Goal: Task Accomplishment & Management: Use online tool/utility

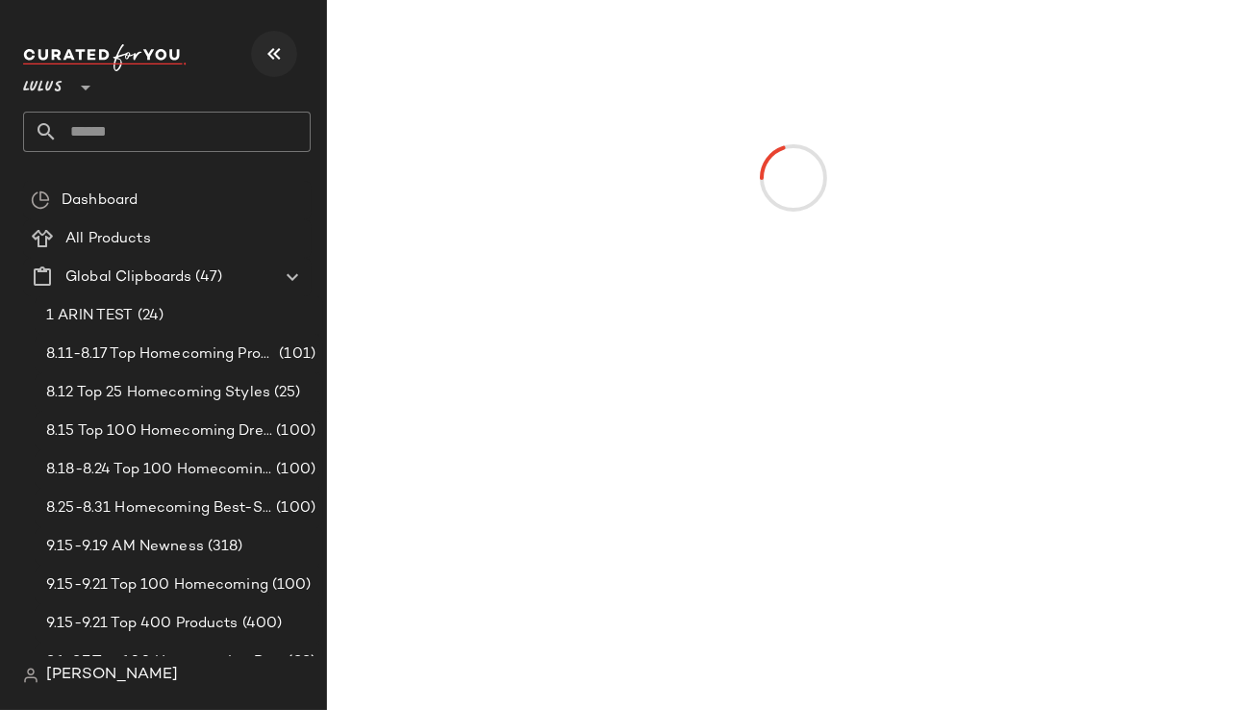
click at [256, 65] on button "button" at bounding box center [274, 54] width 46 height 46
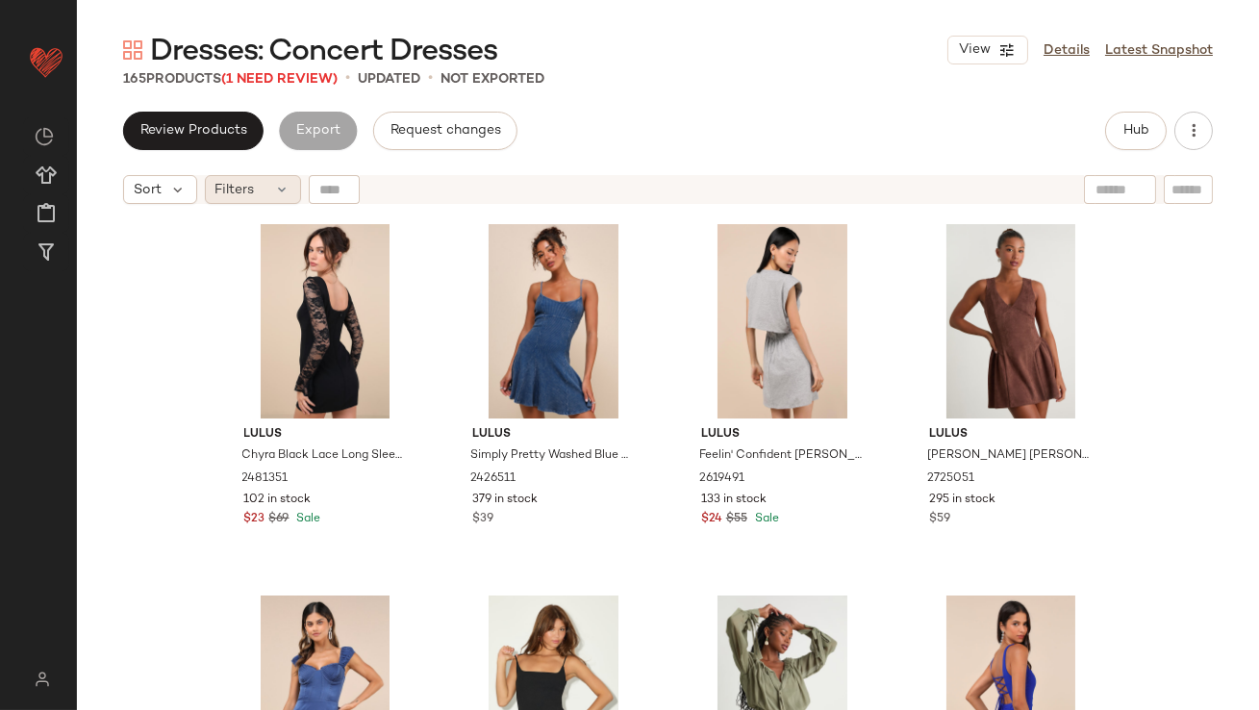
click at [275, 177] on div "Filters" at bounding box center [253, 189] width 96 height 29
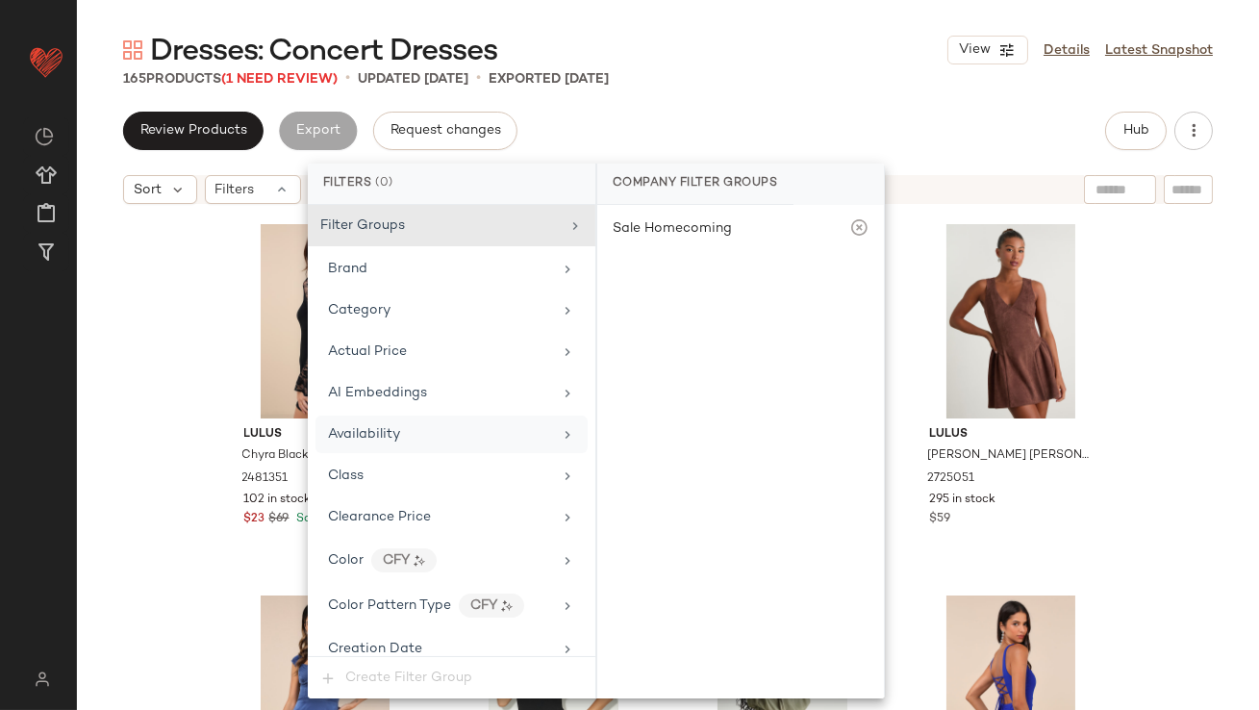
click at [388, 422] on div "Availability" at bounding box center [451, 434] width 272 height 38
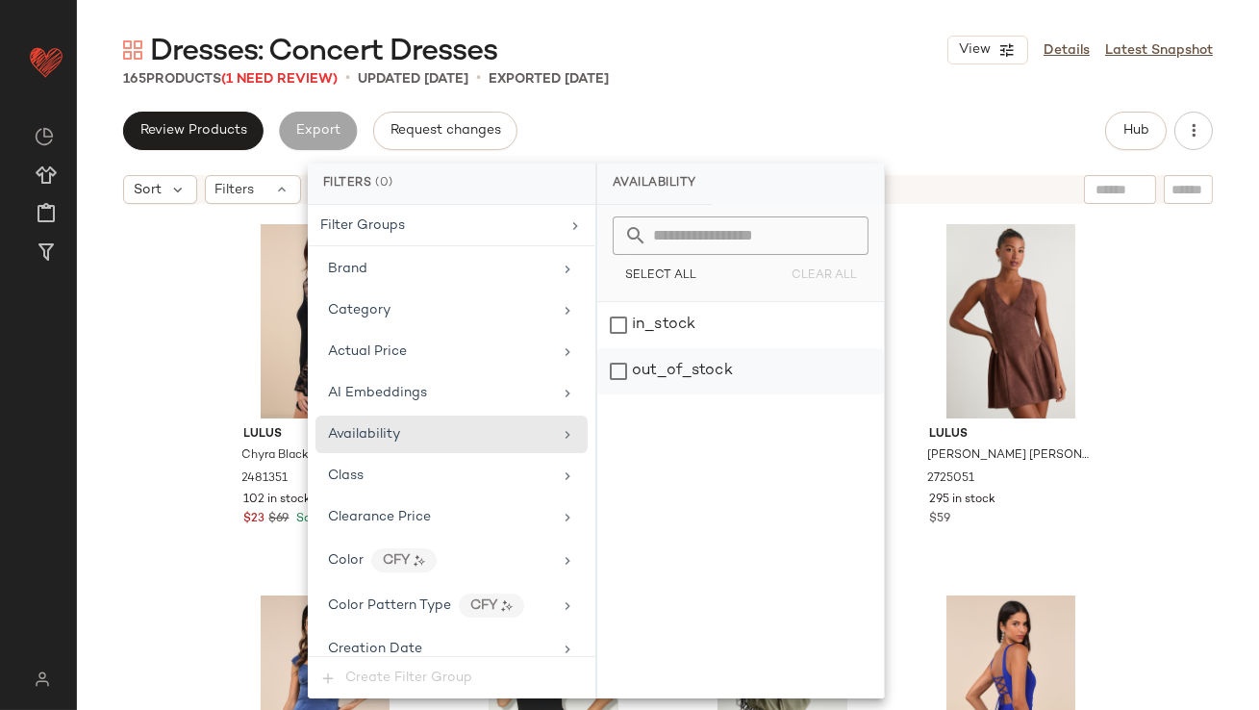
click at [644, 372] on div "out_of_stock" at bounding box center [740, 371] width 287 height 46
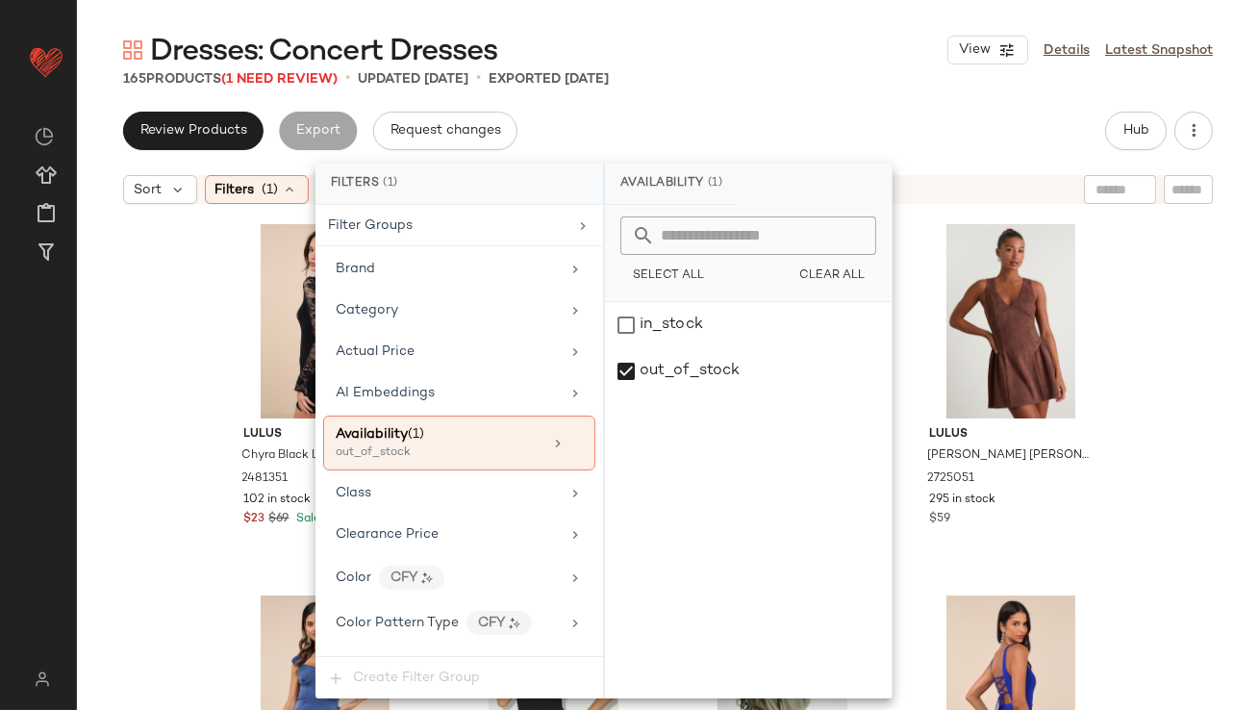
click at [719, 89] on div "Dresses: Concert Dresses View Details Latest Snapshot 165 Products (1 Need Revi…" at bounding box center [668, 370] width 1182 height 679
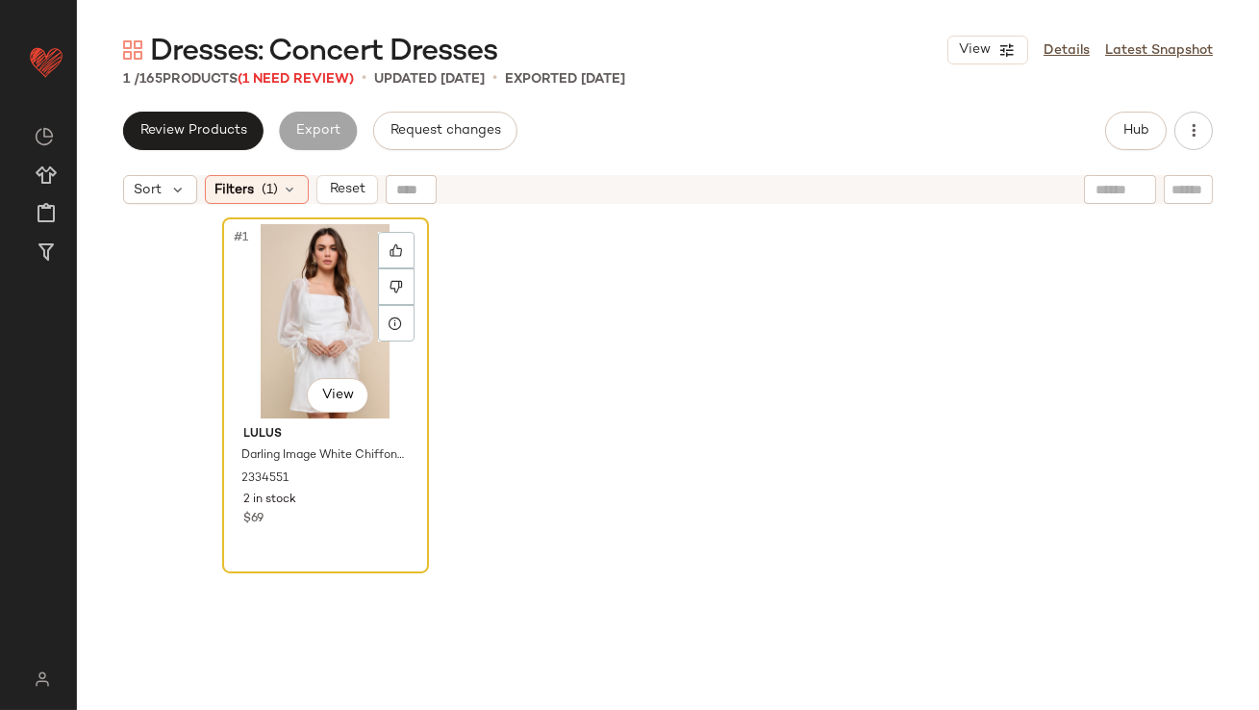
click at [289, 286] on div "#1 View" at bounding box center [325, 321] width 193 height 194
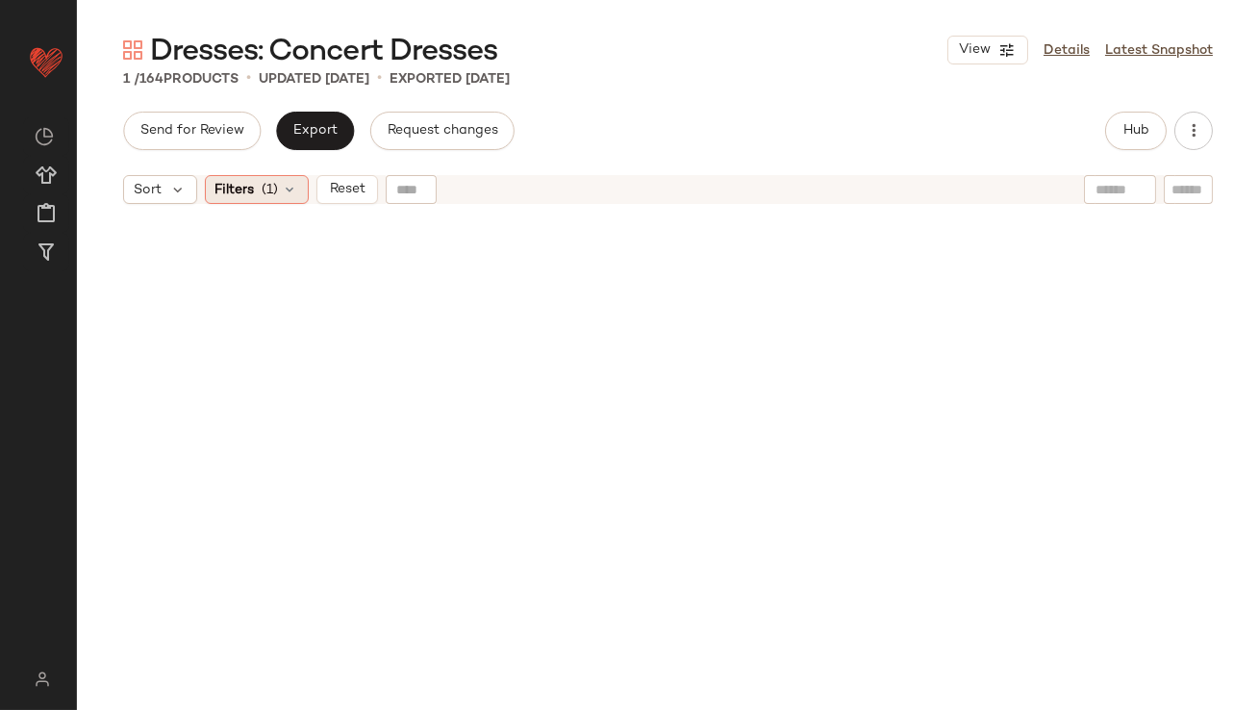
click at [265, 191] on span "(1)" at bounding box center [271, 190] width 16 height 20
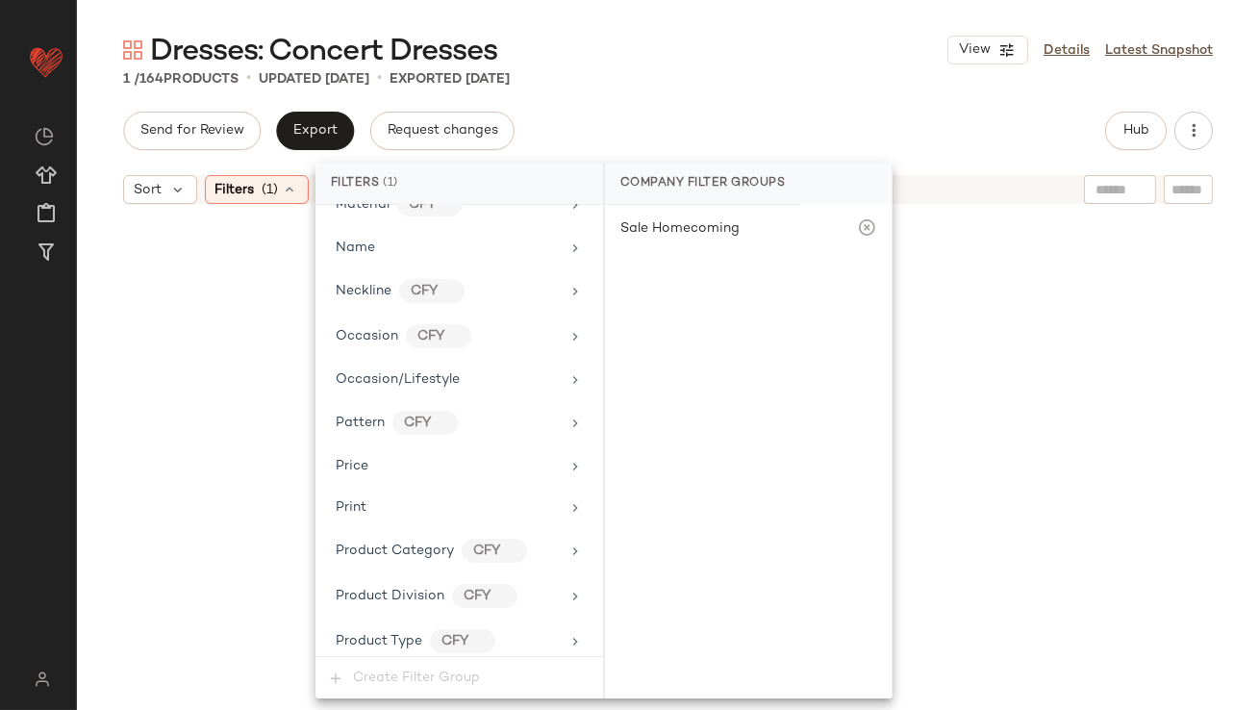
scroll to position [1364, 0]
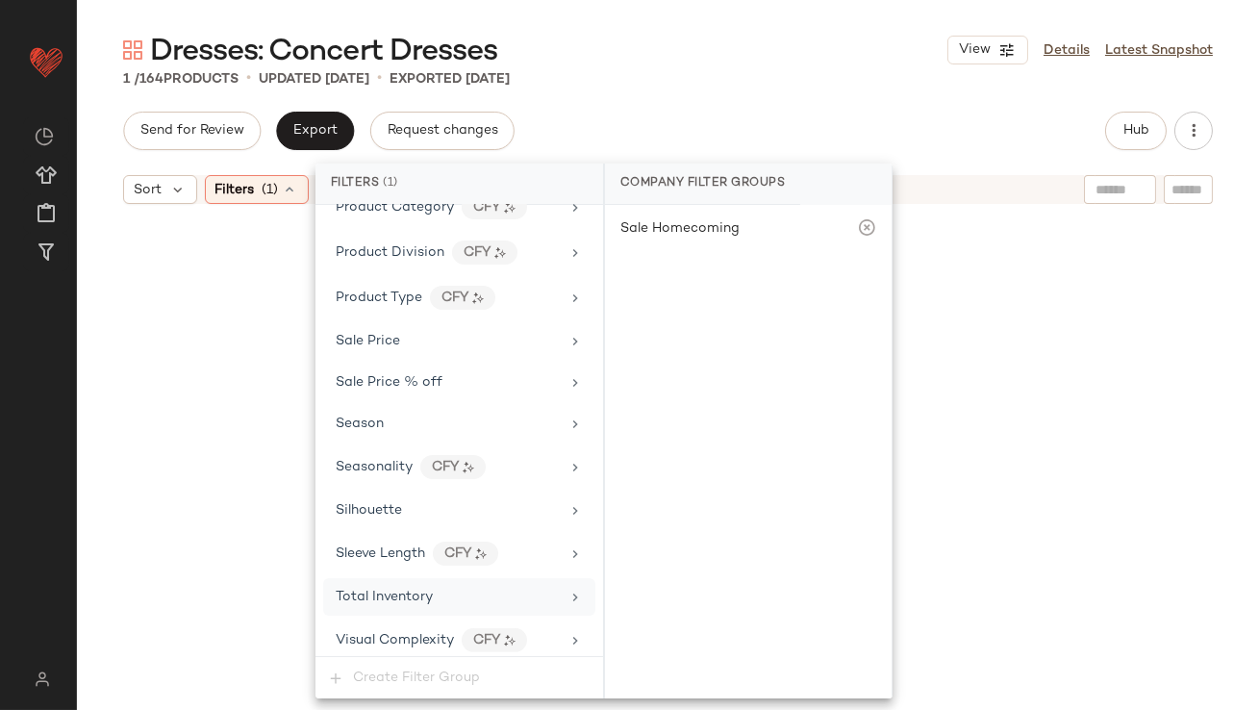
click at [425, 591] on span "Total Inventory" at bounding box center [384, 597] width 97 height 14
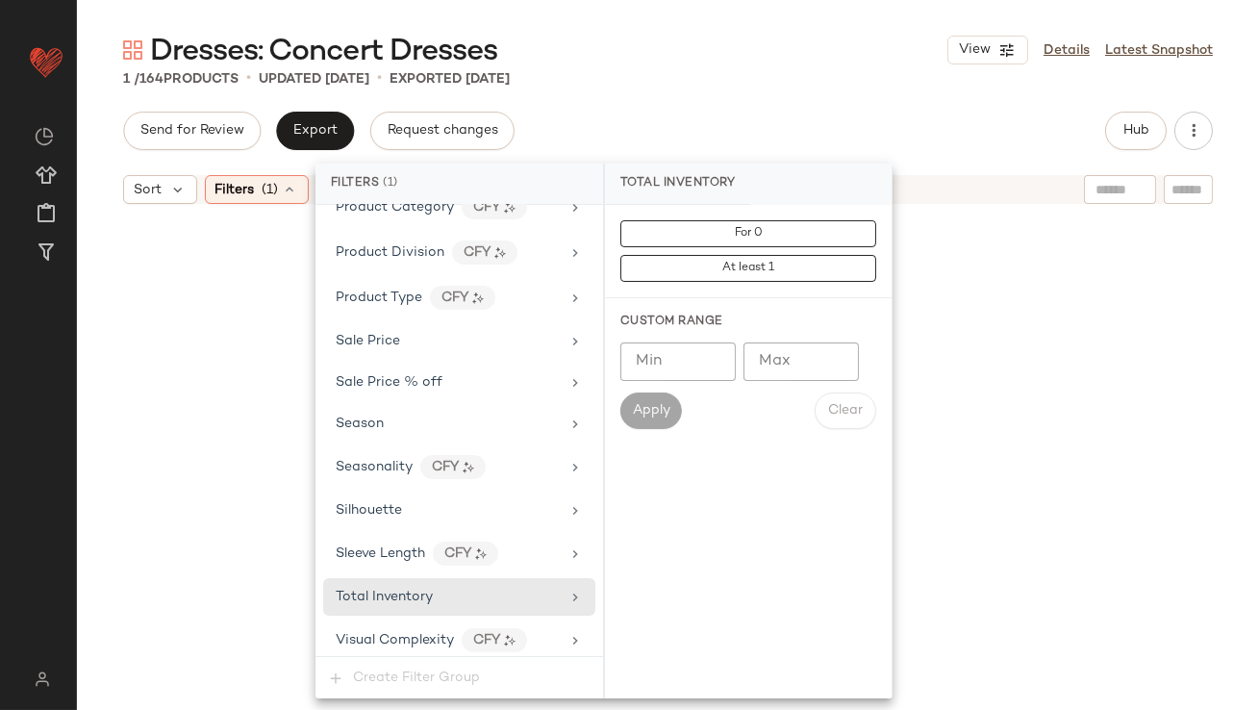
click at [788, 365] on input "Max" at bounding box center [800, 361] width 115 height 38
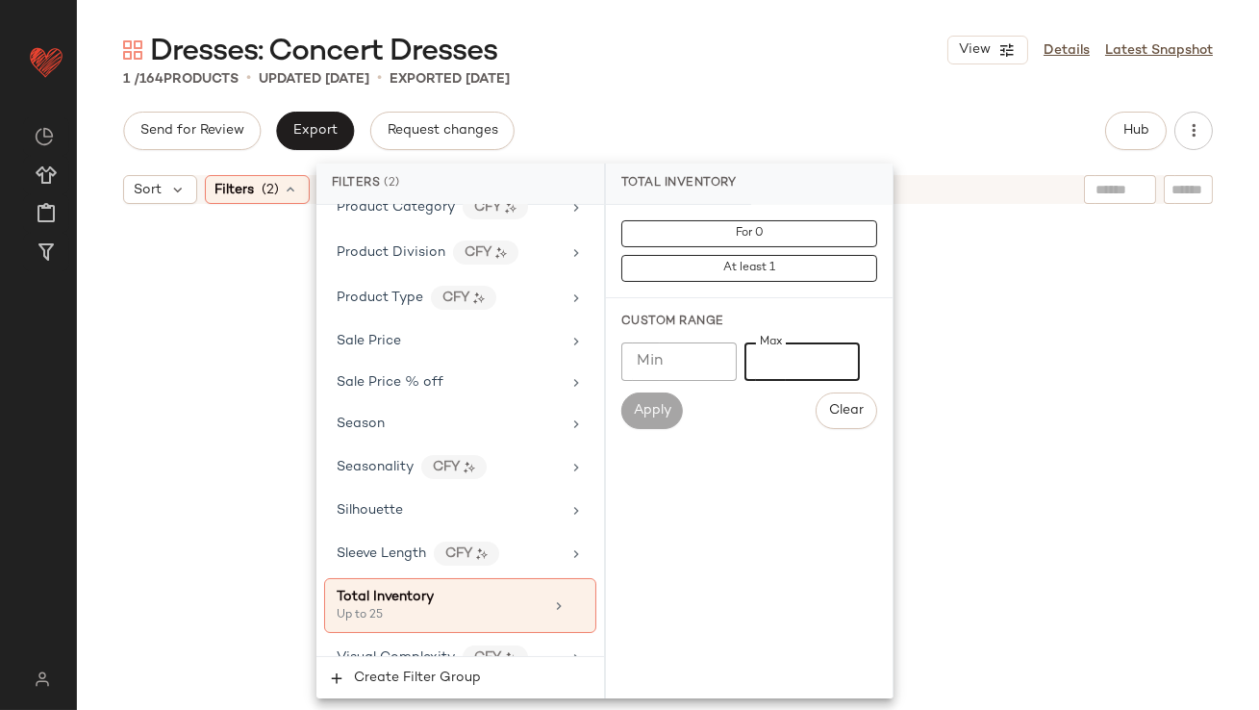
type input "**"
click at [612, 92] on div "Dresses: Concert Dresses View Details Latest Snapshot 1 / 164 Products • update…" at bounding box center [668, 370] width 1182 height 679
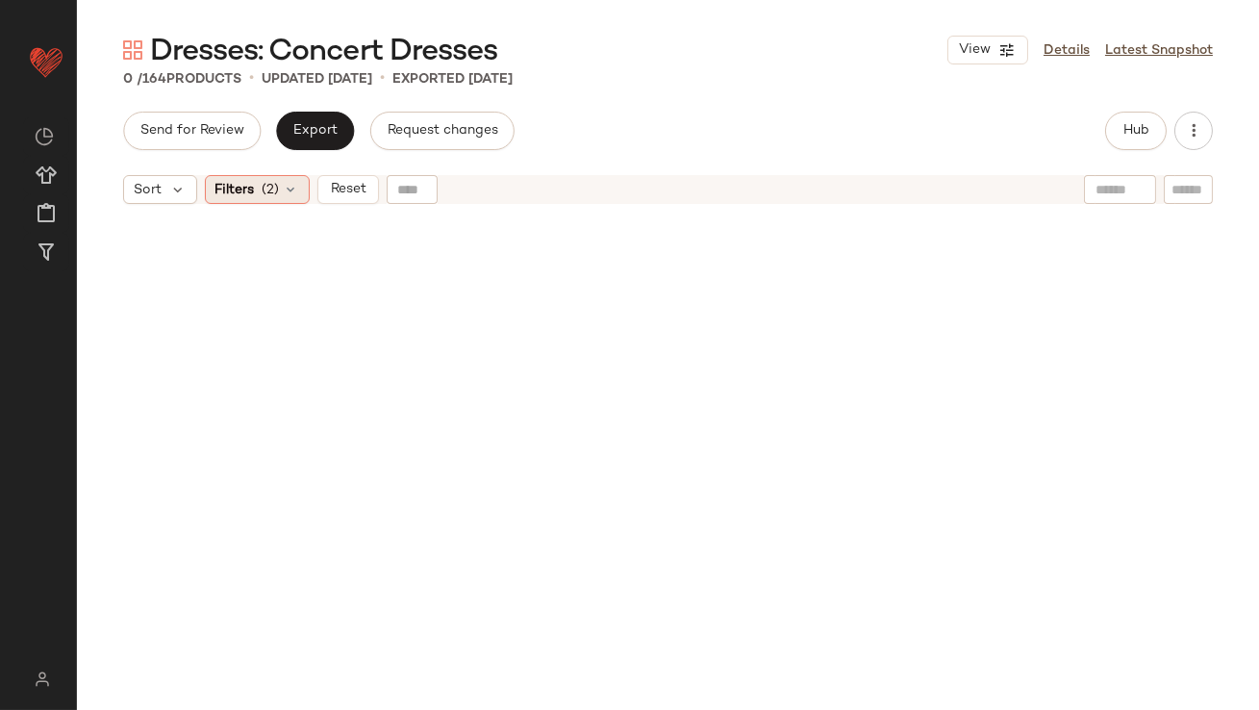
click at [250, 189] on span "Filters" at bounding box center [234, 190] width 39 height 20
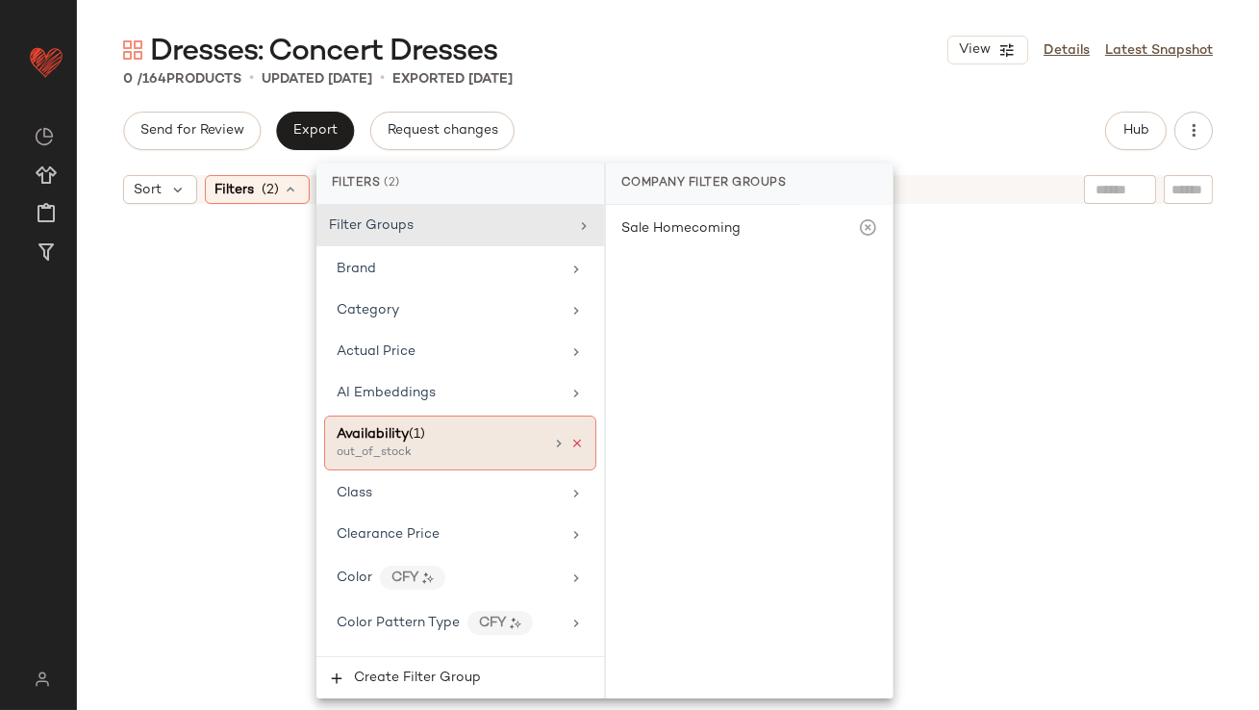
click at [571, 439] on icon at bounding box center [576, 443] width 13 height 13
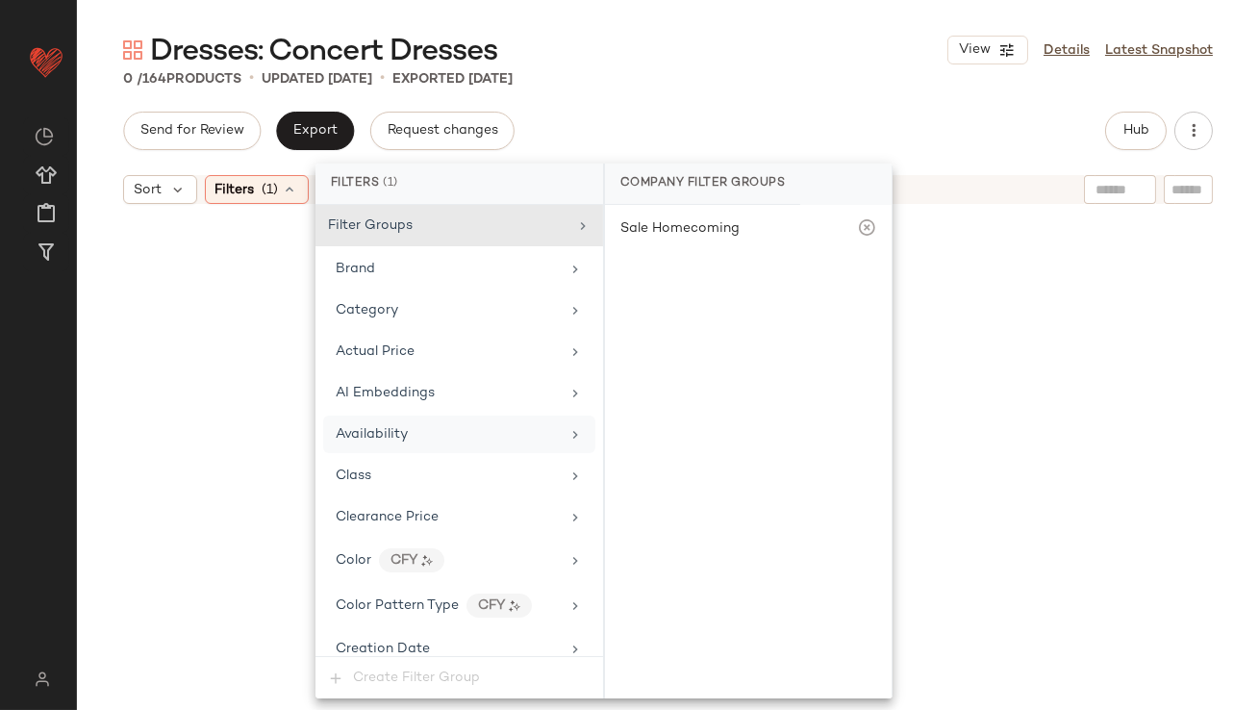
click at [727, 123] on div "Send for Review Export Request changes Hub" at bounding box center [668, 131] width 1090 height 38
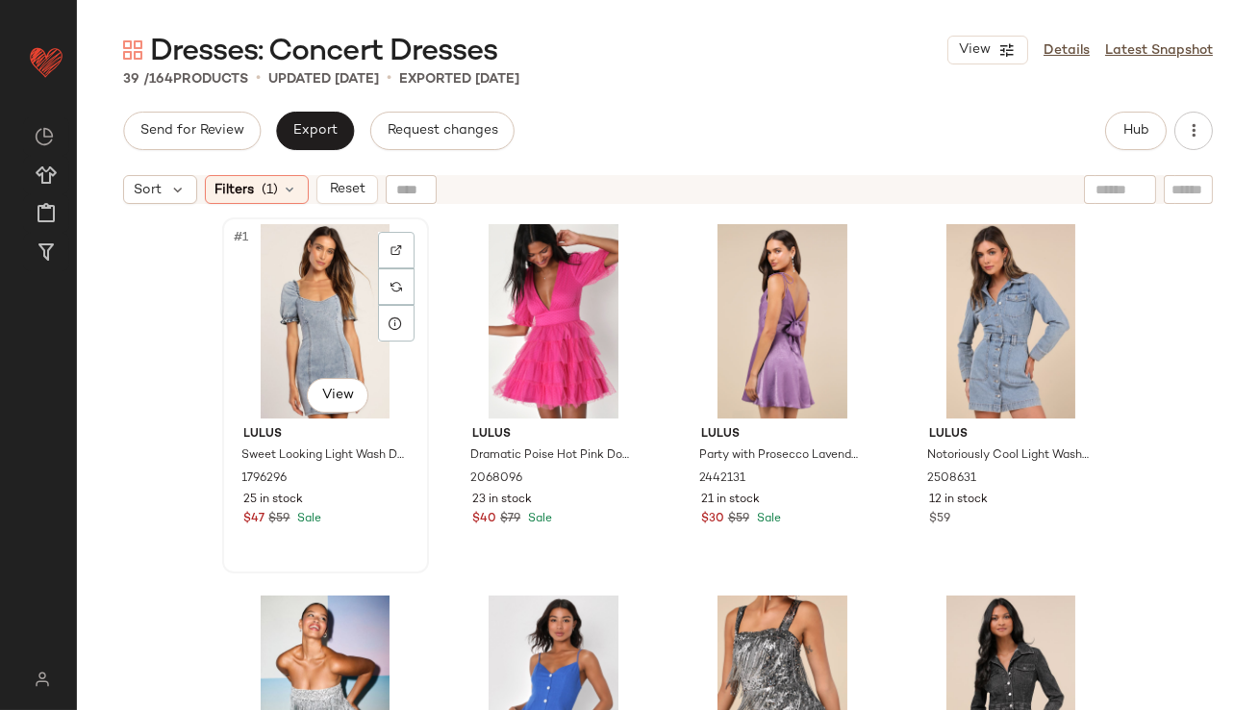
click at [278, 292] on div "#1 View" at bounding box center [325, 321] width 193 height 194
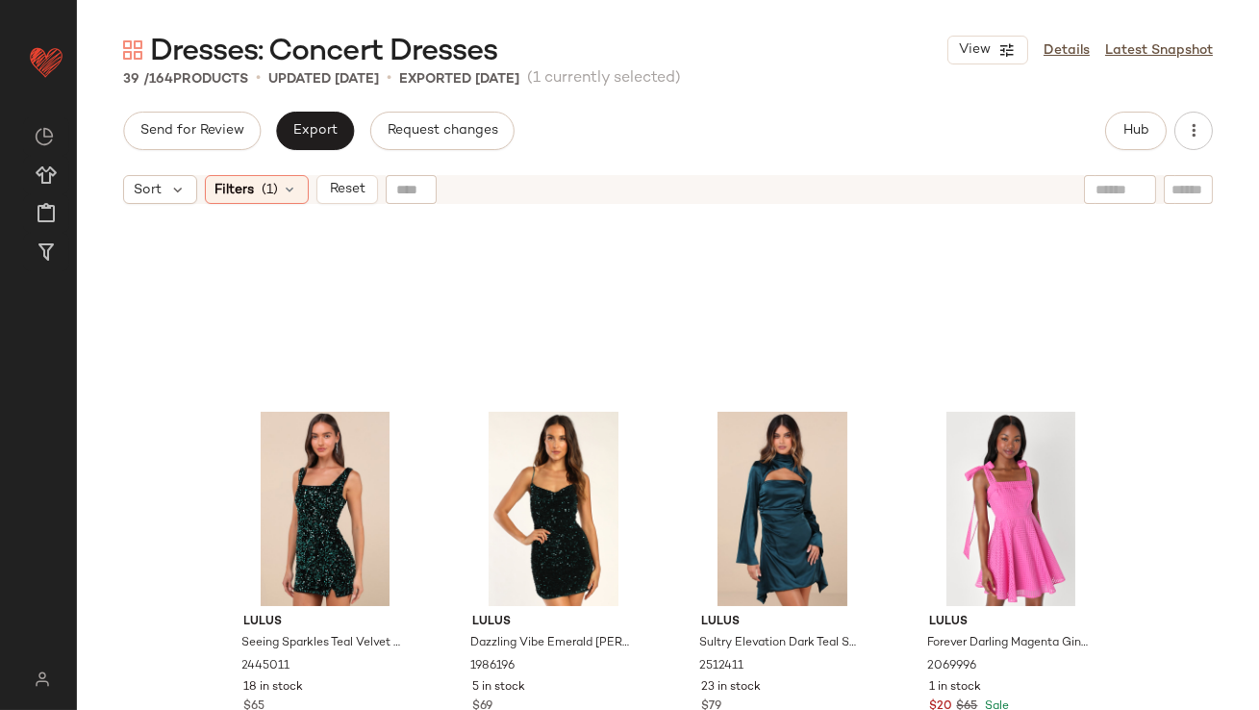
scroll to position [3171, 0]
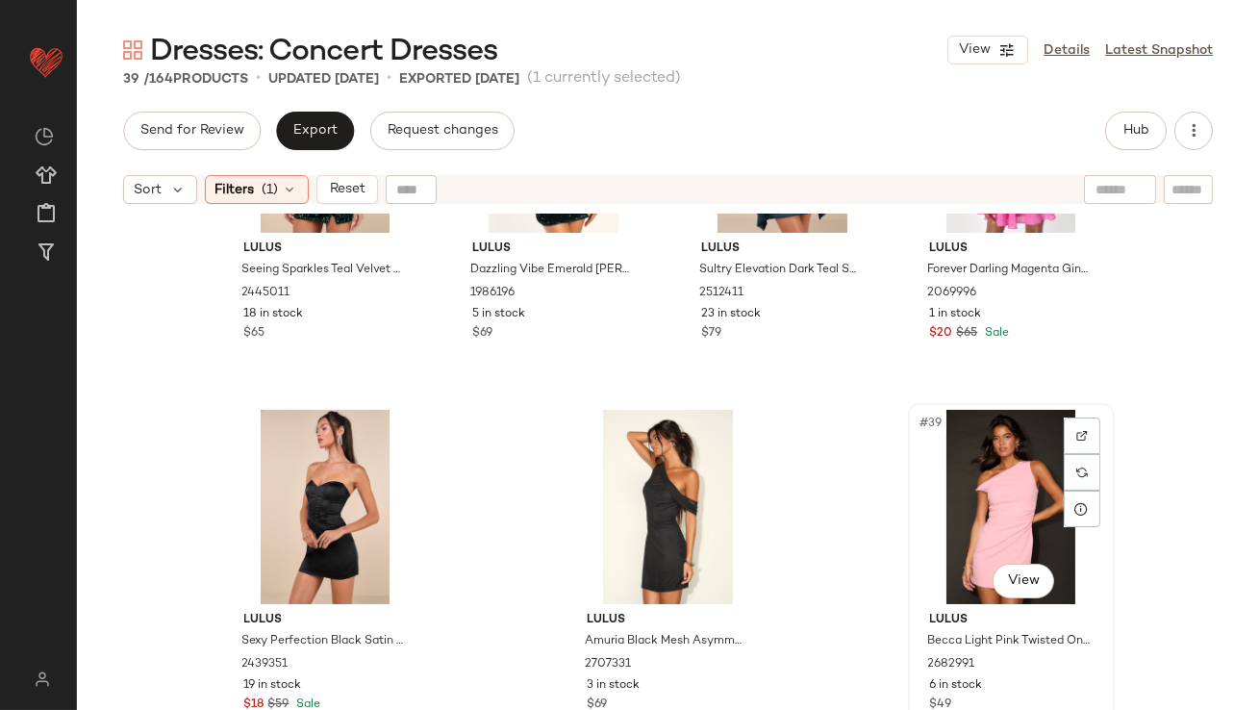
click at [991, 486] on div "#39 View" at bounding box center [1011, 507] width 193 height 194
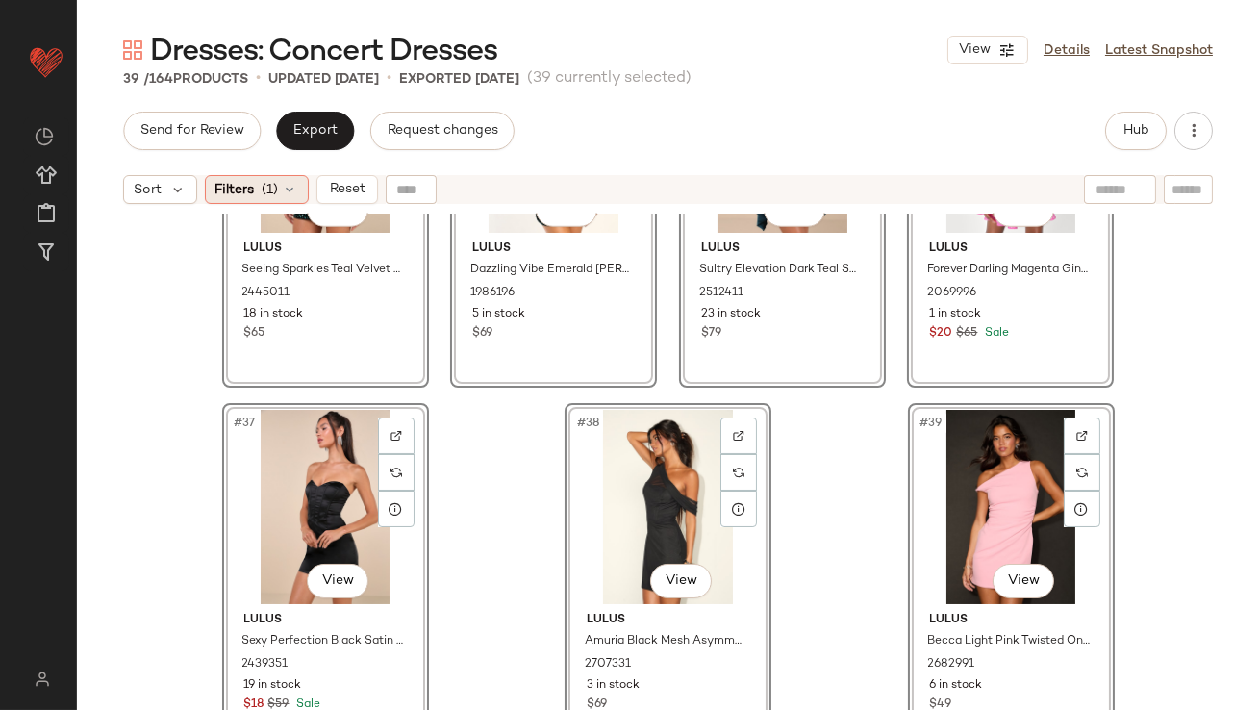
click at [283, 193] on icon at bounding box center [290, 189] width 15 height 15
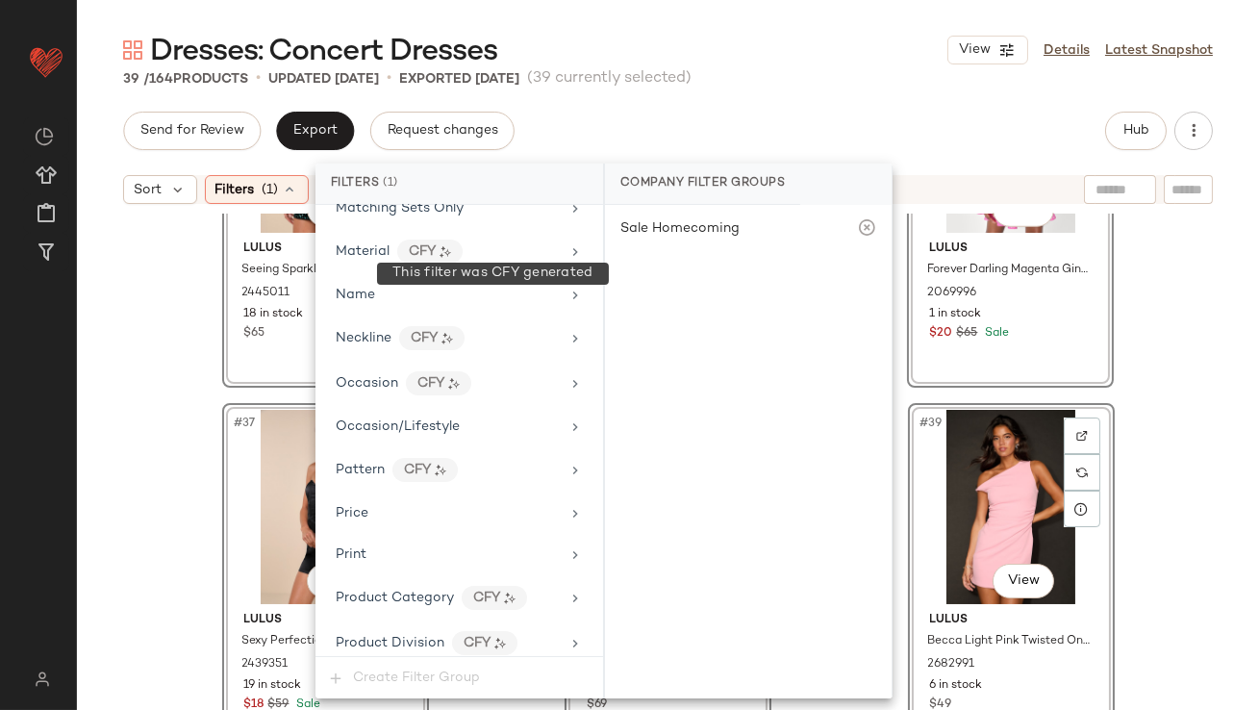
scroll to position [1364, 0]
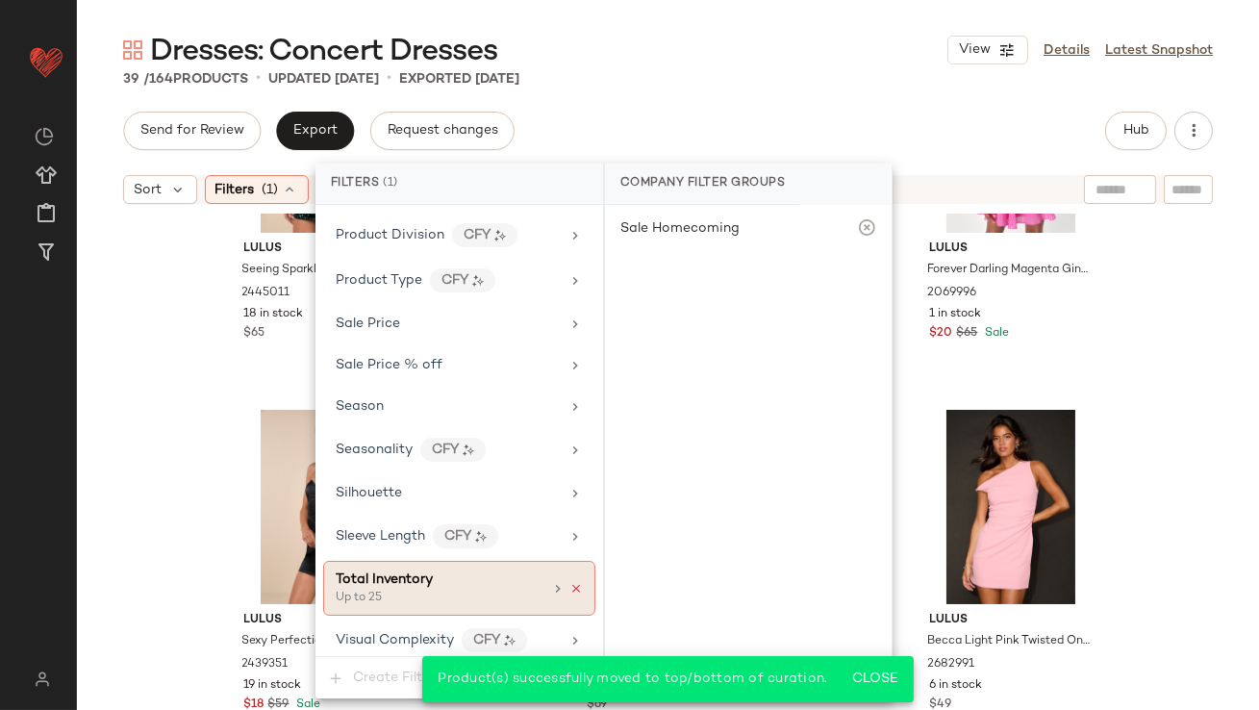
click at [569, 582] on icon at bounding box center [575, 588] width 13 height 13
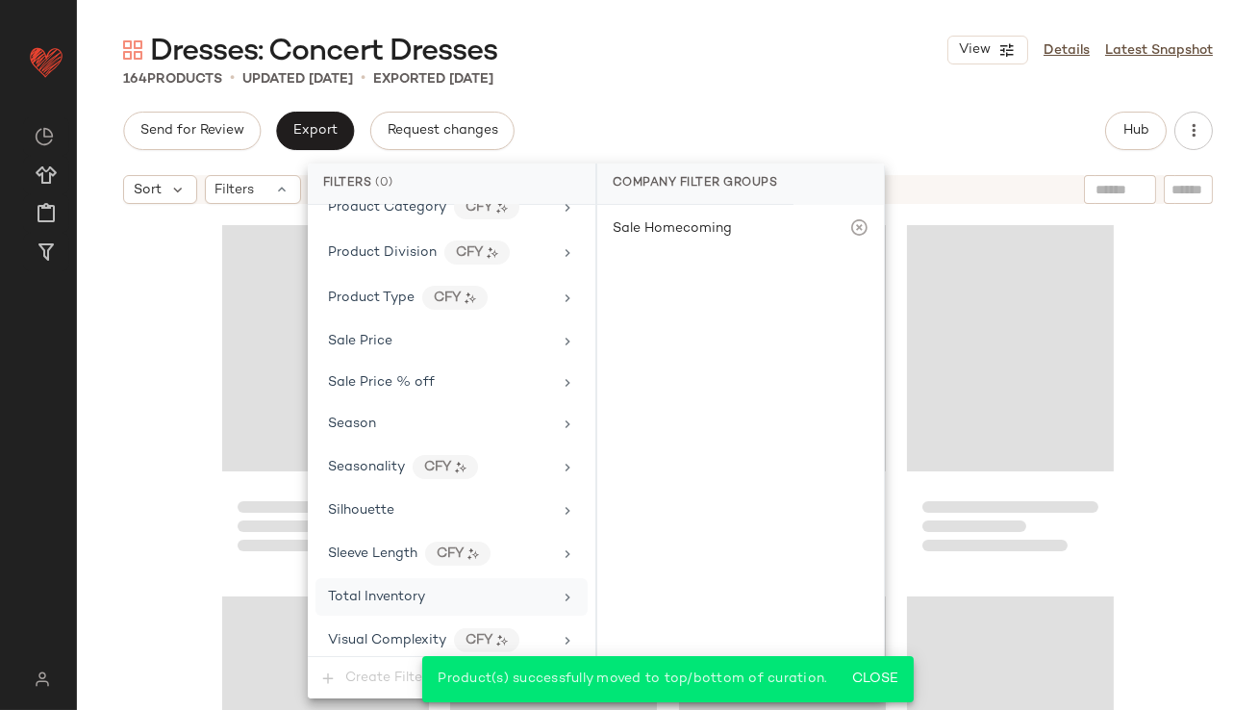
scroll to position [14680, 0]
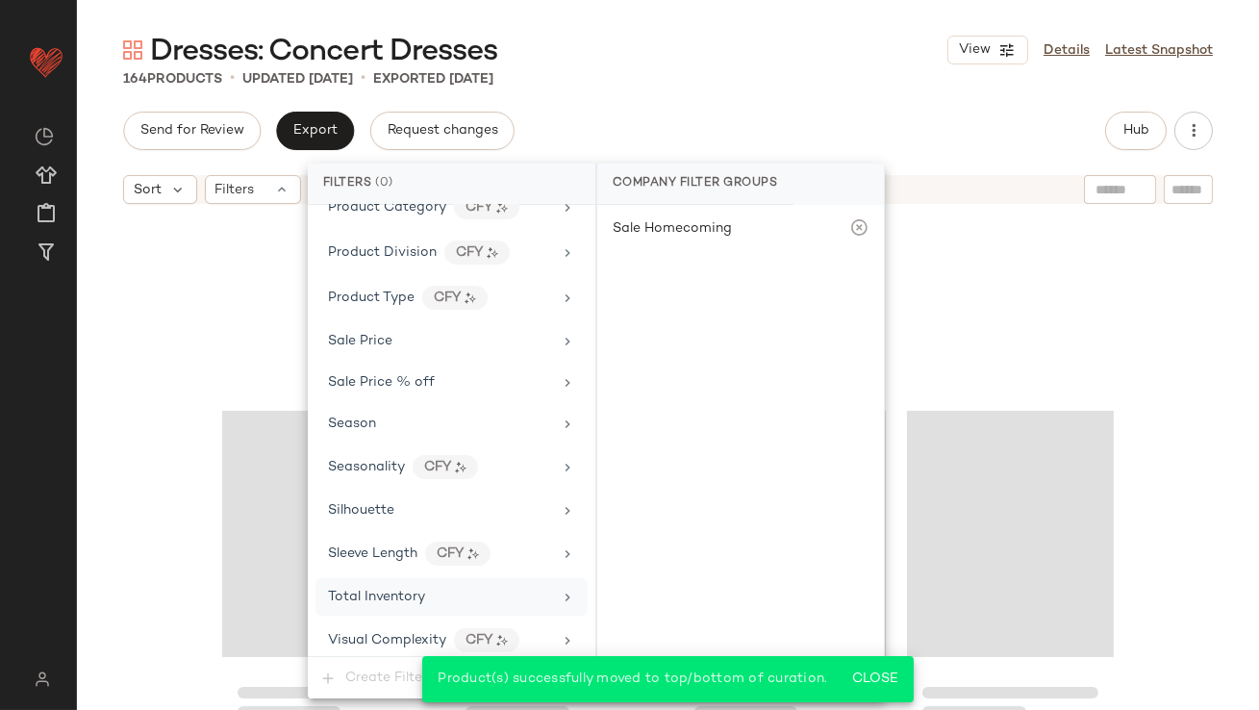
click at [765, 127] on div "Send for Review Export Request changes Hub" at bounding box center [668, 131] width 1090 height 38
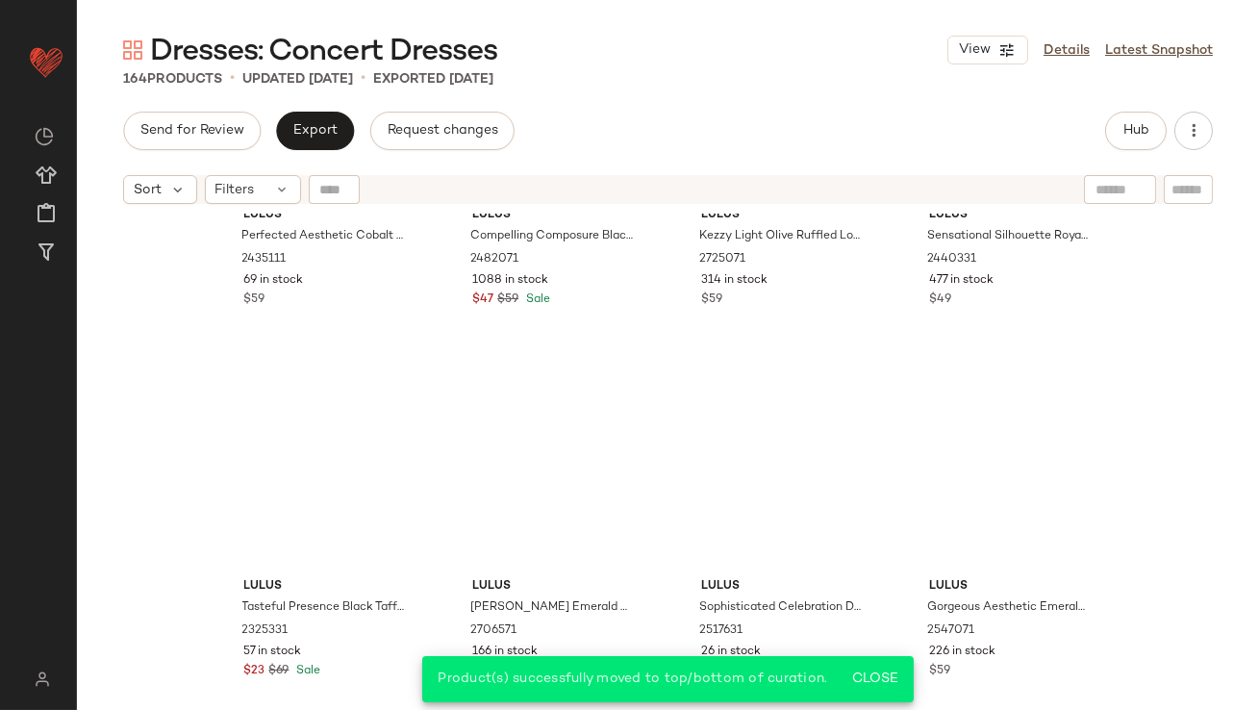
scroll to position [0, 0]
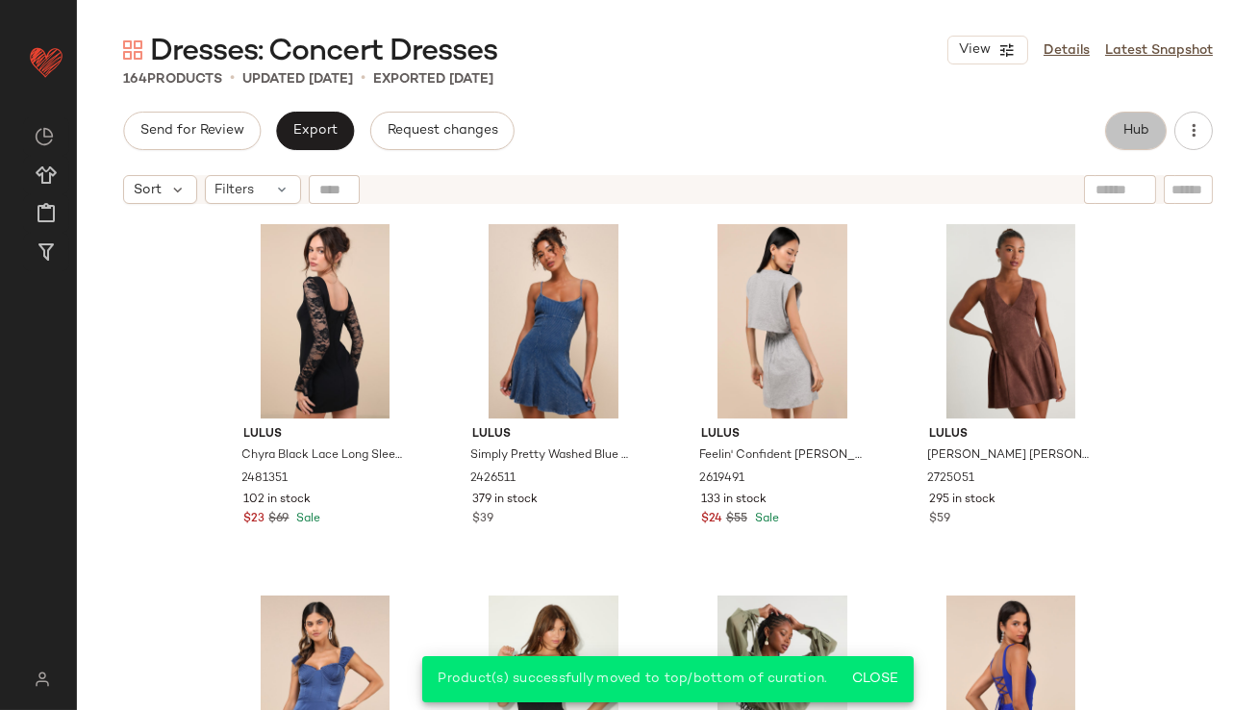
click at [1120, 143] on button "Hub" at bounding box center [1136, 131] width 62 height 38
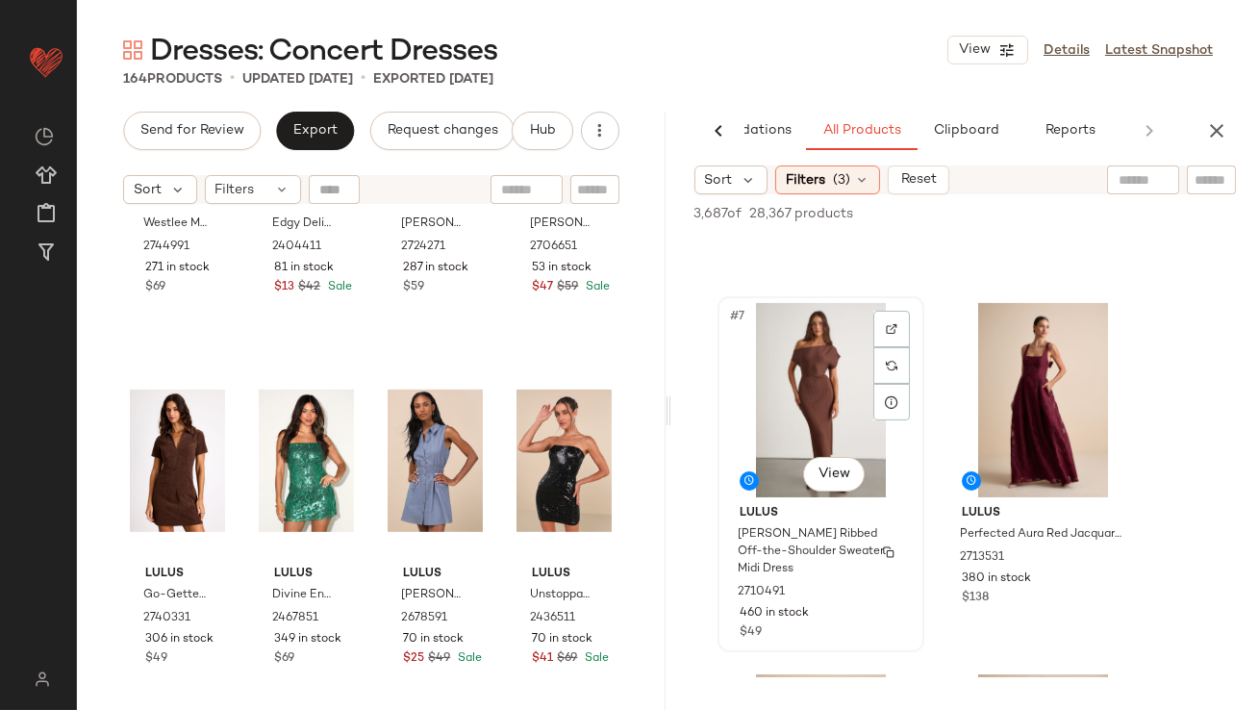
scroll to position [1062, 0]
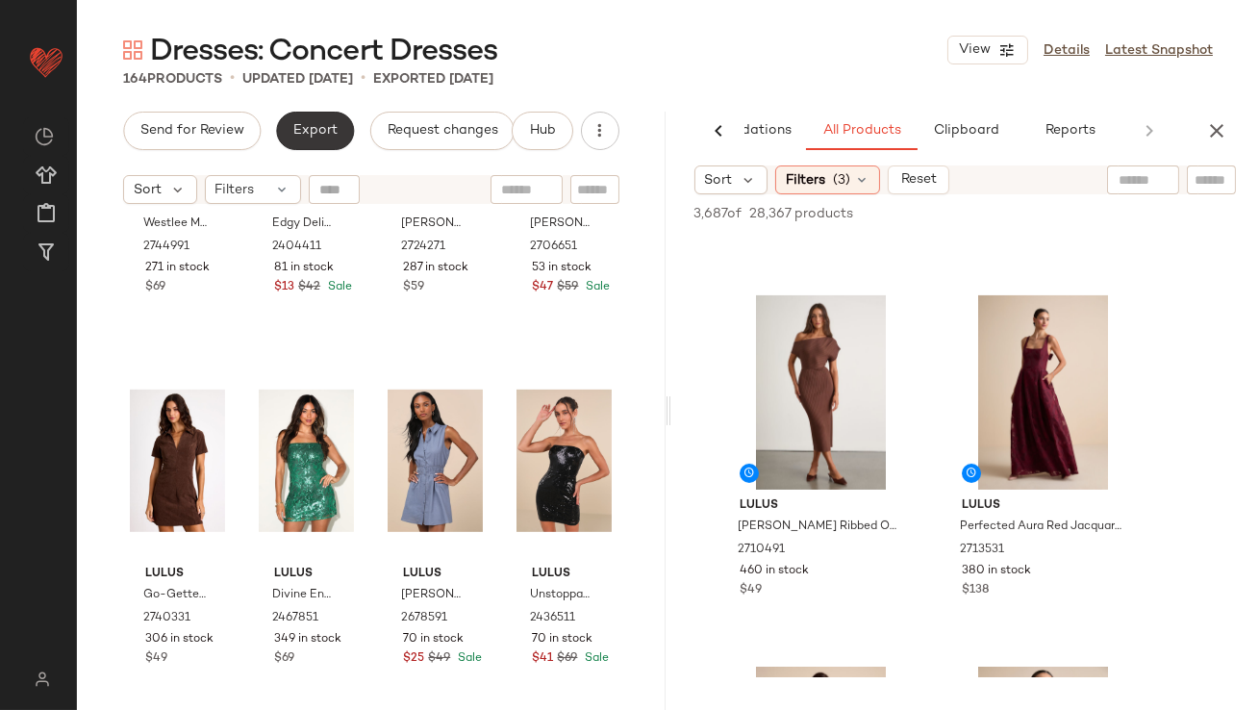
click at [307, 126] on span "Export" at bounding box center [314, 130] width 45 height 15
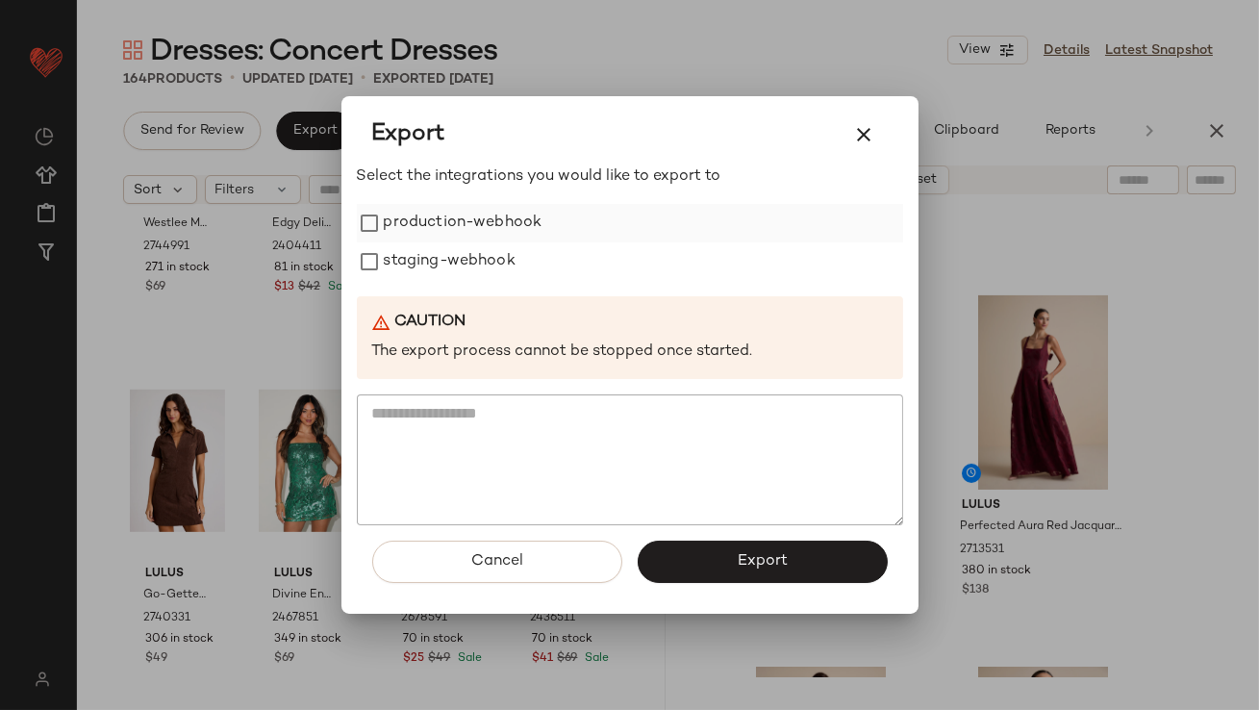
click at [413, 217] on label "production-webhook" at bounding box center [463, 223] width 159 height 38
click at [419, 273] on label "staging-webhook" at bounding box center [450, 261] width 132 height 38
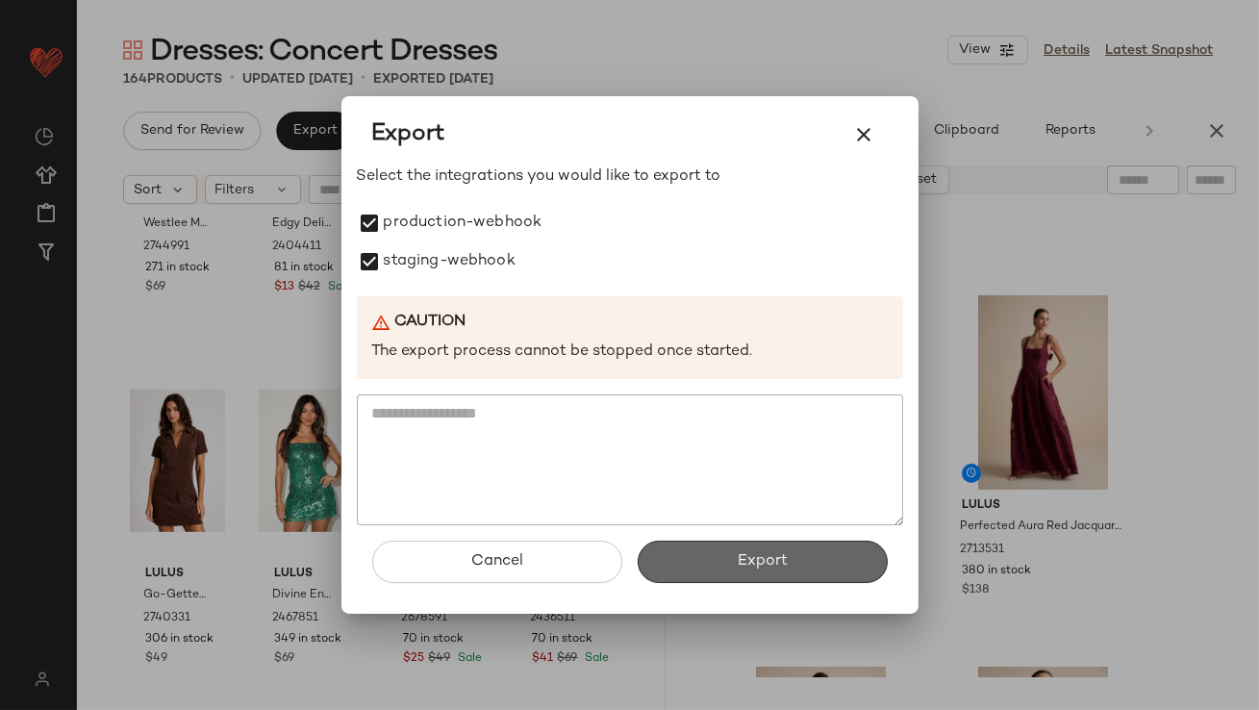
click at [720, 544] on button "Export" at bounding box center [763, 562] width 250 height 42
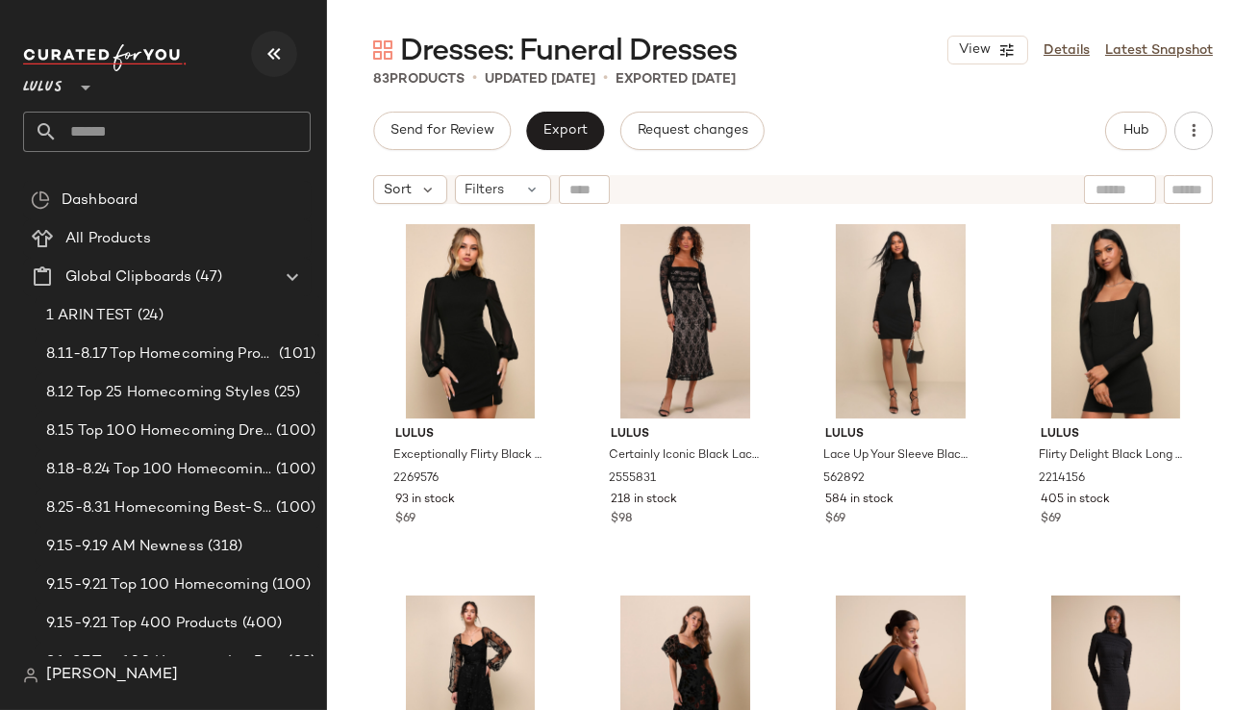
click at [261, 57] on button "button" at bounding box center [274, 54] width 46 height 46
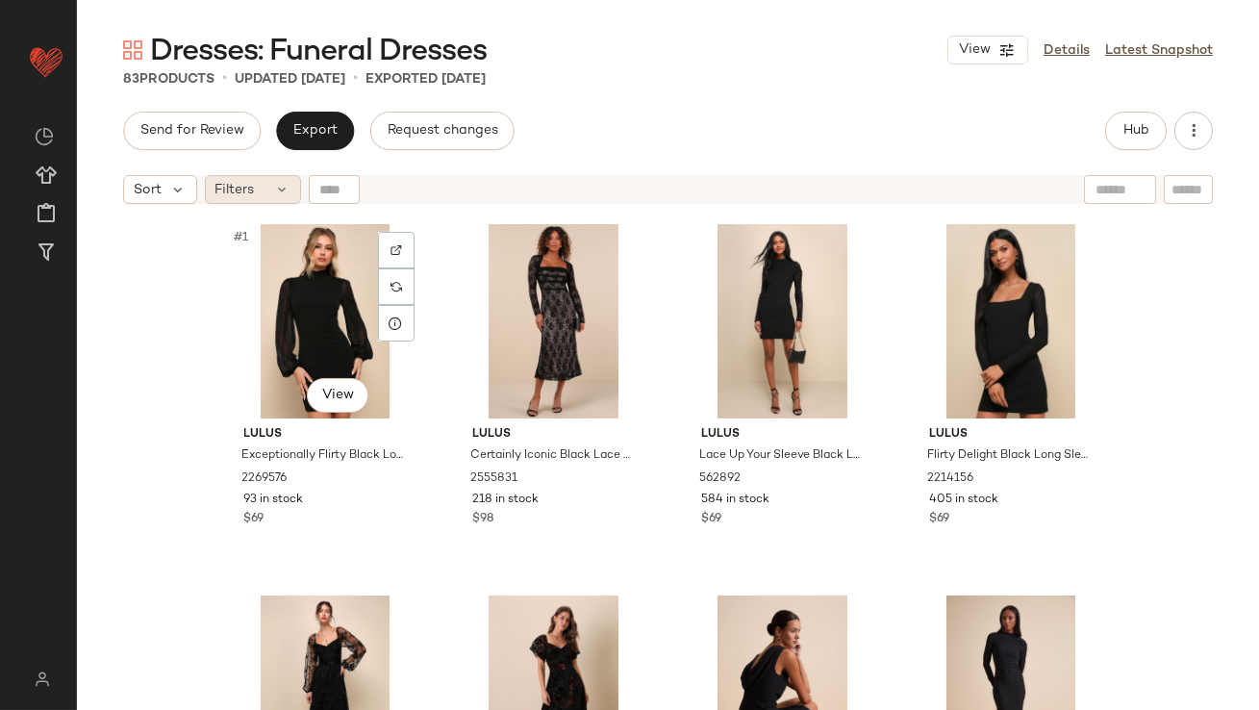
click at [252, 192] on span "Filters" at bounding box center [234, 190] width 39 height 20
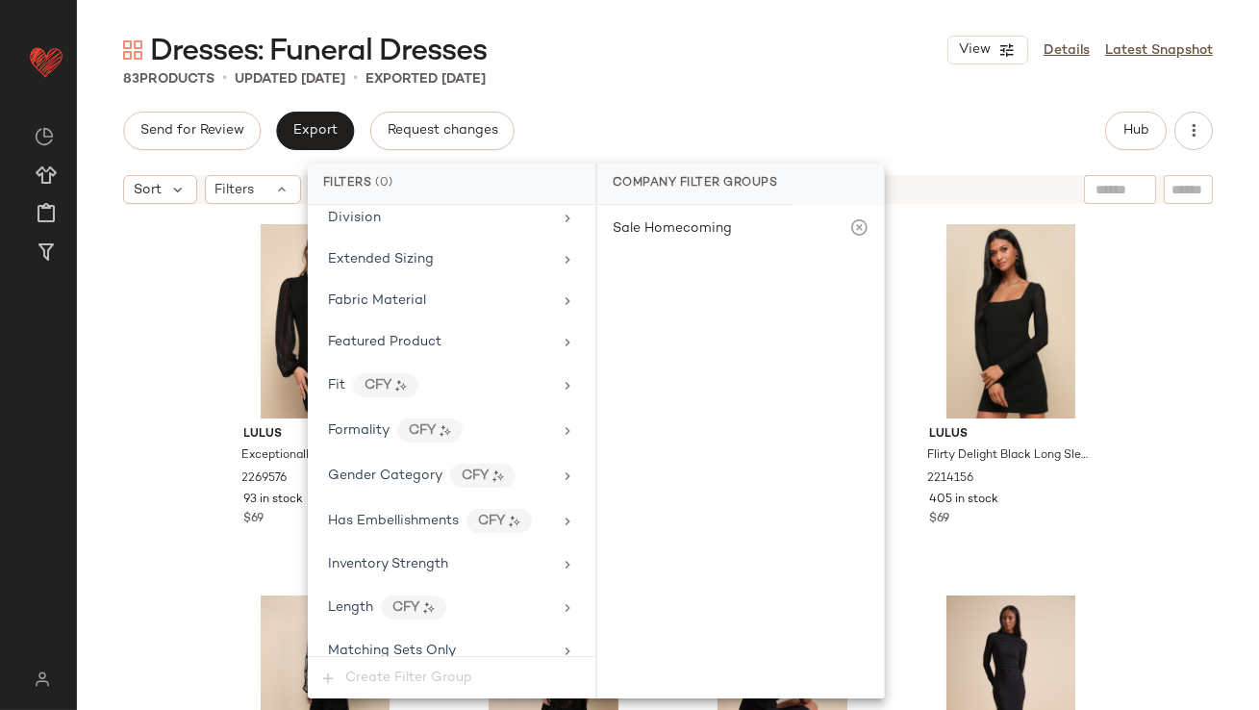
scroll to position [1388, 0]
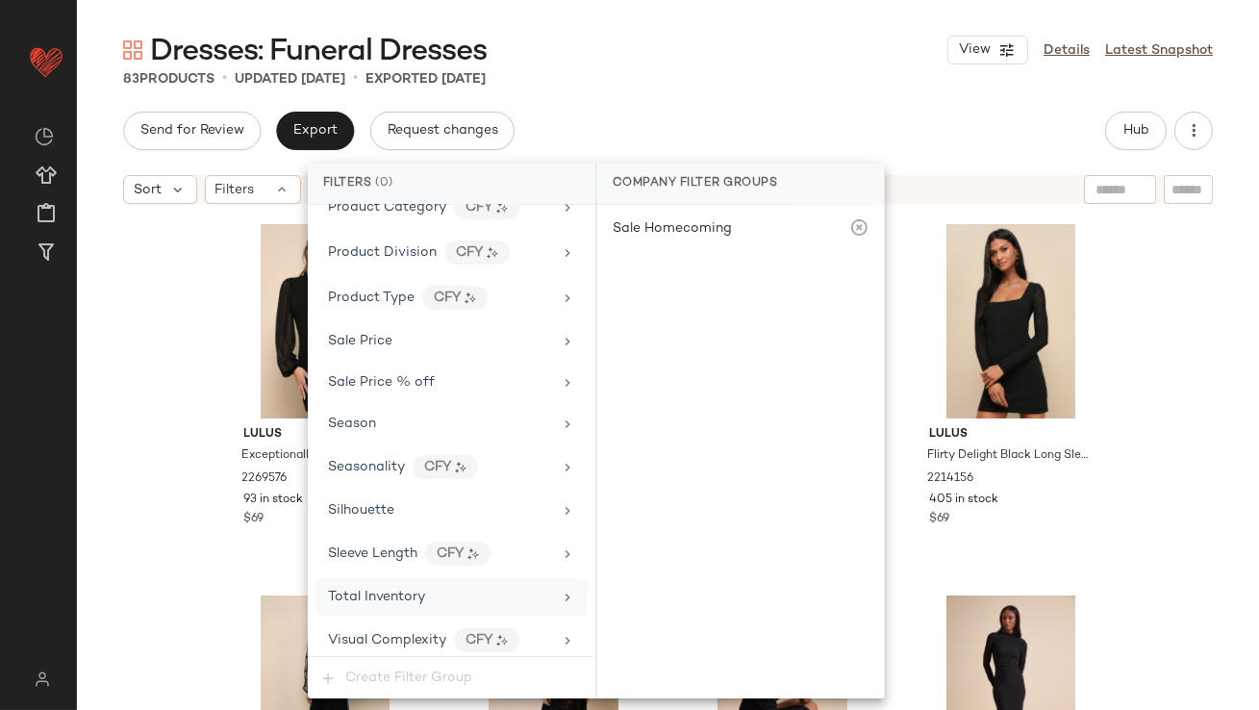
click at [379, 590] on span "Total Inventory" at bounding box center [376, 597] width 97 height 14
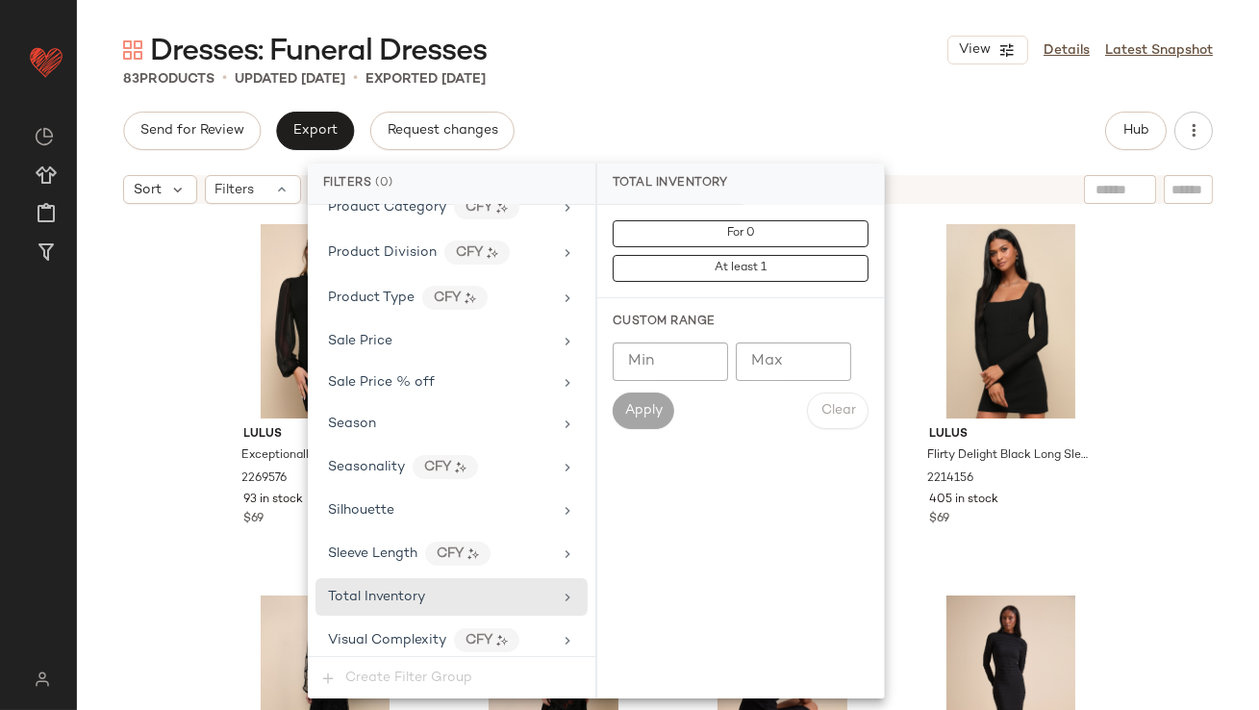
click at [766, 362] on input "Max" at bounding box center [793, 361] width 115 height 38
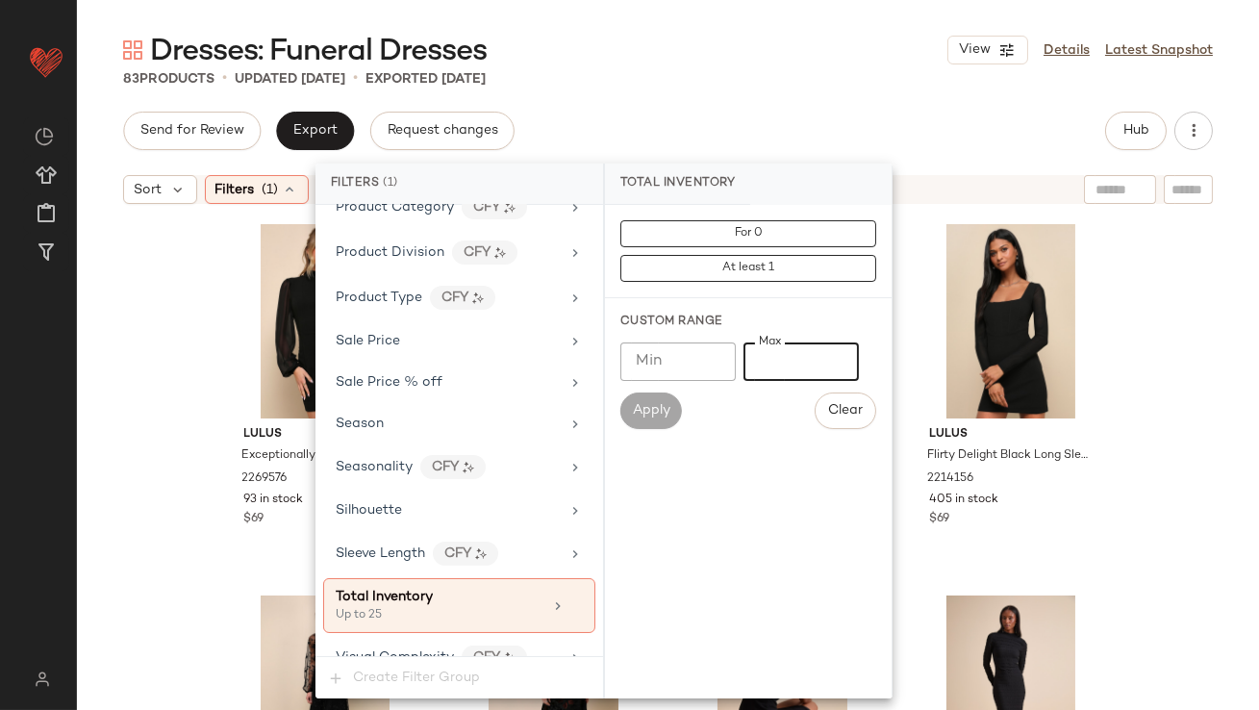
type input "**"
click at [873, 39] on div "Dresses: Funeral Dresses View Details Latest Snapshot" at bounding box center [668, 50] width 1182 height 38
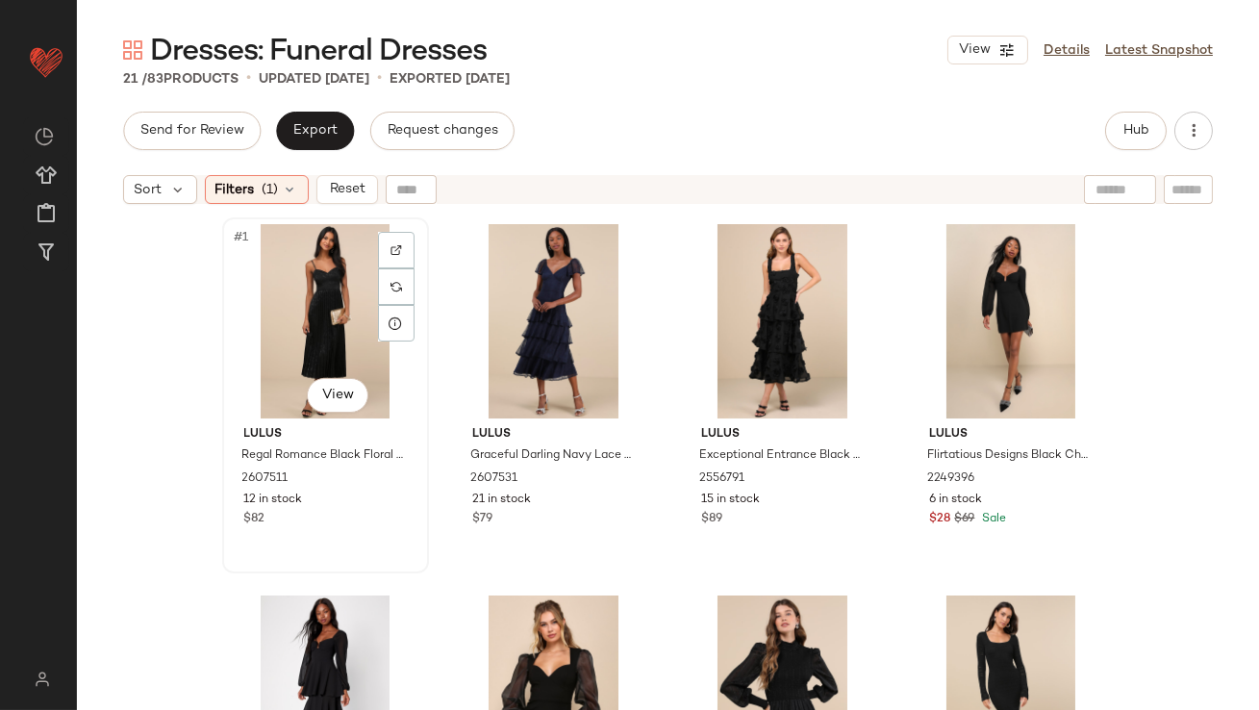
click at [323, 312] on div "#1 View" at bounding box center [325, 321] width 193 height 194
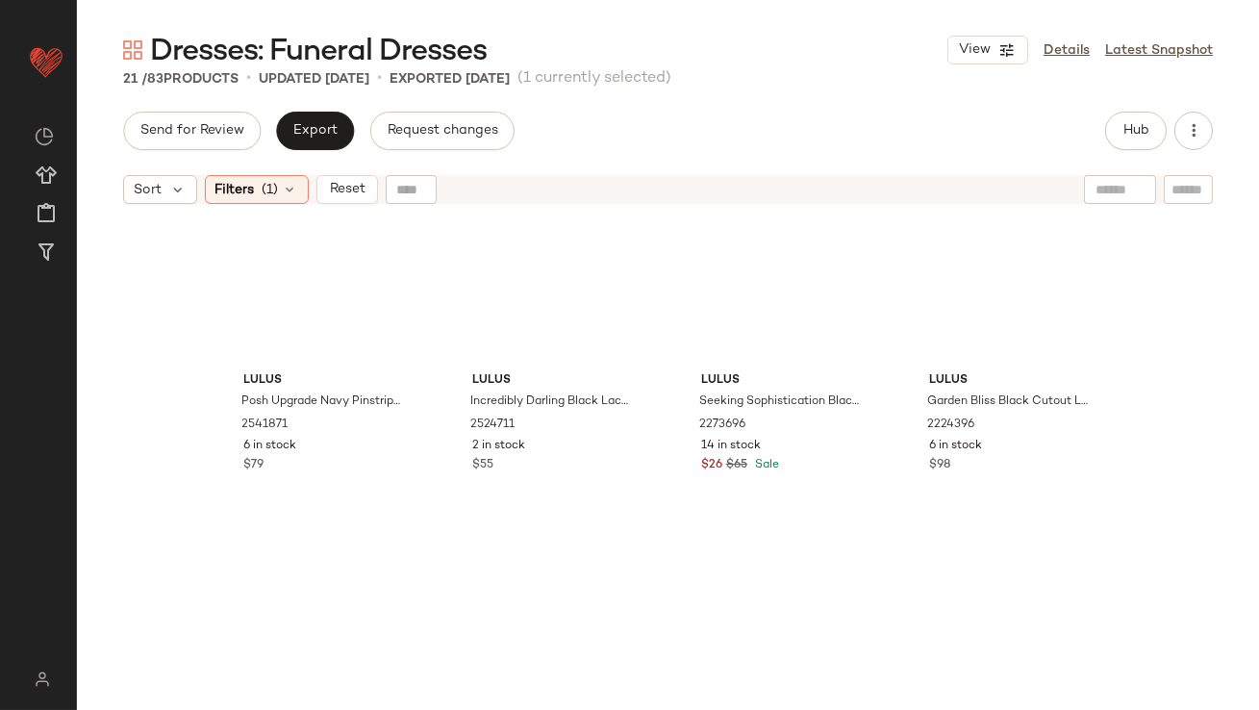
scroll to position [1686, 0]
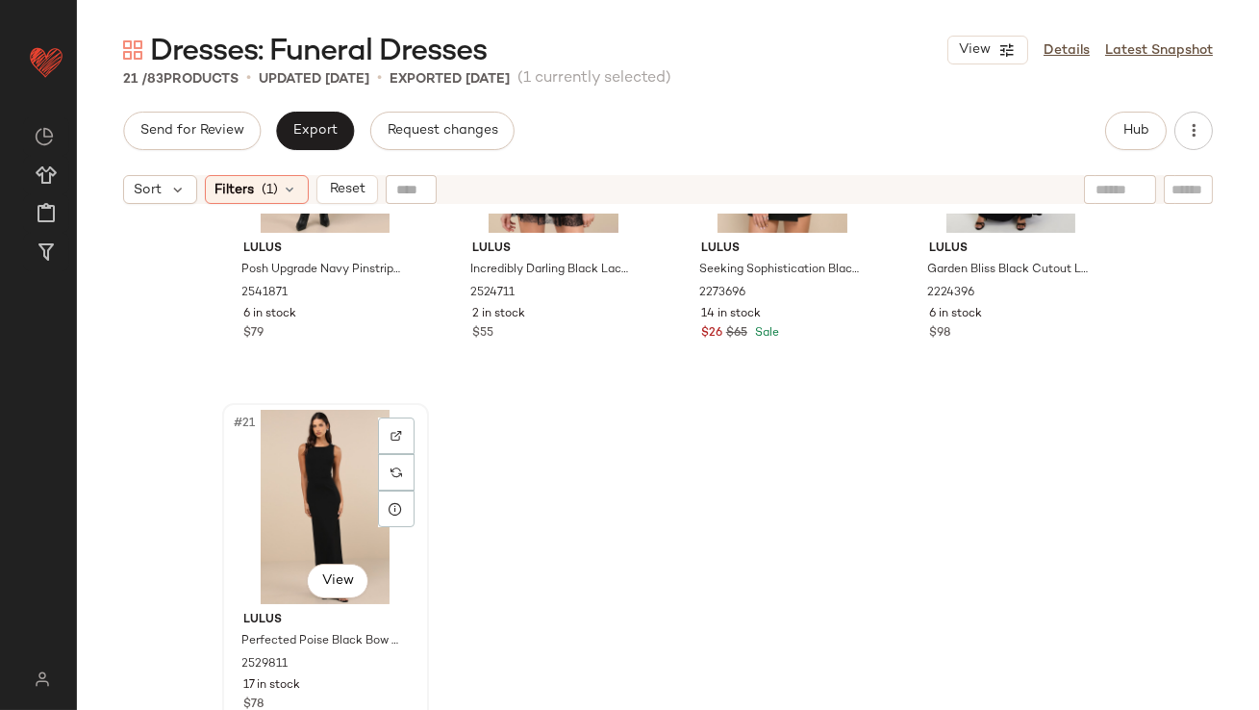
click at [246, 481] on div "#21 View" at bounding box center [325, 507] width 193 height 194
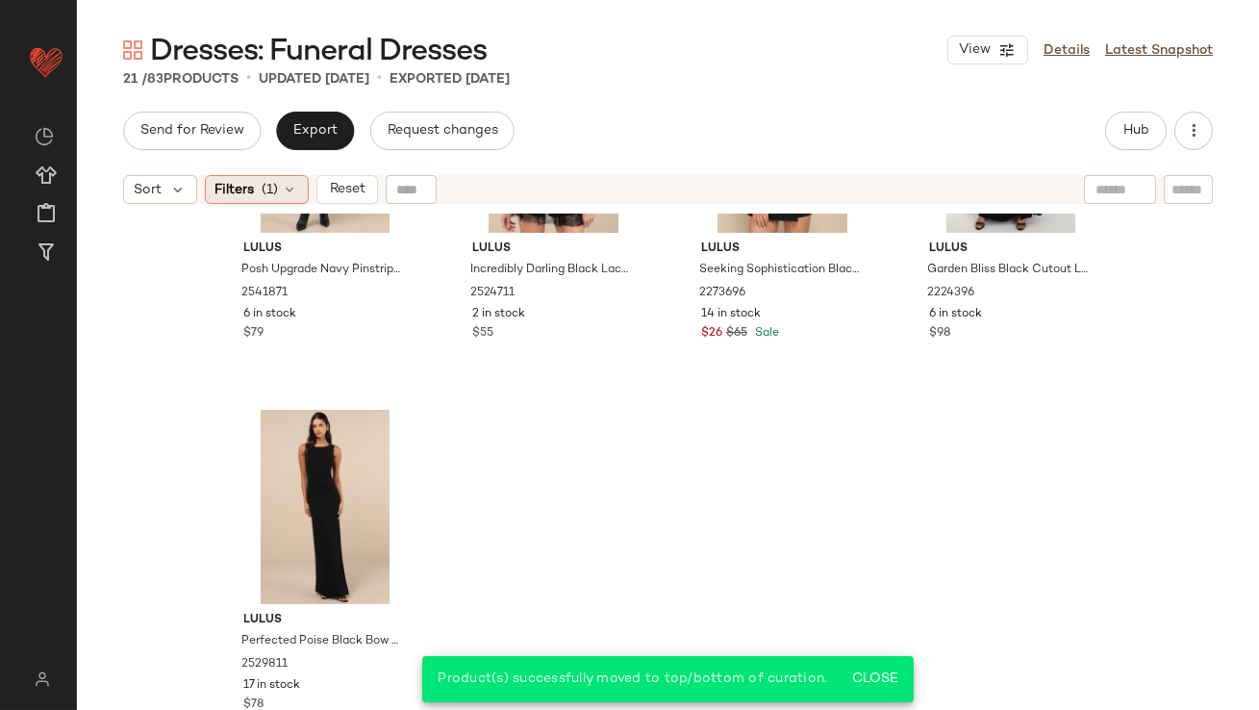
click at [278, 192] on div "Filters (1)" at bounding box center [257, 189] width 104 height 29
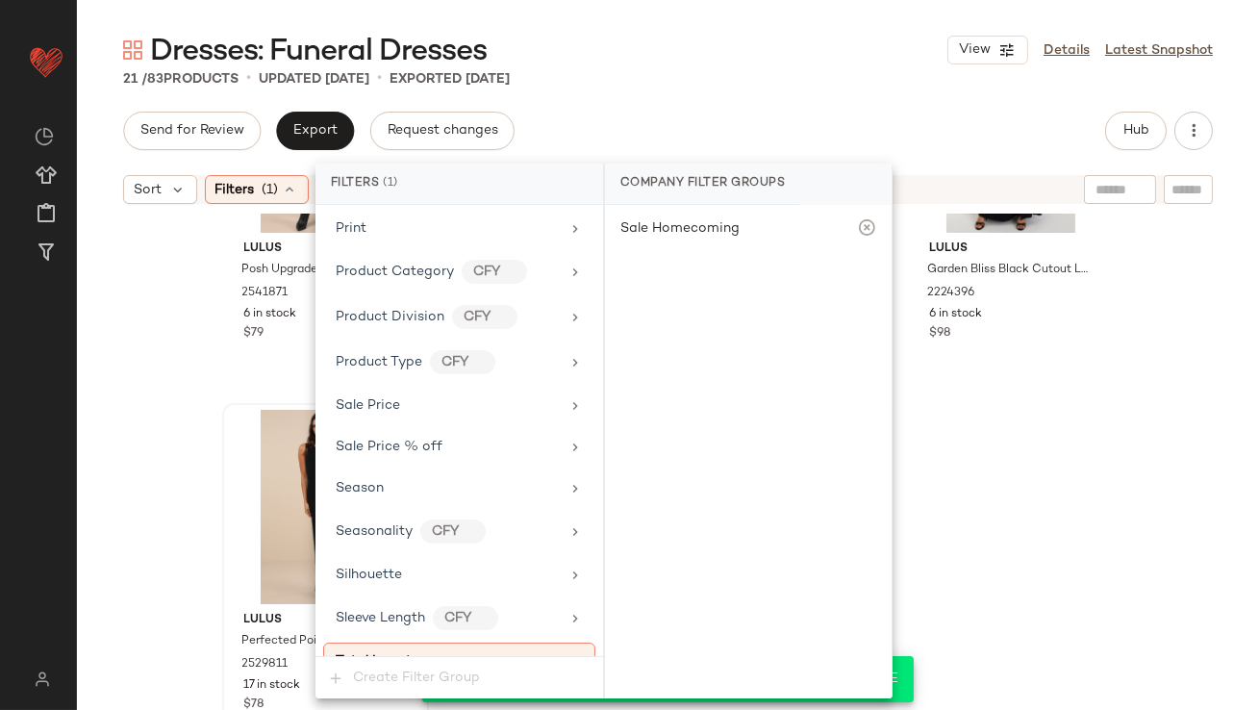
scroll to position [1405, 0]
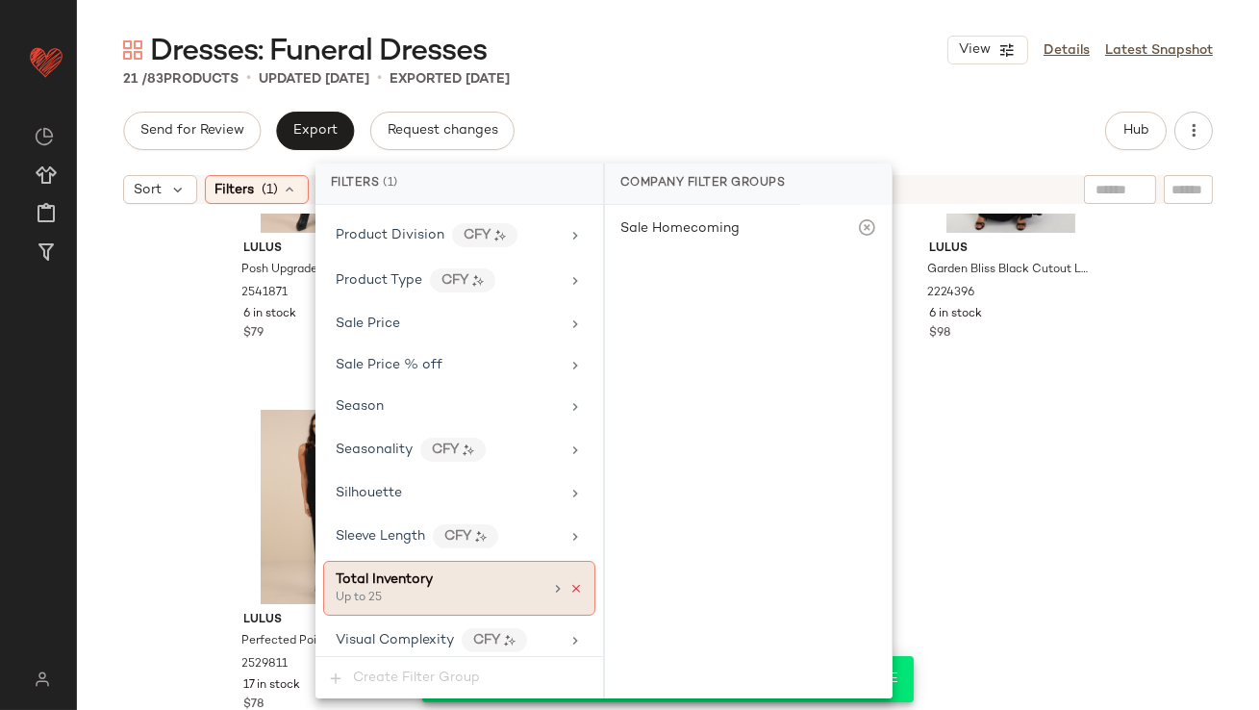
click at [569, 582] on icon at bounding box center [575, 588] width 13 height 13
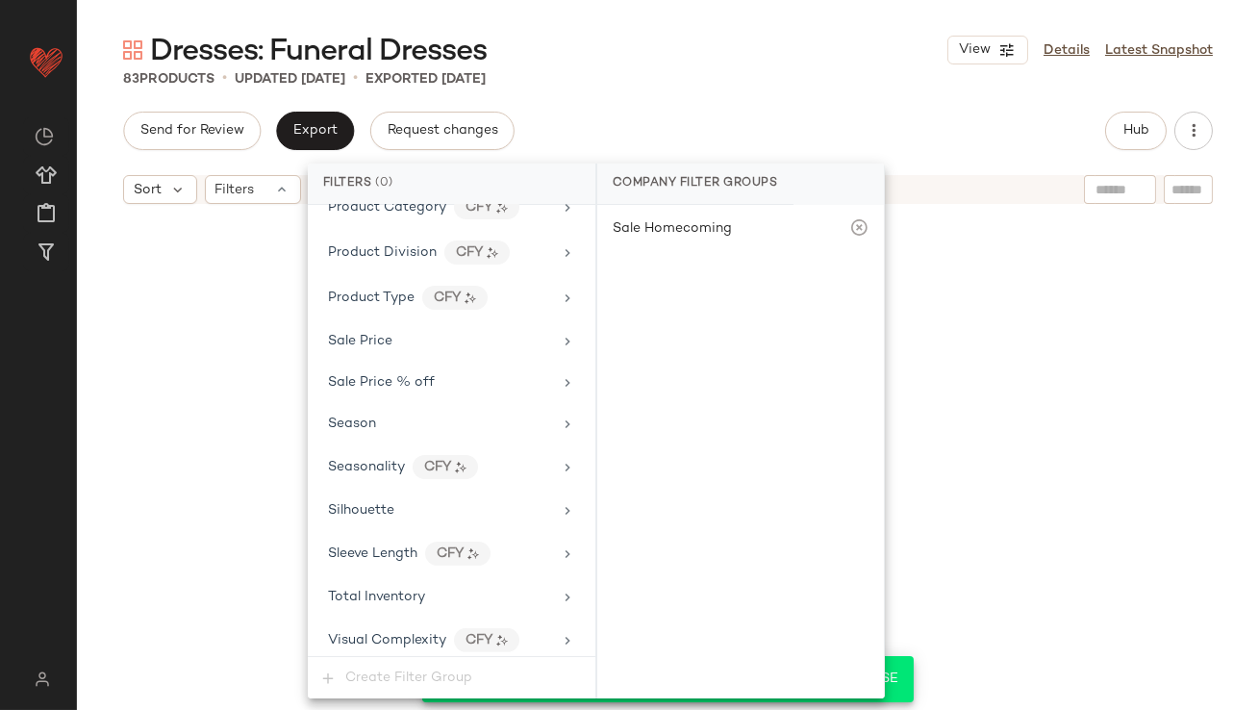
click at [647, 125] on div "Send for Review Export Request changes Hub" at bounding box center [668, 131] width 1090 height 38
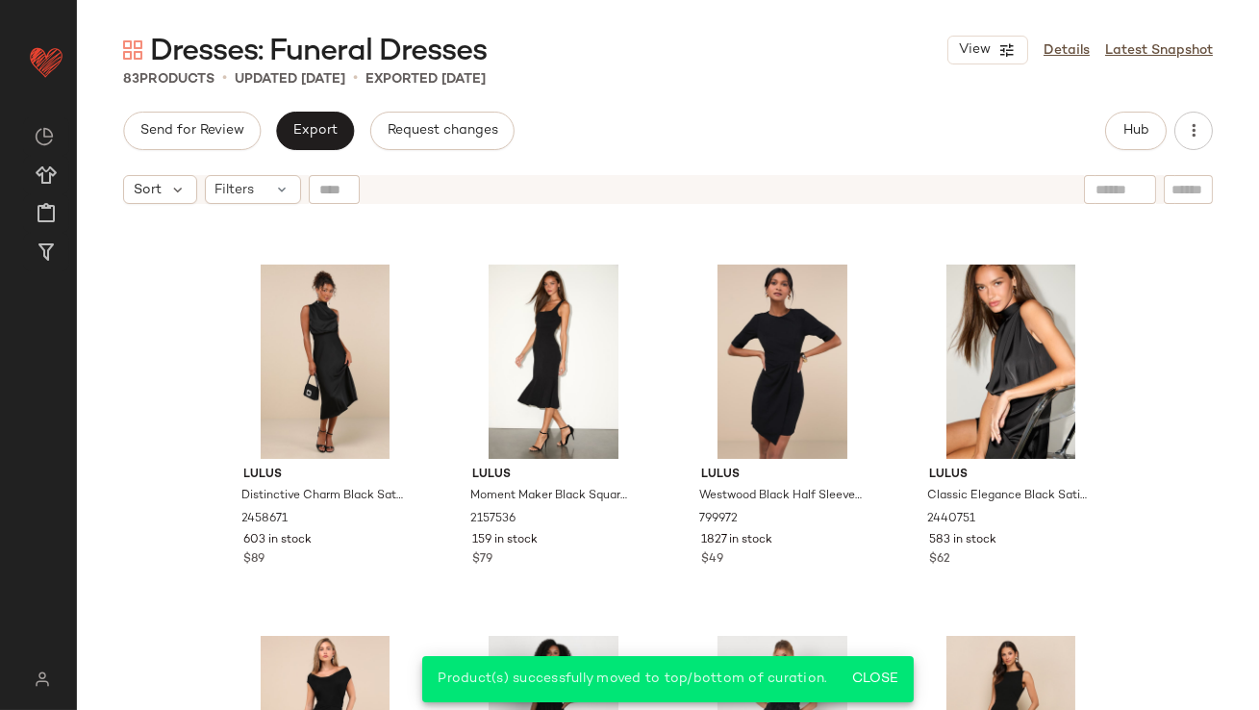
scroll to position [0, 0]
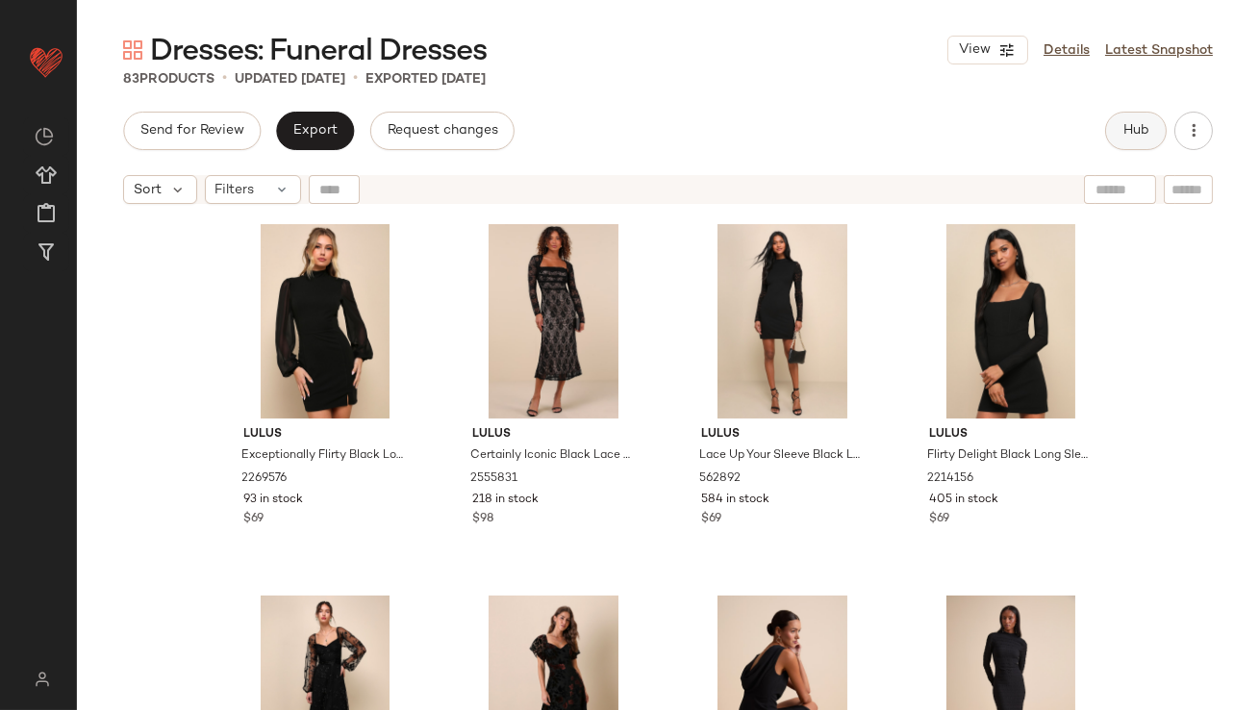
click at [1138, 134] on span "Hub" at bounding box center [1135, 130] width 27 height 15
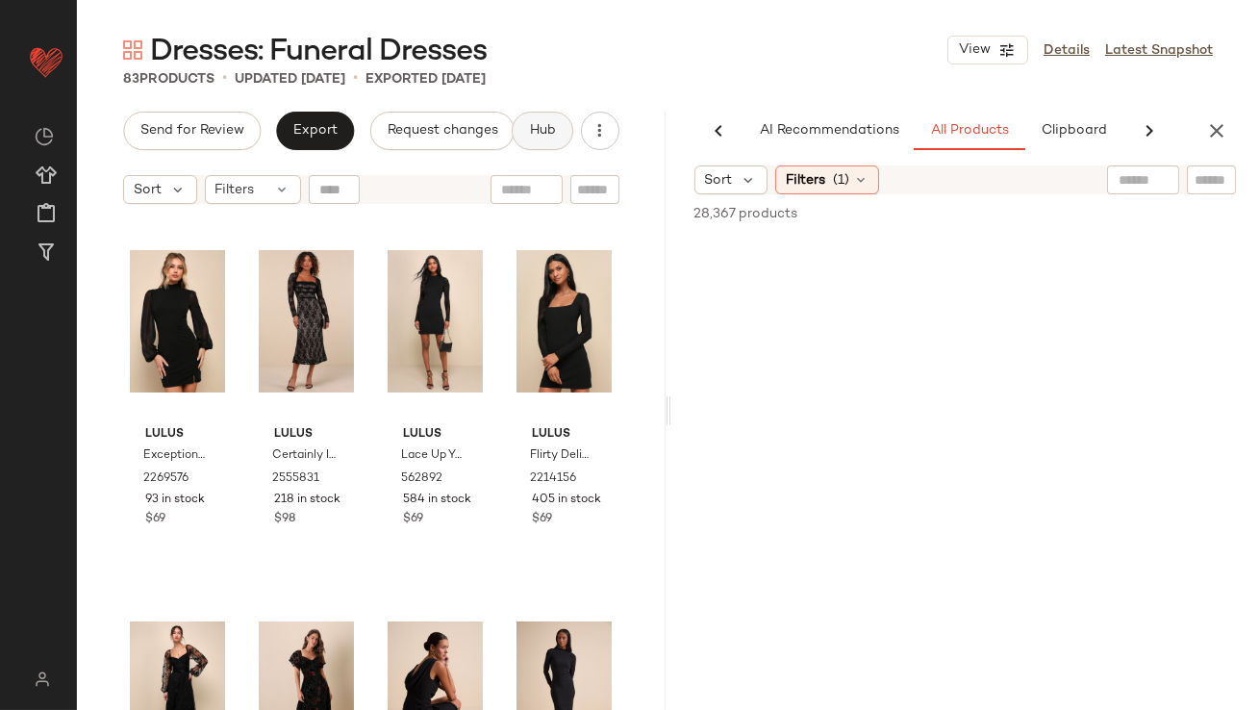
scroll to position [0, 108]
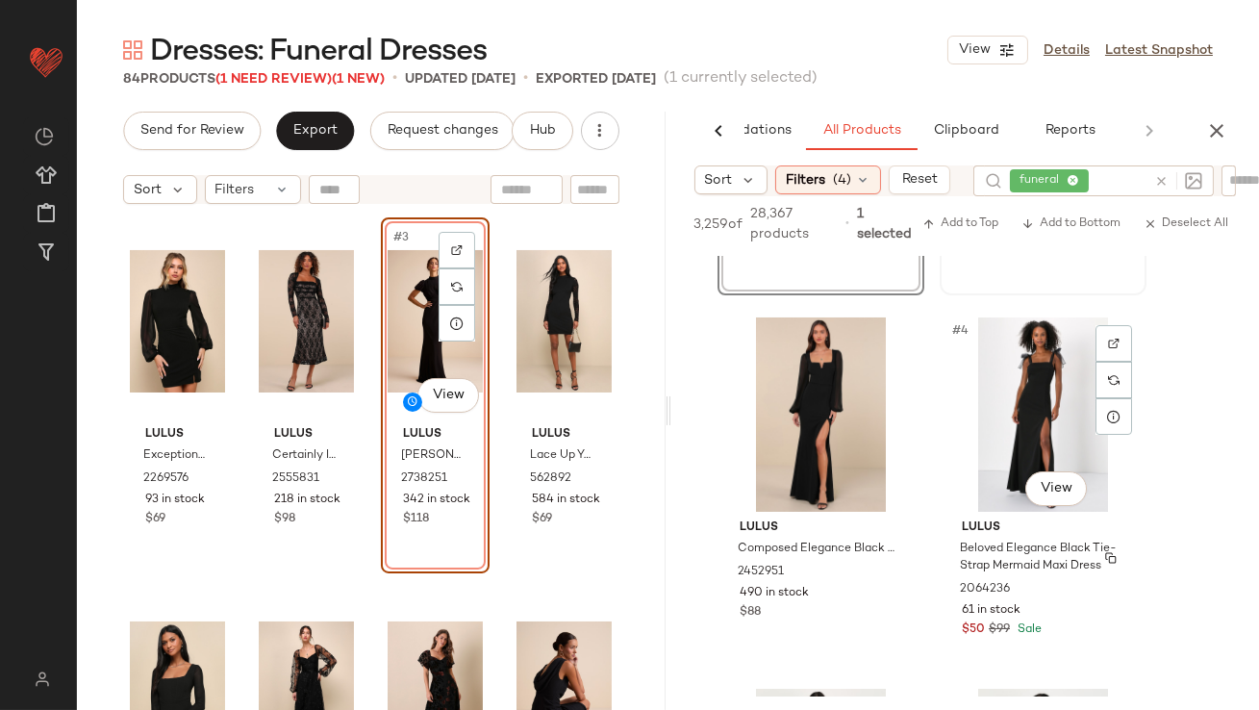
scroll to position [379, 0]
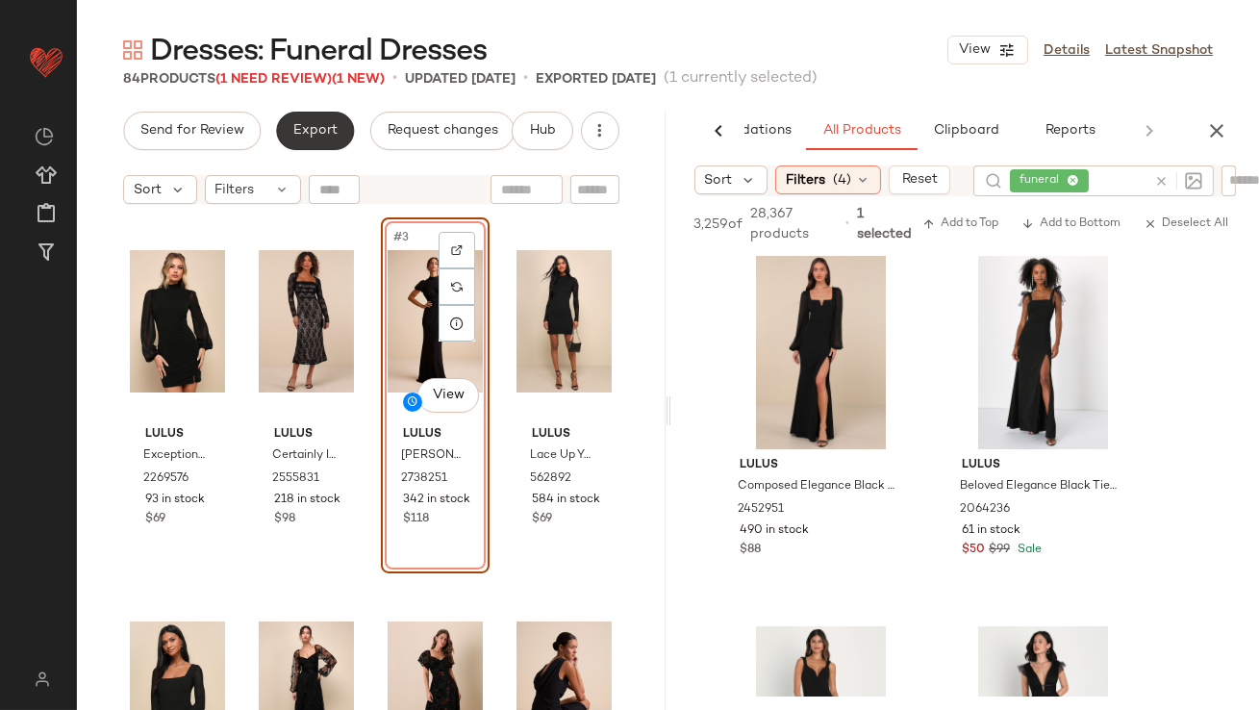
click at [283, 136] on button "Export" at bounding box center [315, 131] width 78 height 38
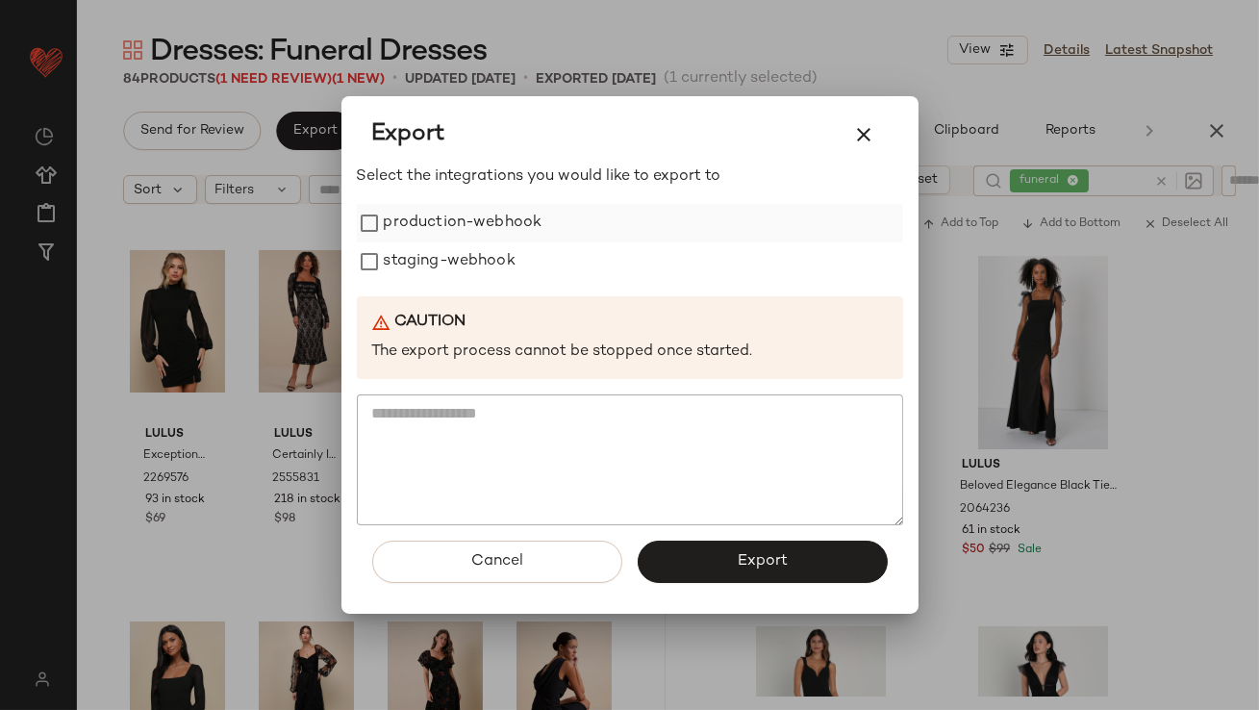
click at [386, 203] on div "Select the integrations you would like to export to production-webhook staging-…" at bounding box center [630, 345] width 546 height 360
click at [386, 214] on label "production-webhook" at bounding box center [463, 223] width 159 height 38
click at [386, 266] on label "staging-webhook" at bounding box center [450, 261] width 132 height 38
click at [706, 551] on button "Export" at bounding box center [763, 562] width 250 height 42
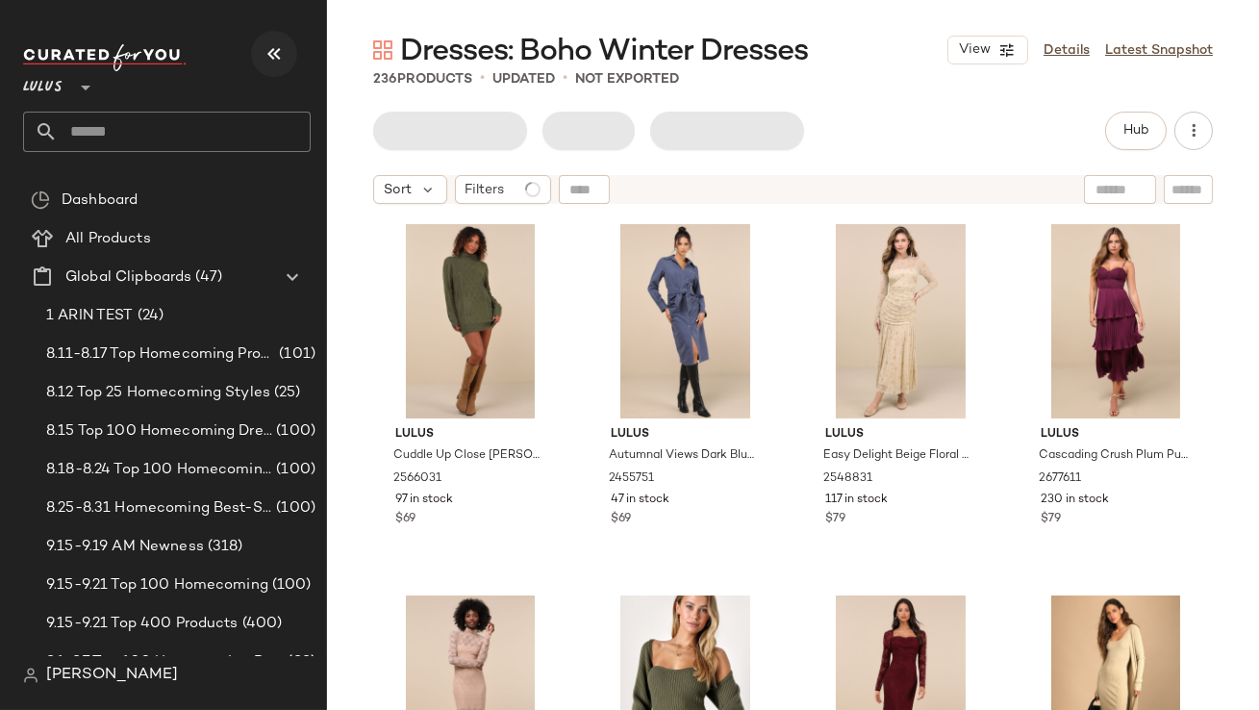
click at [279, 54] on icon "button" at bounding box center [274, 53] width 23 height 23
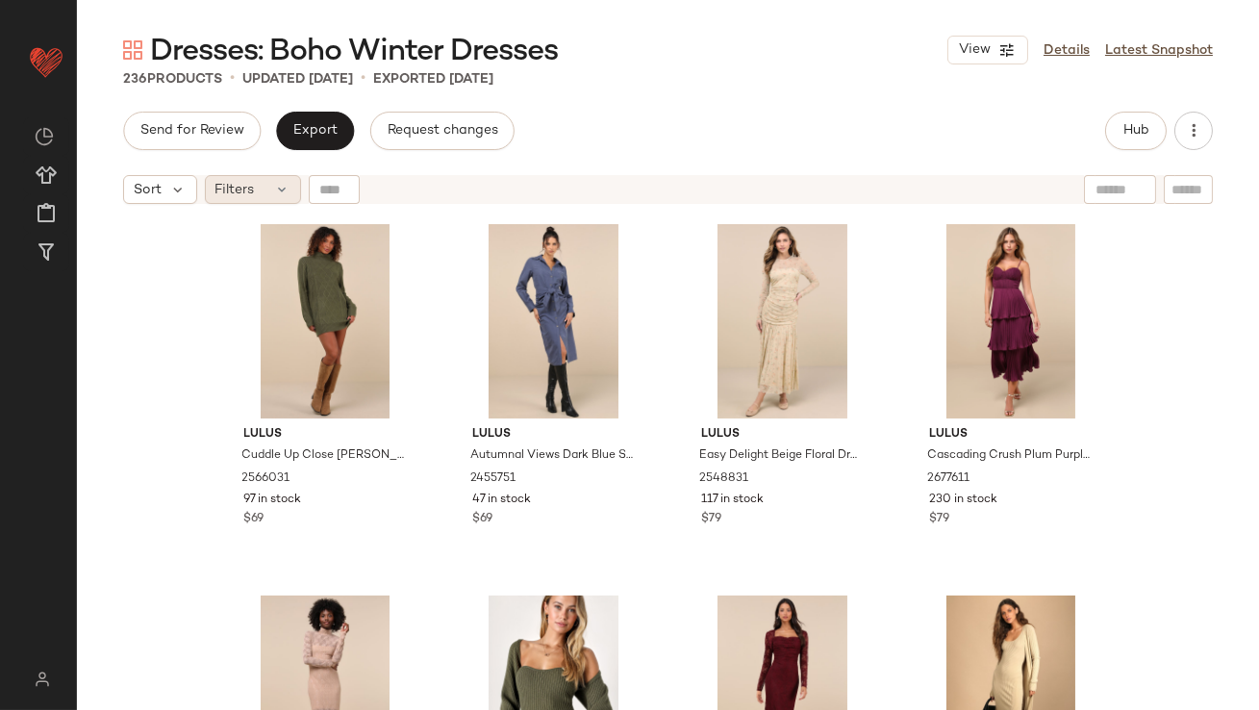
click at [243, 193] on span "Filters" at bounding box center [234, 190] width 39 height 20
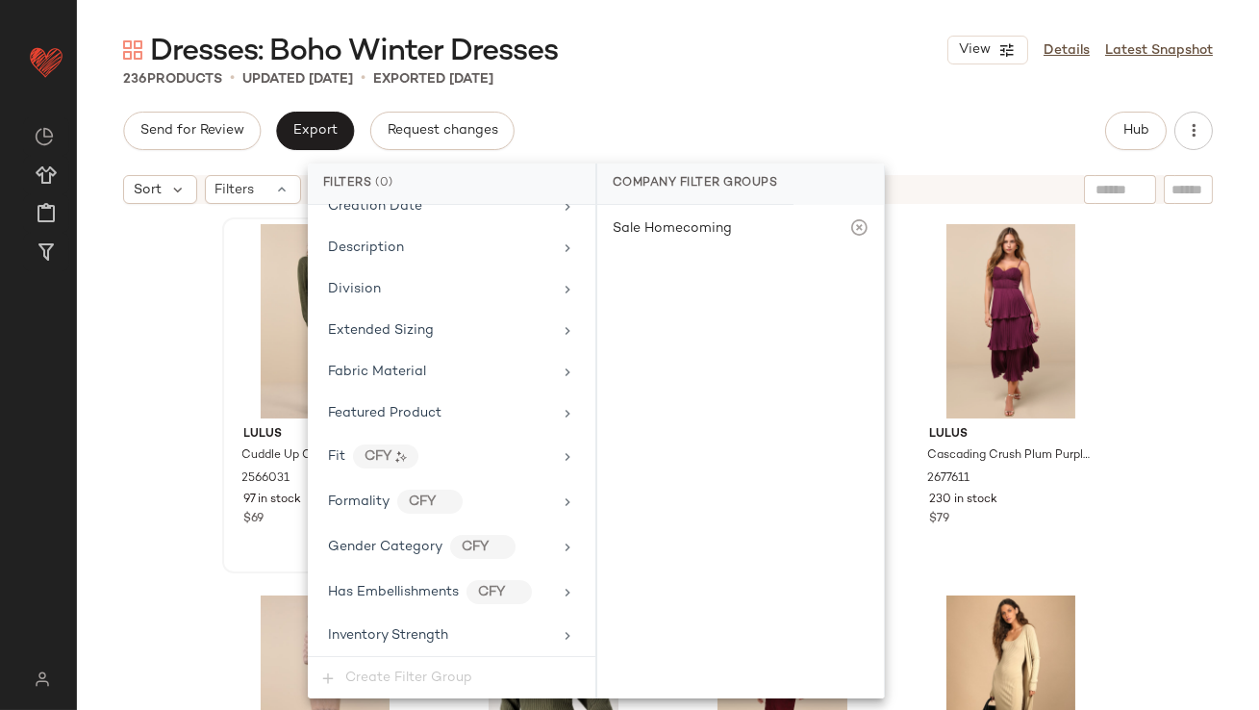
scroll to position [1388, 0]
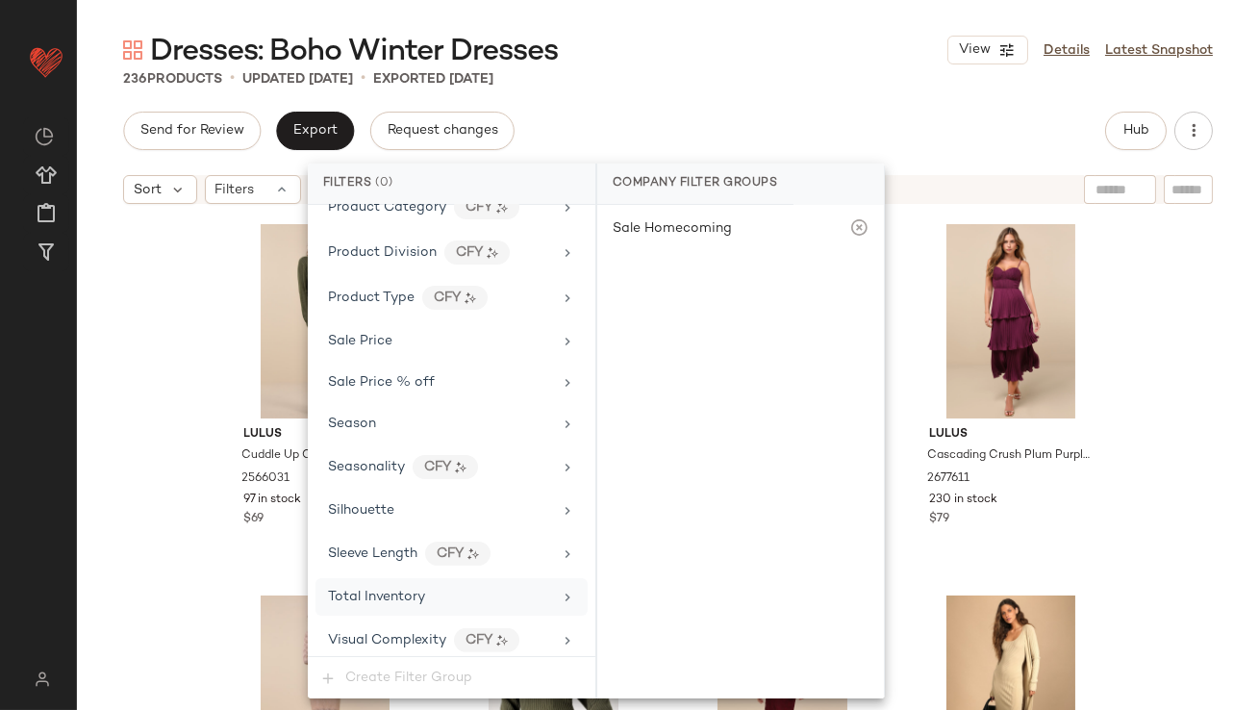
click at [356, 590] on span "Total Inventory" at bounding box center [376, 597] width 97 height 14
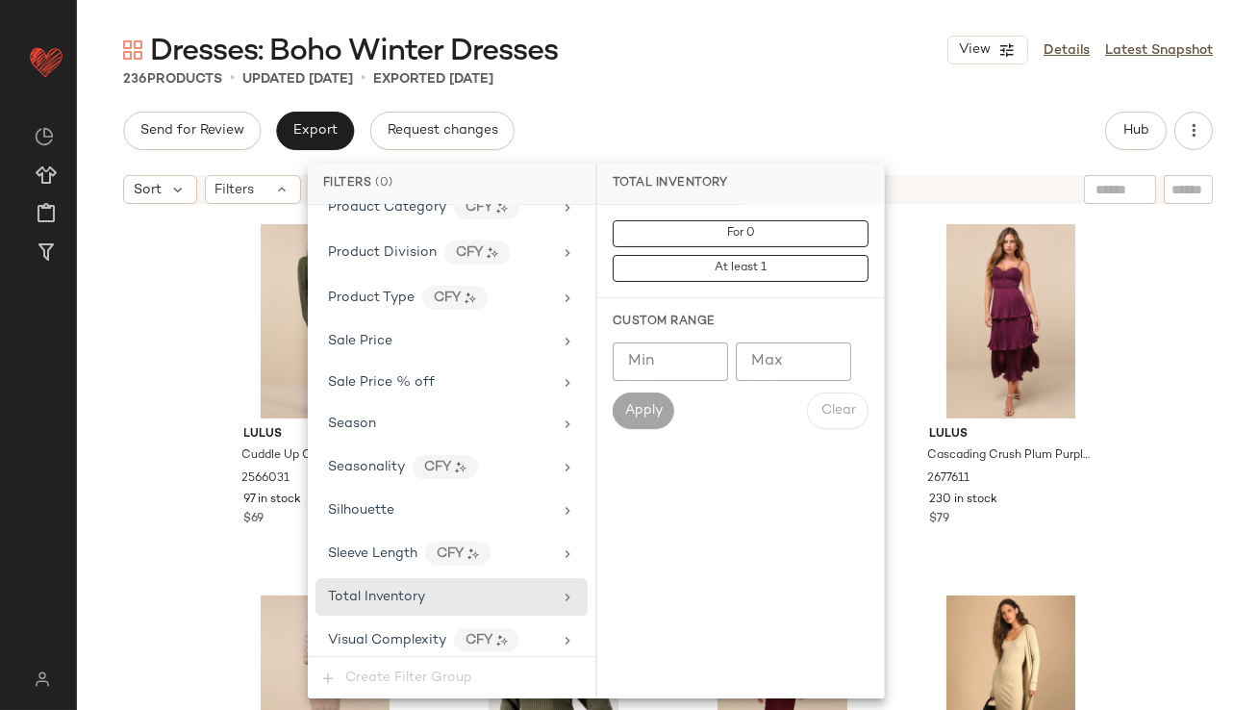
click at [772, 365] on input "Max" at bounding box center [793, 361] width 115 height 38
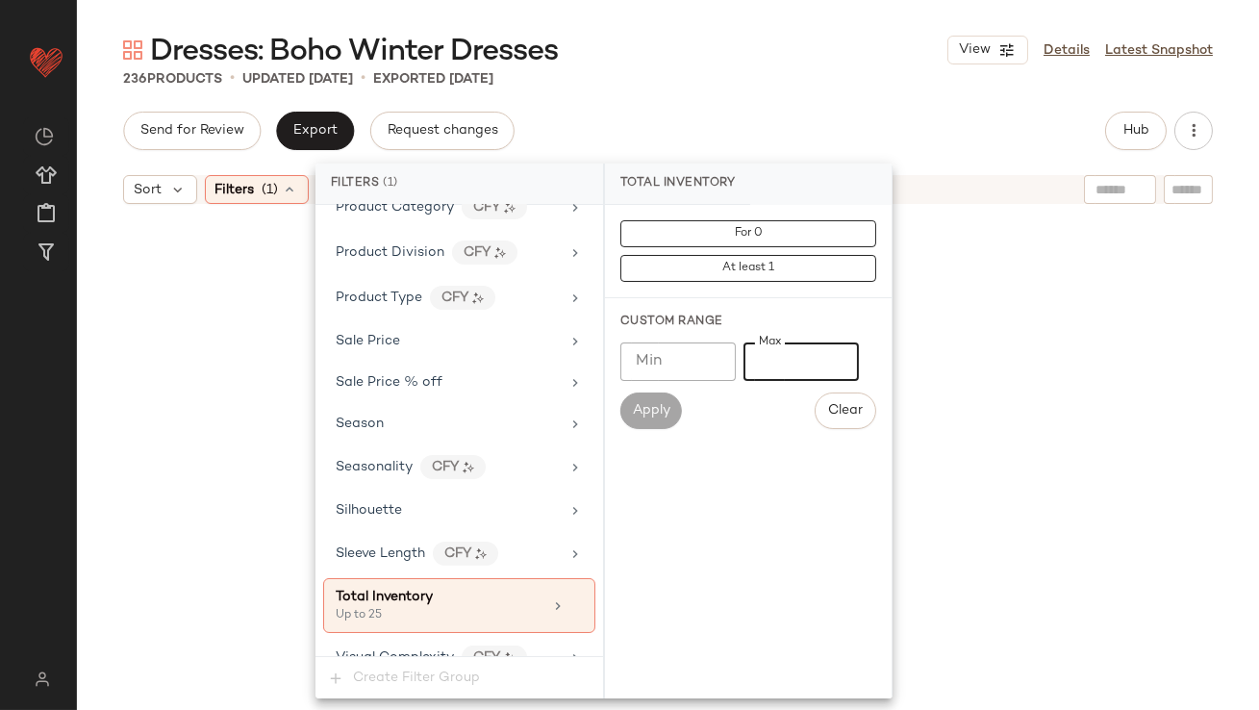
type input "**"
click at [861, 67] on div "Dresses: Boho Winter Dresses View Details Latest Snapshot" at bounding box center [668, 50] width 1182 height 38
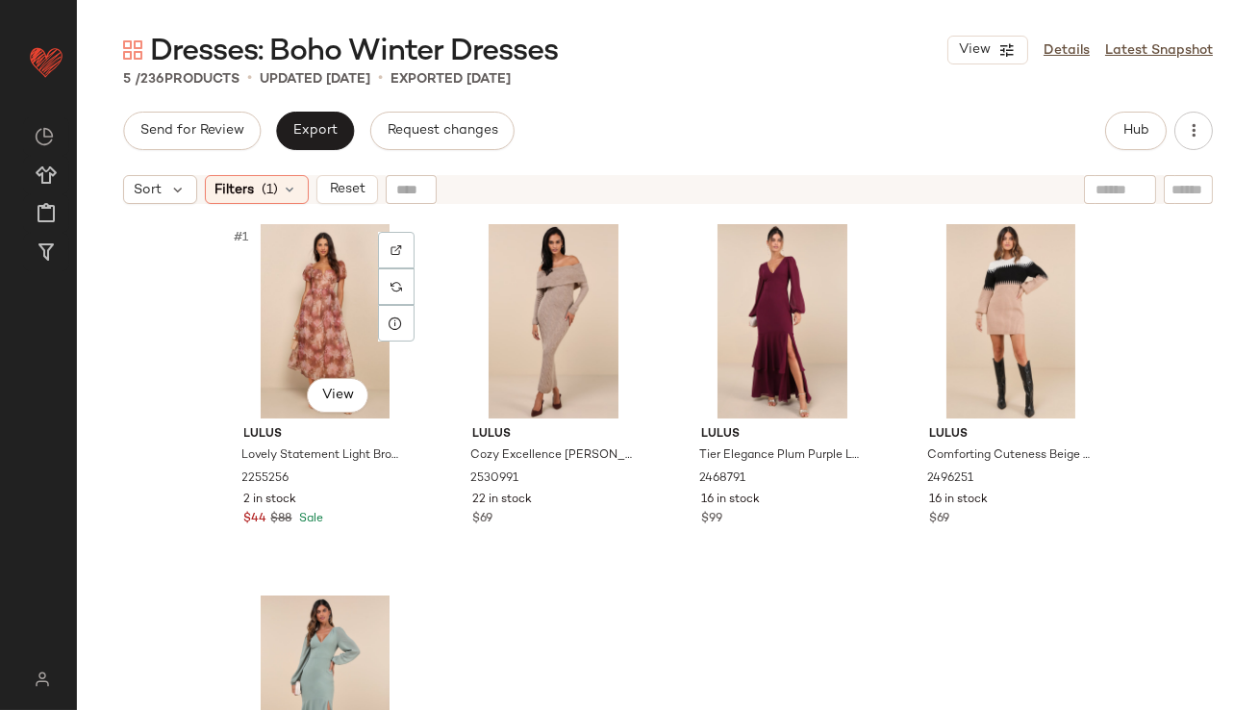
click at [323, 261] on div "#1 View" at bounding box center [325, 321] width 193 height 194
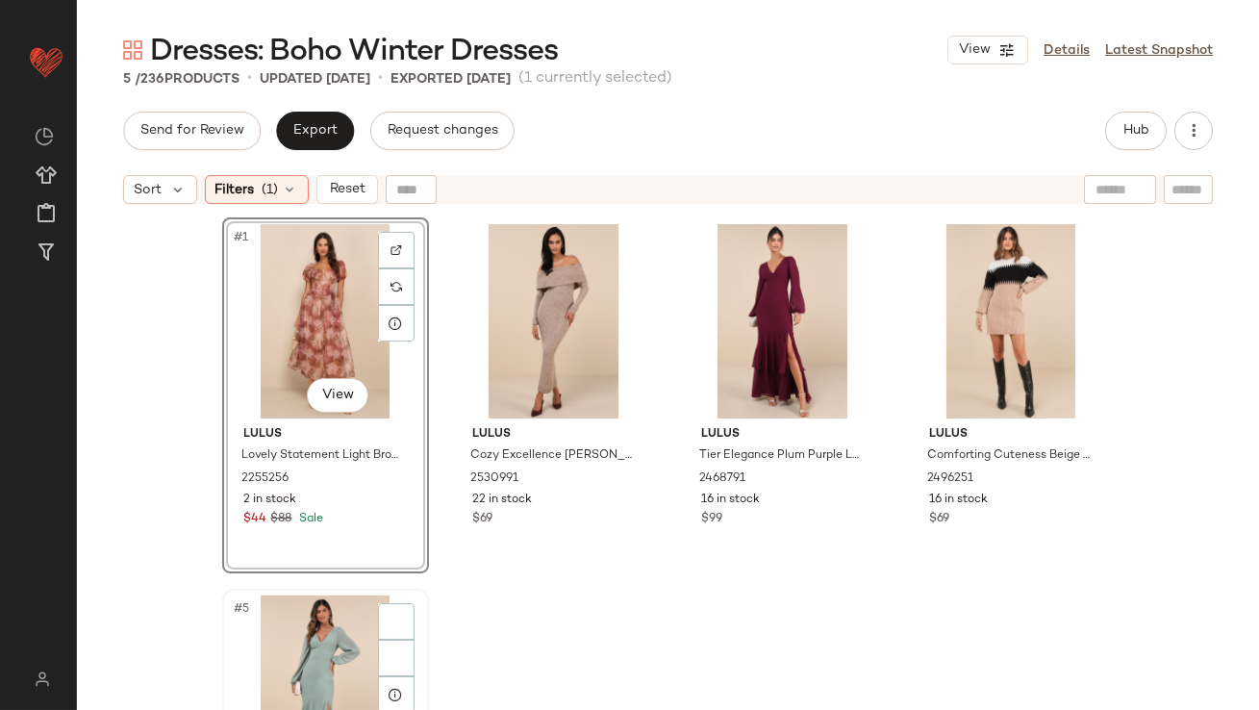
click at [280, 614] on div "#5 View" at bounding box center [325, 692] width 193 height 194
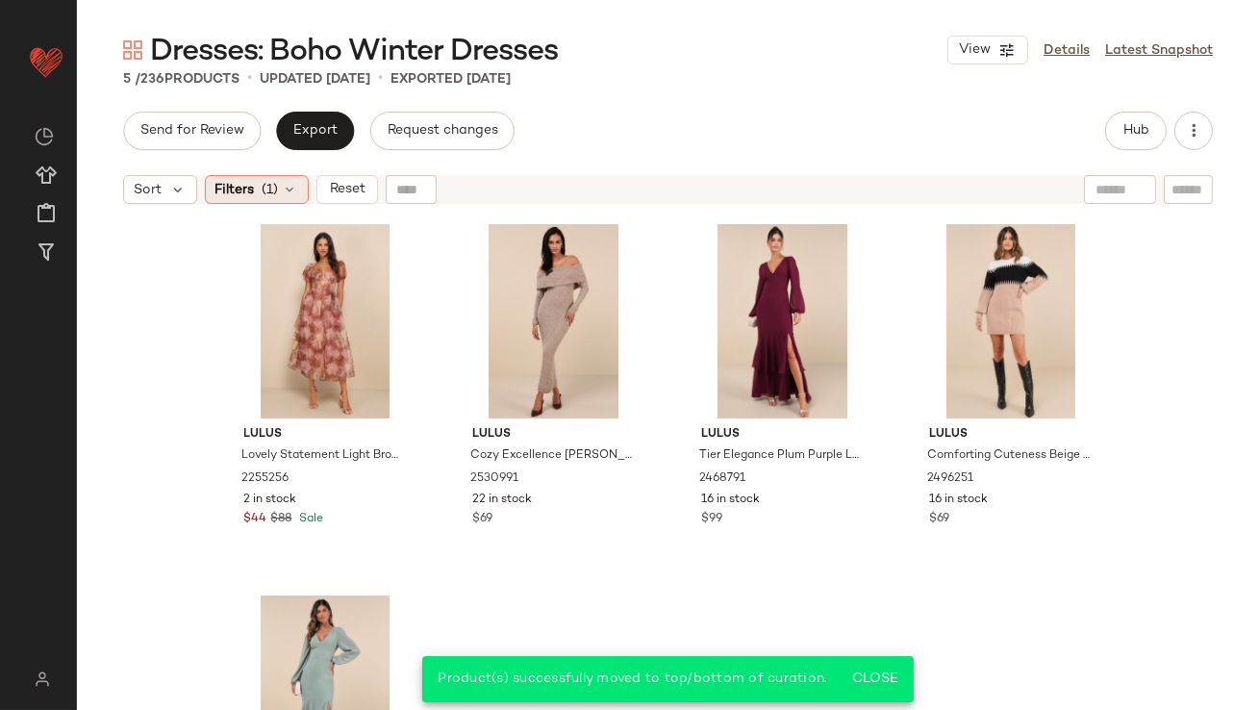
click at [230, 197] on span "Filters" at bounding box center [234, 190] width 39 height 20
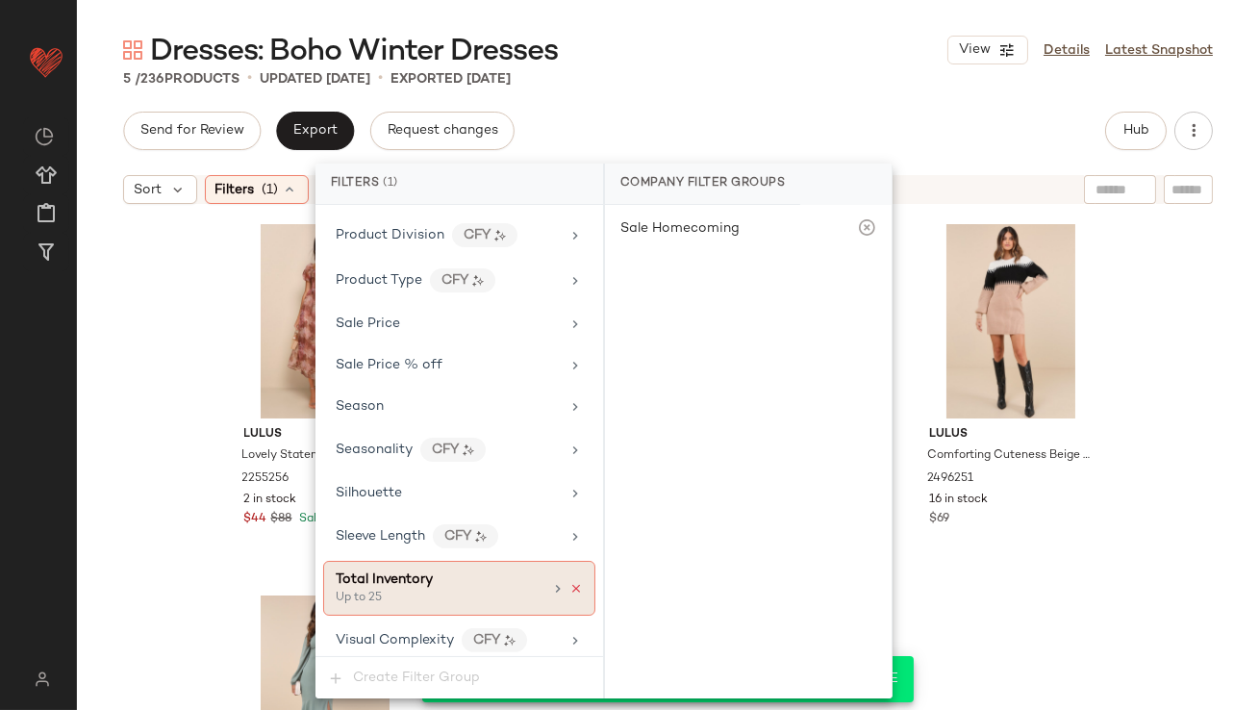
click at [570, 582] on icon at bounding box center [575, 588] width 13 height 13
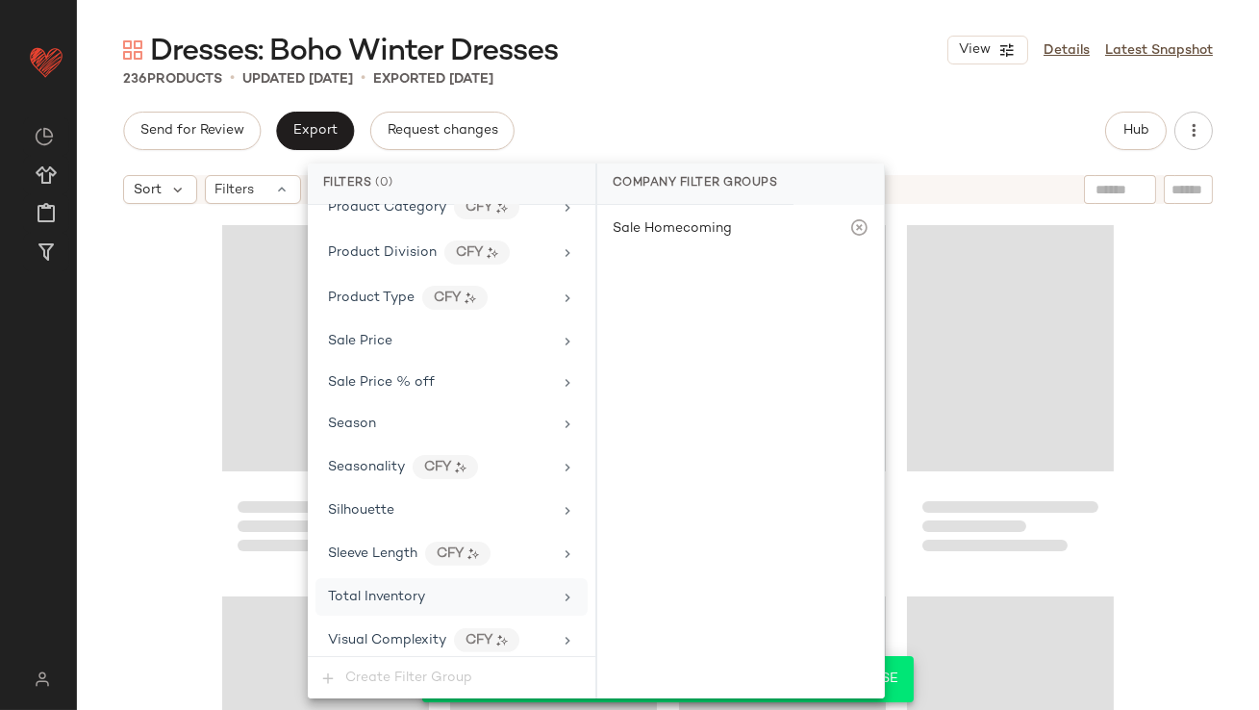
click at [725, 79] on div "236 Products • updated [DATE] • Exported [DATE]" at bounding box center [668, 78] width 1182 height 19
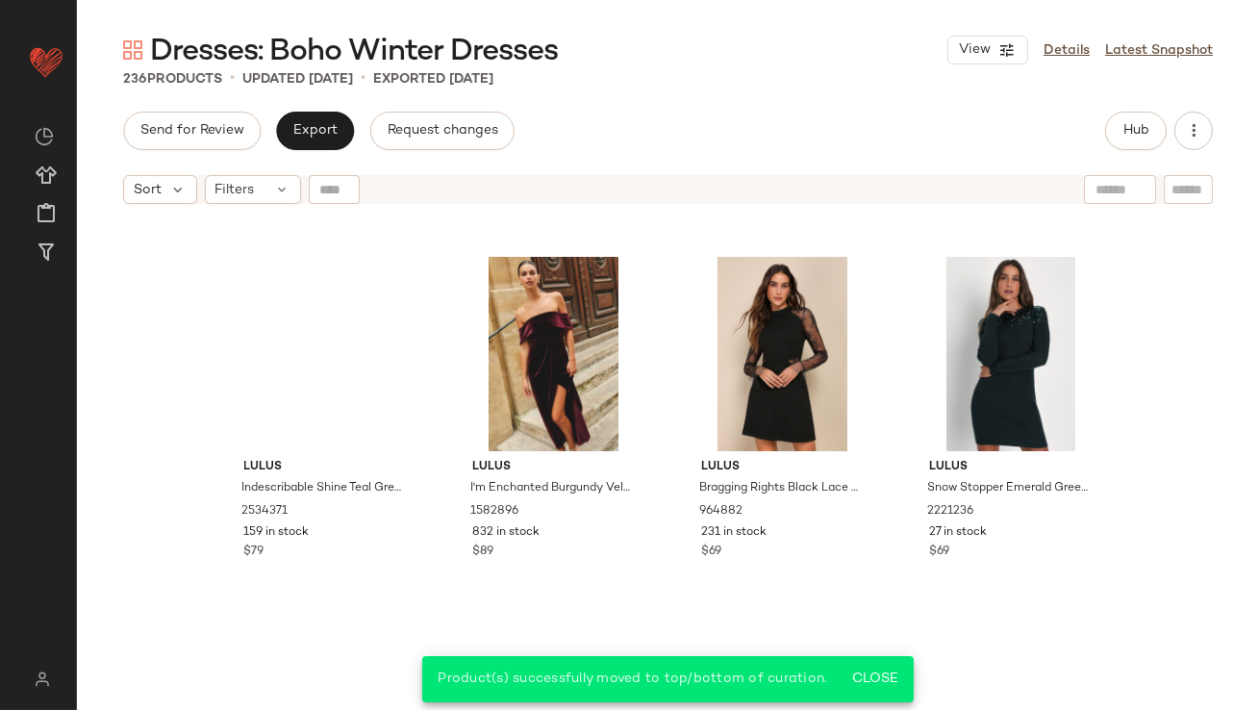
scroll to position [18834, 0]
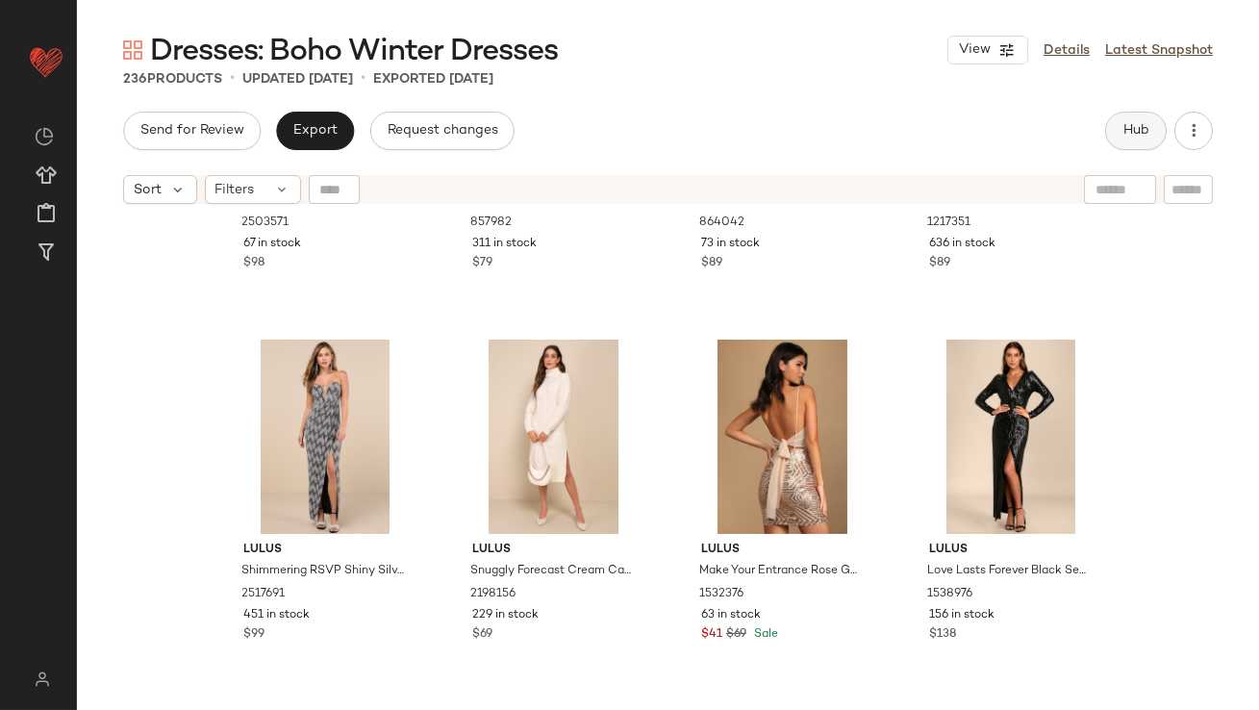
click at [1129, 139] on button "Hub" at bounding box center [1136, 131] width 62 height 38
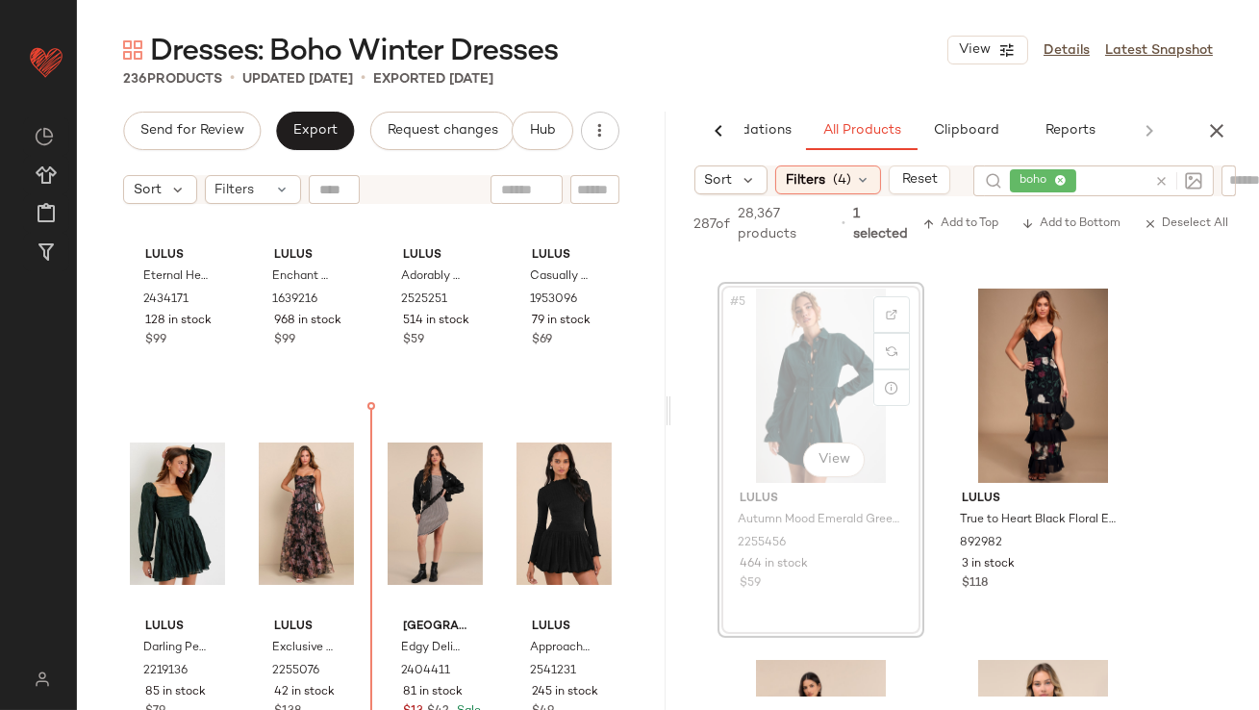
scroll to position [4660, 0]
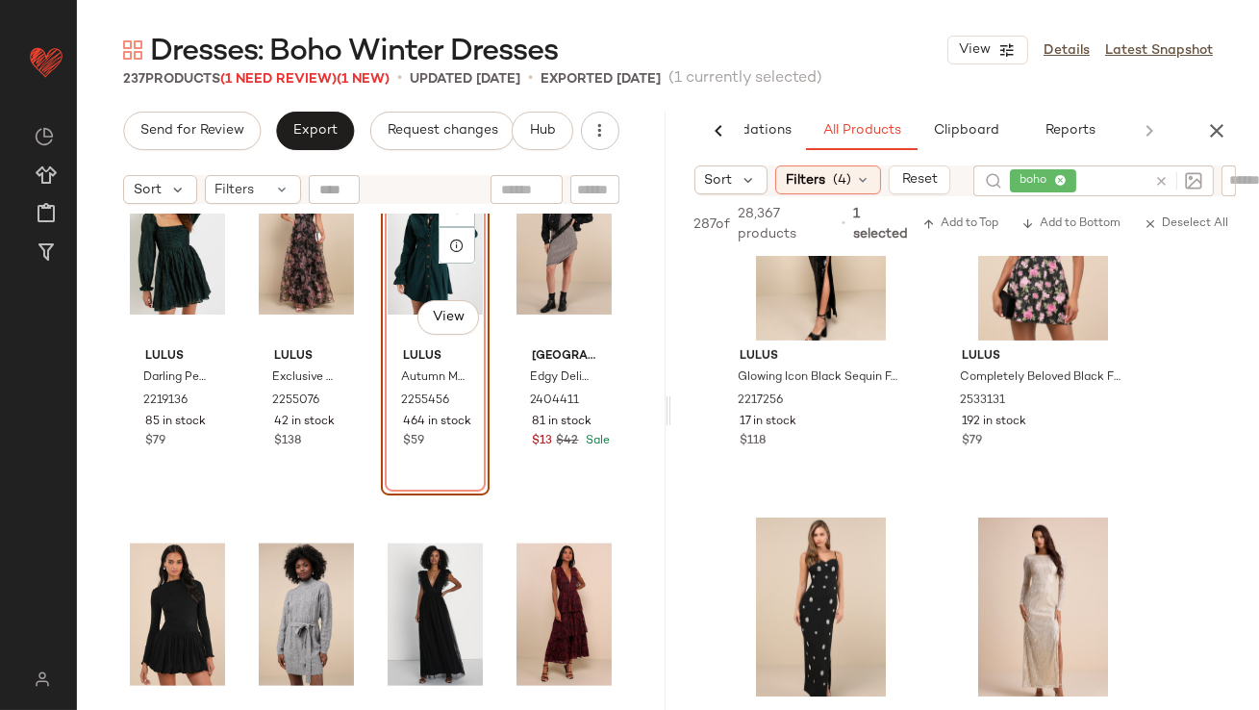
scroll to position [2130, 0]
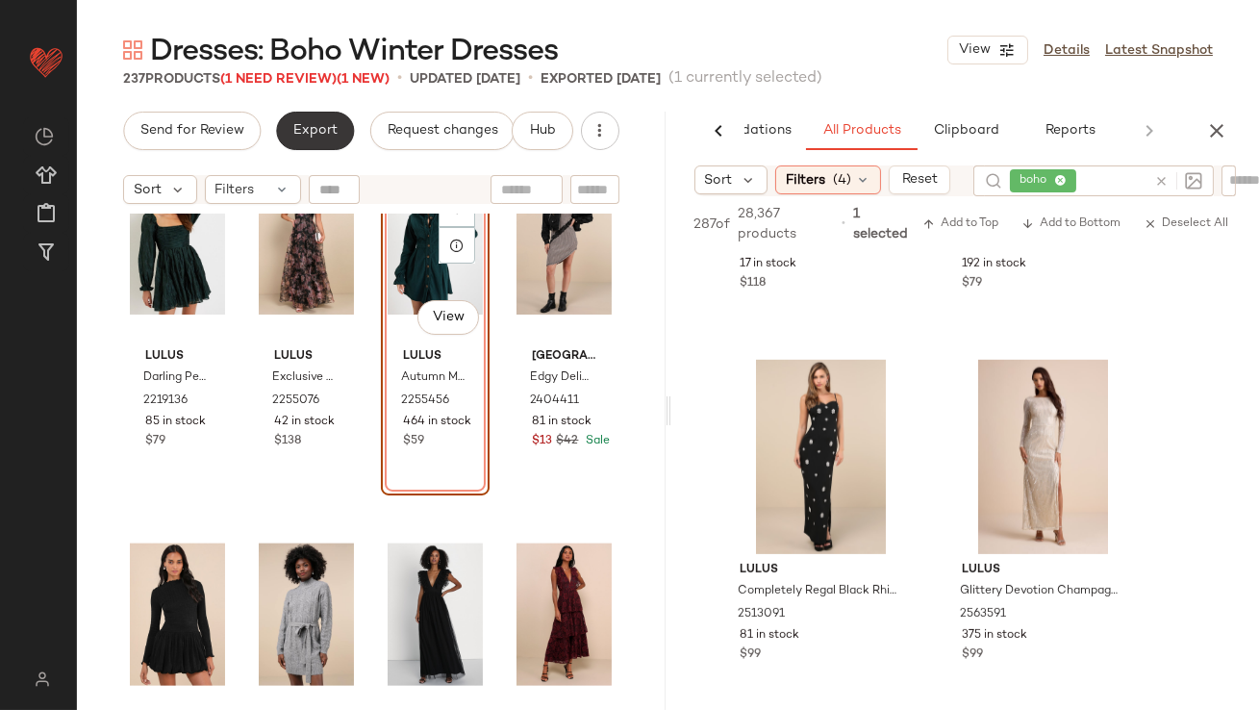
click at [323, 140] on button "Export" at bounding box center [315, 131] width 78 height 38
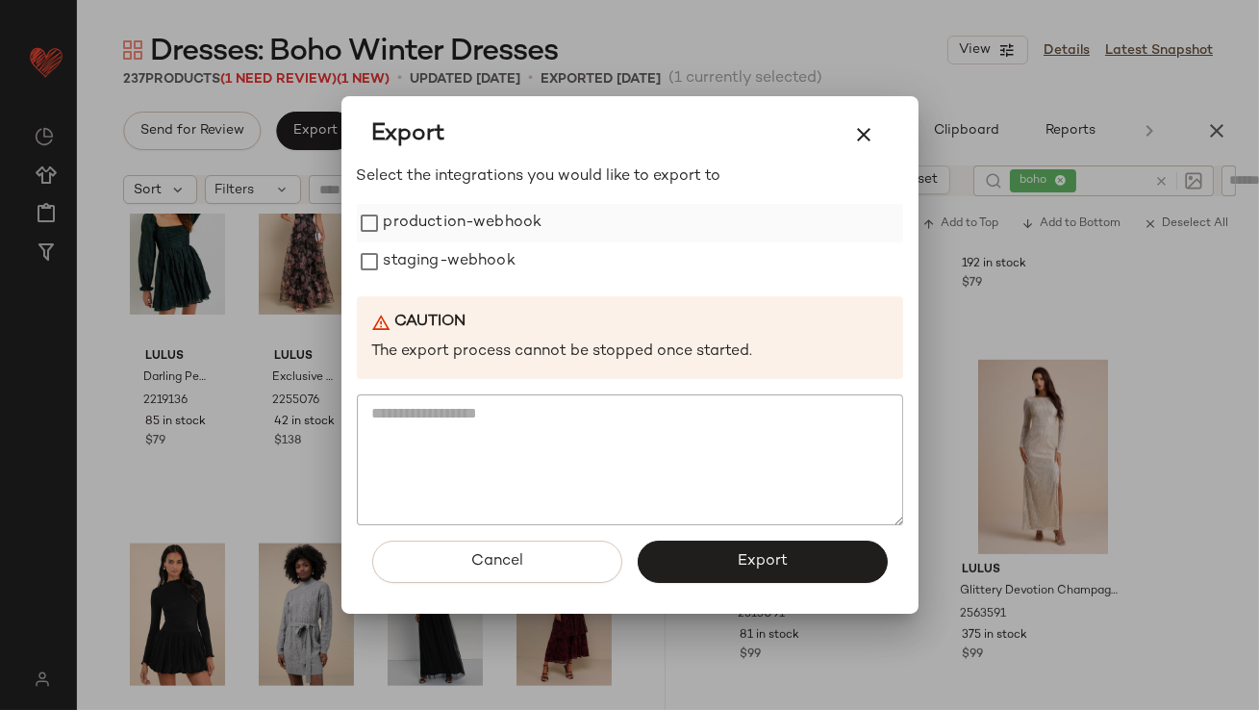
click at [455, 223] on label "production-webhook" at bounding box center [463, 223] width 159 height 38
click at [455, 257] on label "staging-webhook" at bounding box center [450, 261] width 132 height 38
click at [685, 576] on button "Export" at bounding box center [763, 562] width 250 height 42
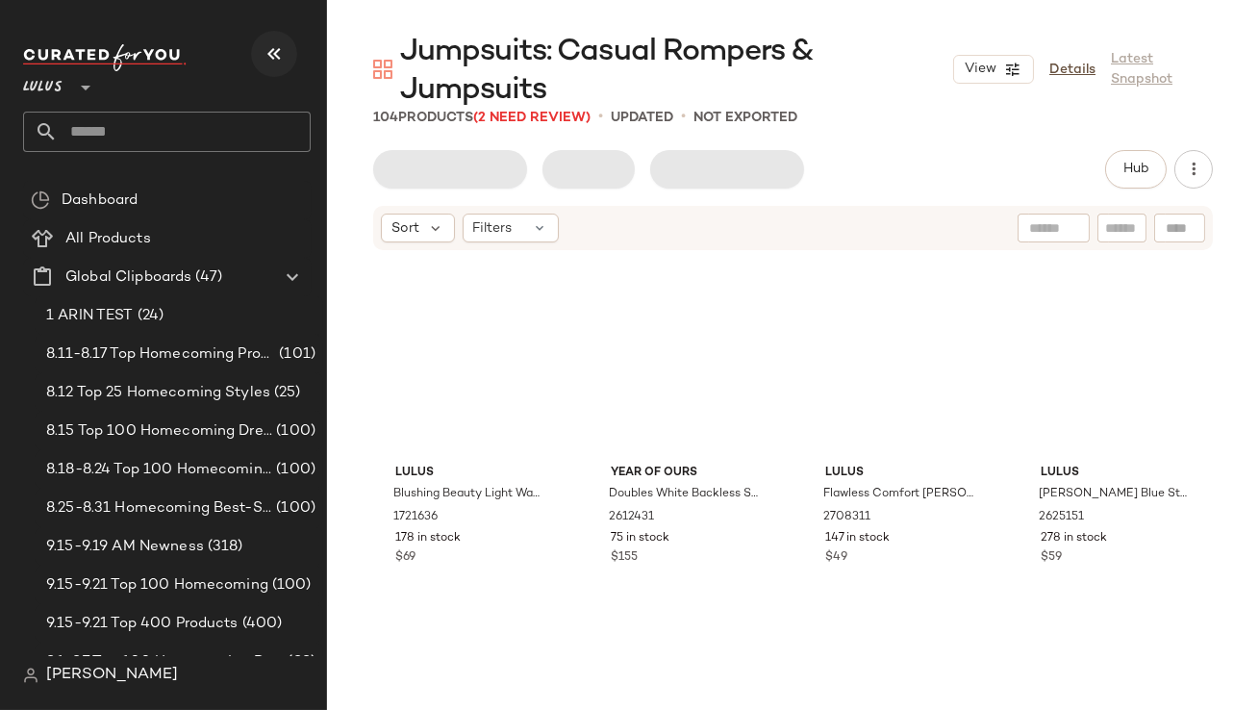
click at [277, 57] on icon "button" at bounding box center [274, 53] width 23 height 23
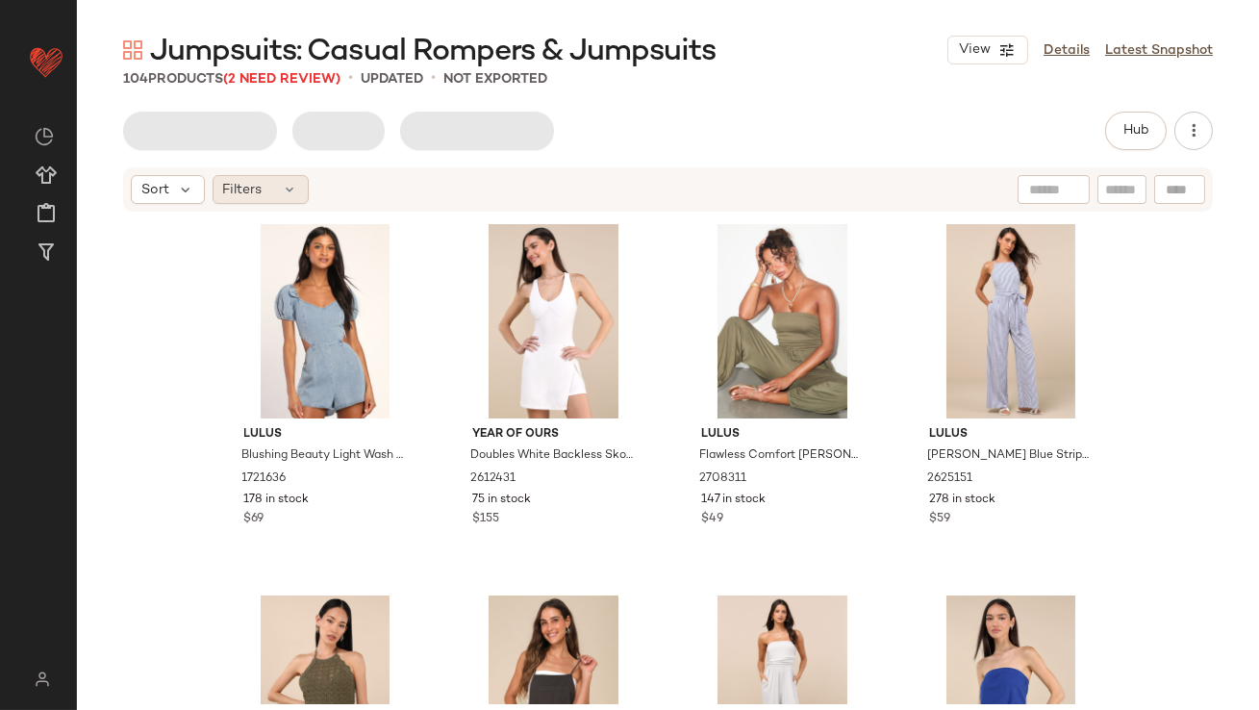
click at [259, 194] on span "Filters" at bounding box center [242, 190] width 39 height 20
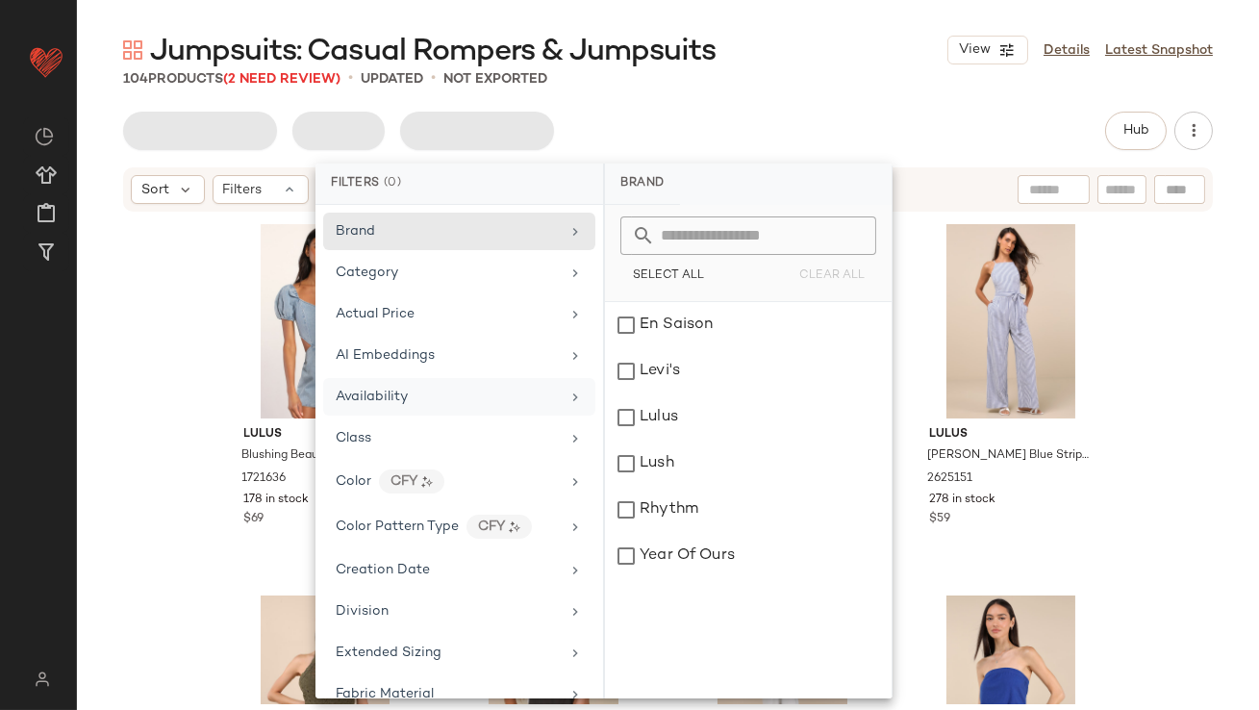
click at [385, 382] on div "Availability" at bounding box center [459, 397] width 272 height 38
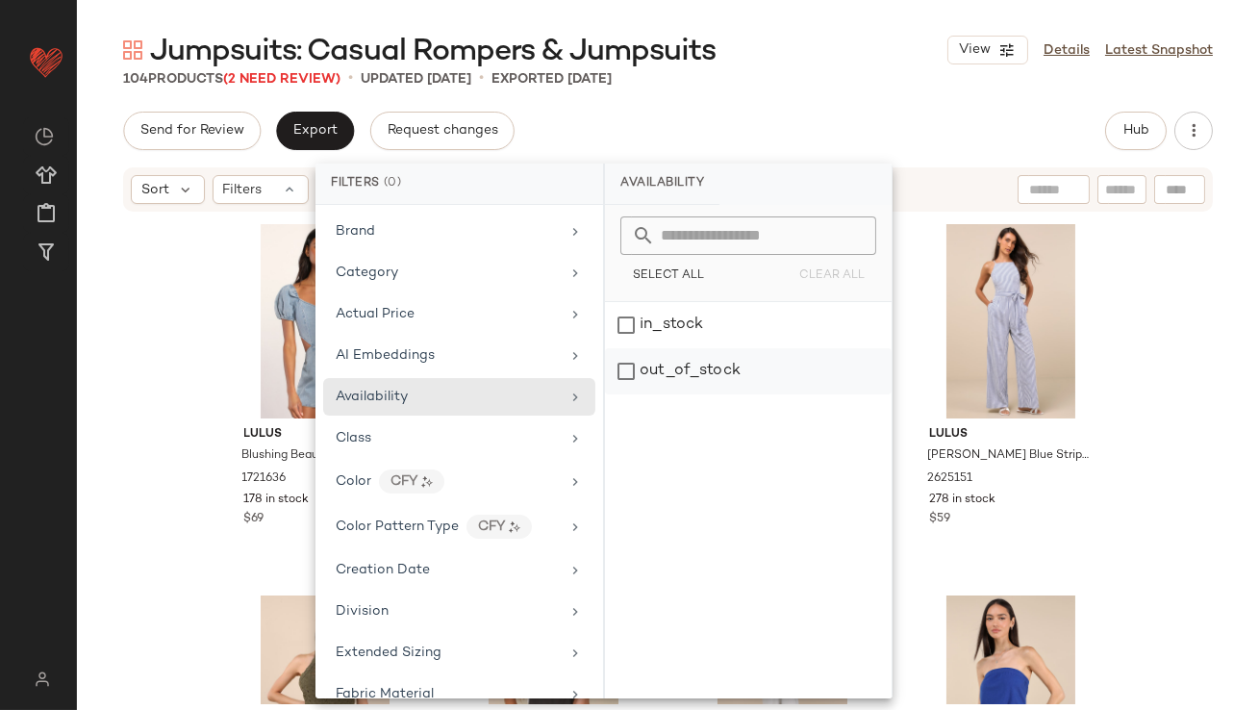
click at [687, 369] on div "out_of_stock" at bounding box center [748, 371] width 287 height 46
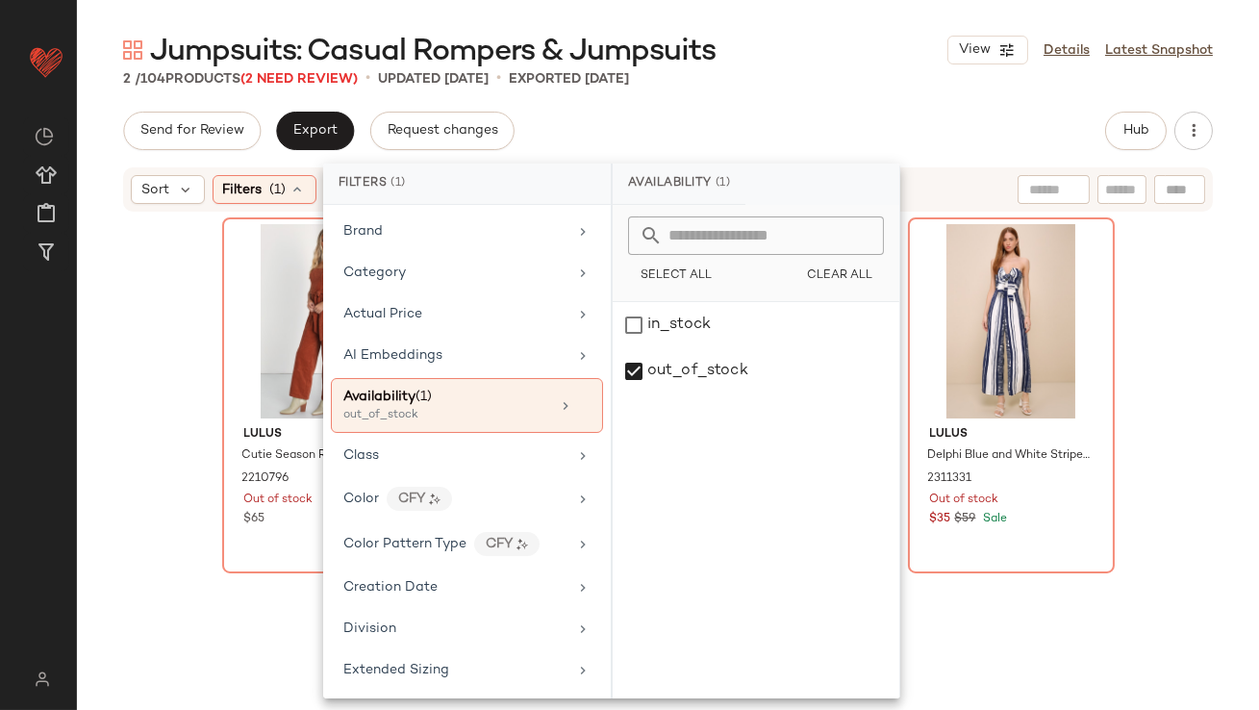
click at [771, 118] on div "Send for Review Export Request changes Hub" at bounding box center [668, 131] width 1090 height 38
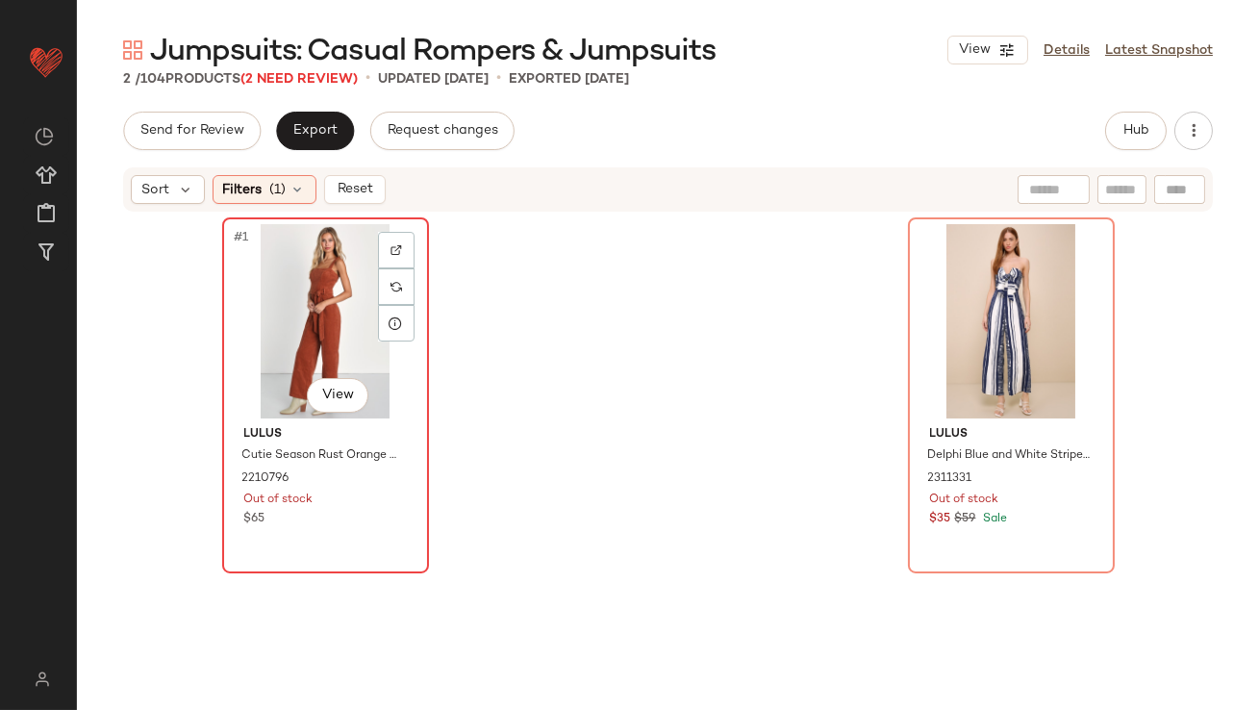
click at [280, 355] on div "#1 View" at bounding box center [325, 321] width 193 height 194
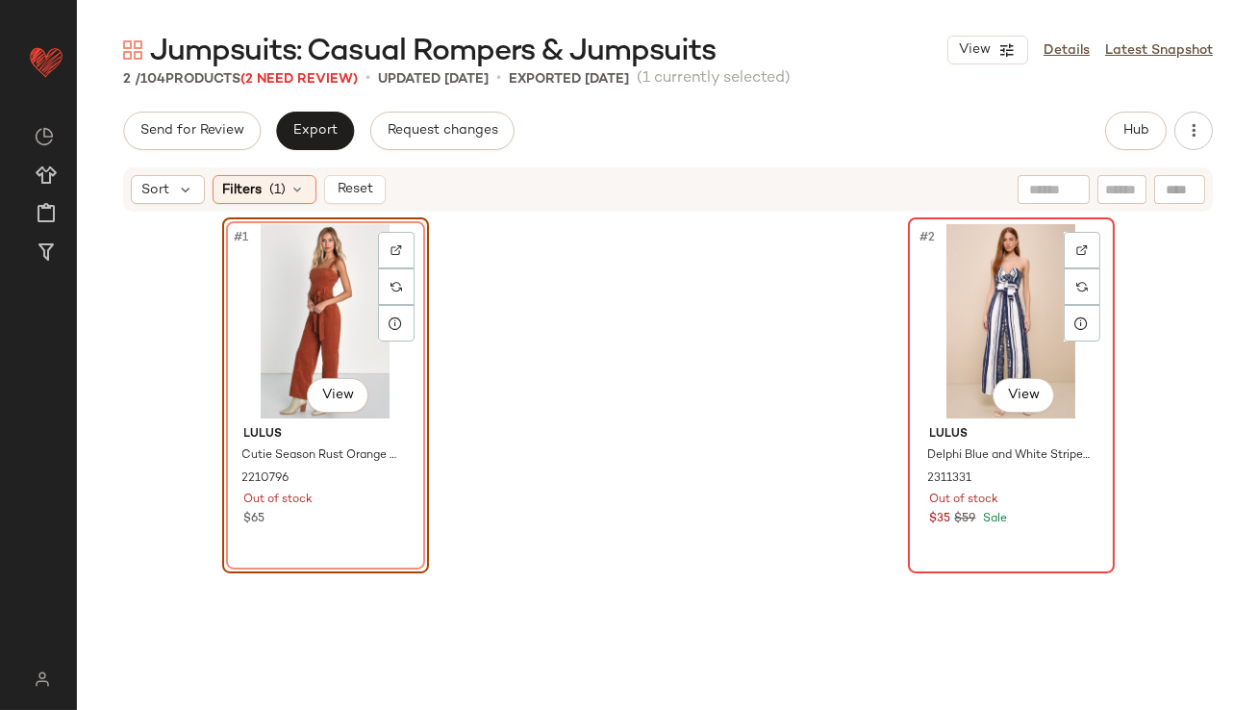
click at [1002, 320] on div "#2 View" at bounding box center [1011, 321] width 193 height 194
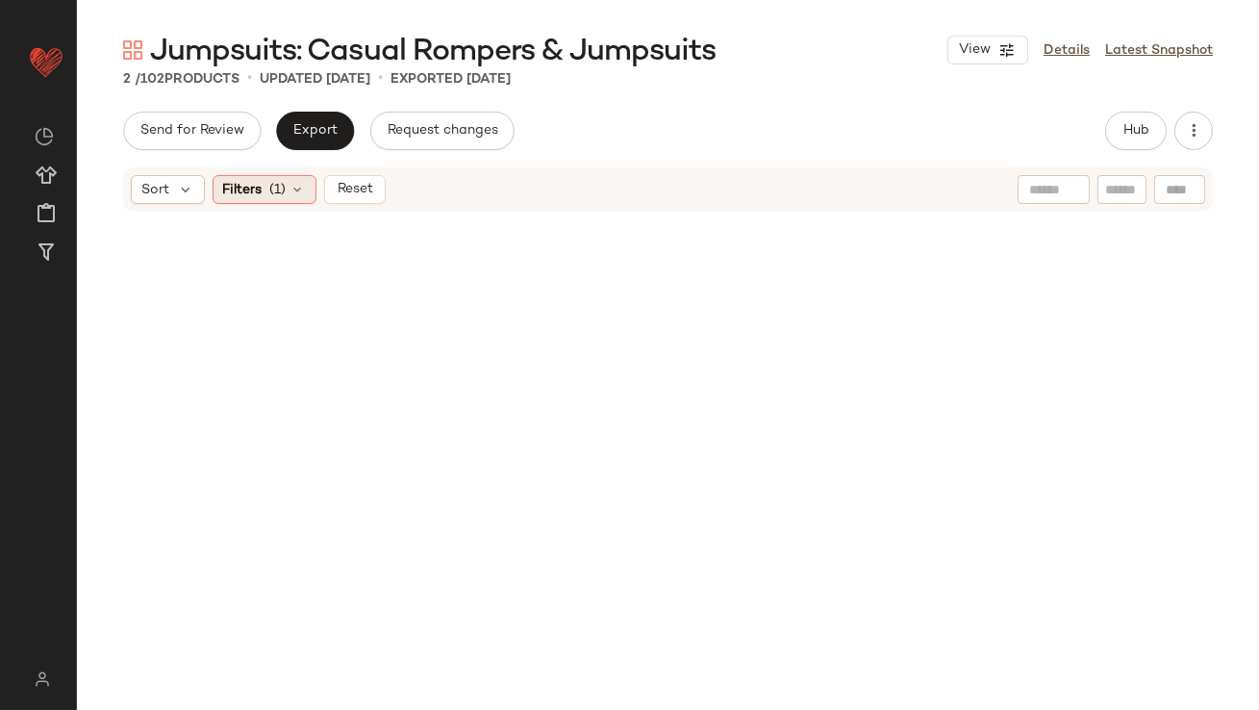
click at [306, 189] on div "Filters (1)" at bounding box center [265, 189] width 104 height 29
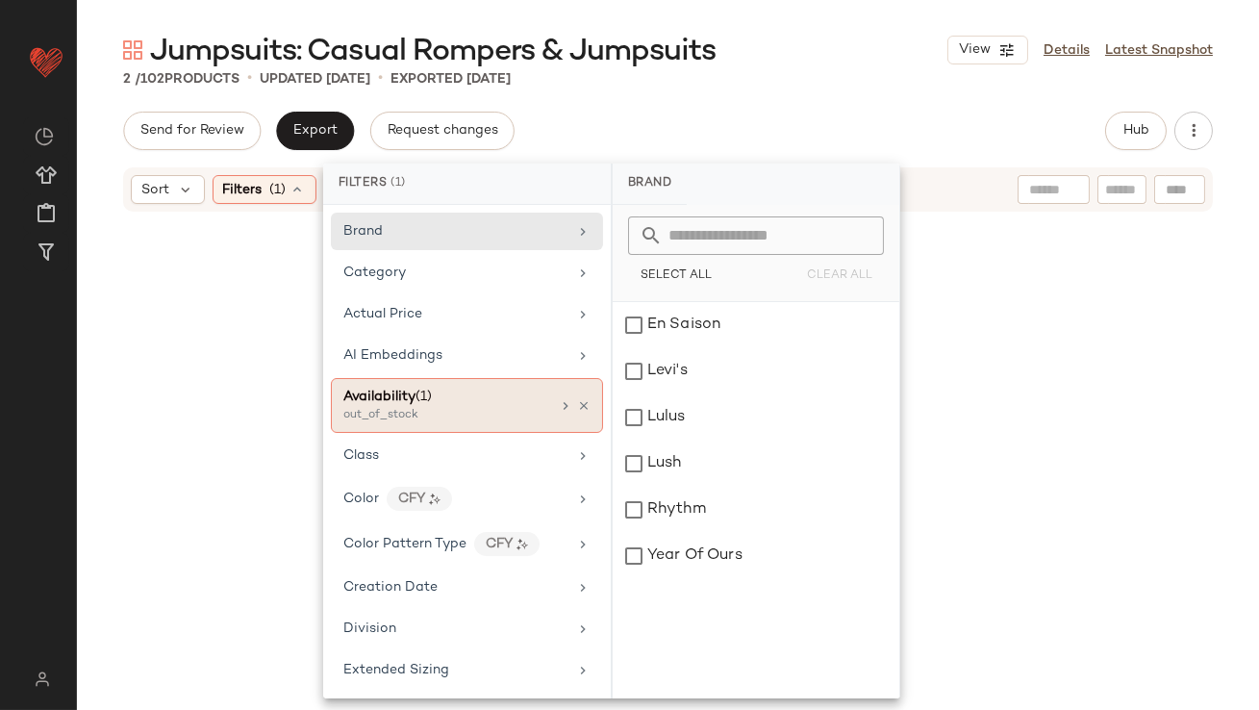
click at [580, 412] on div at bounding box center [574, 405] width 33 height 15
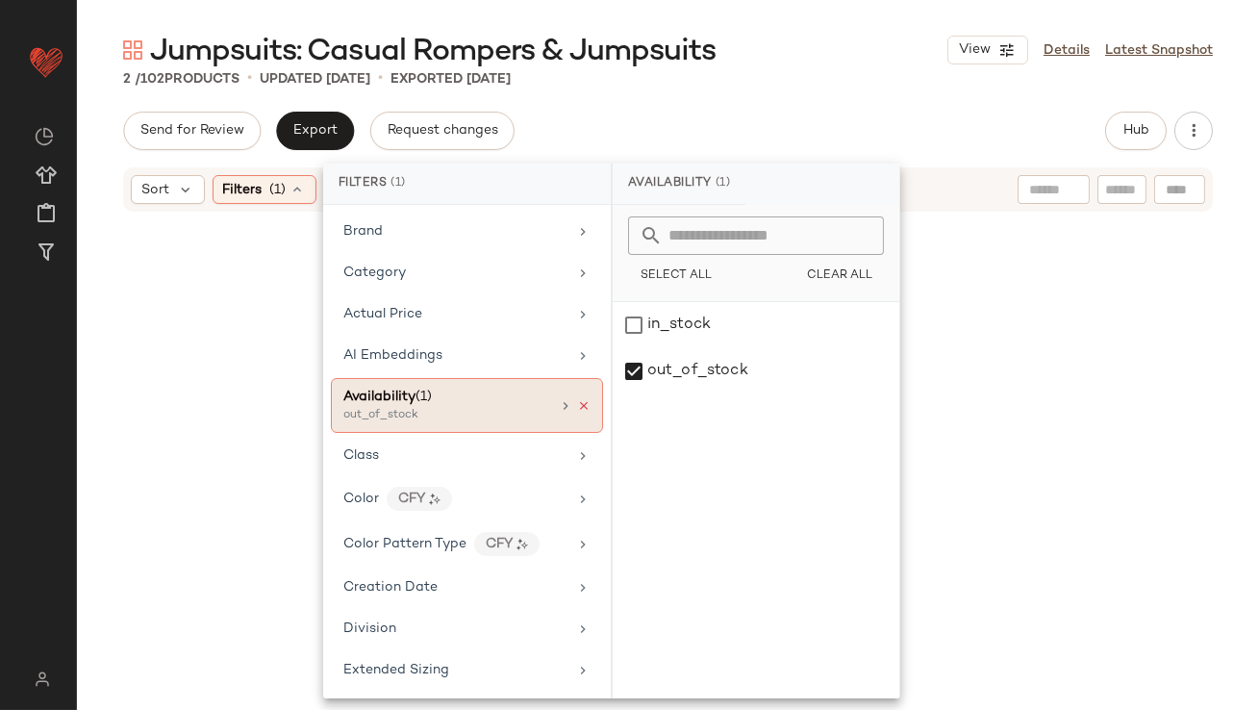
click at [577, 404] on icon at bounding box center [583, 405] width 13 height 13
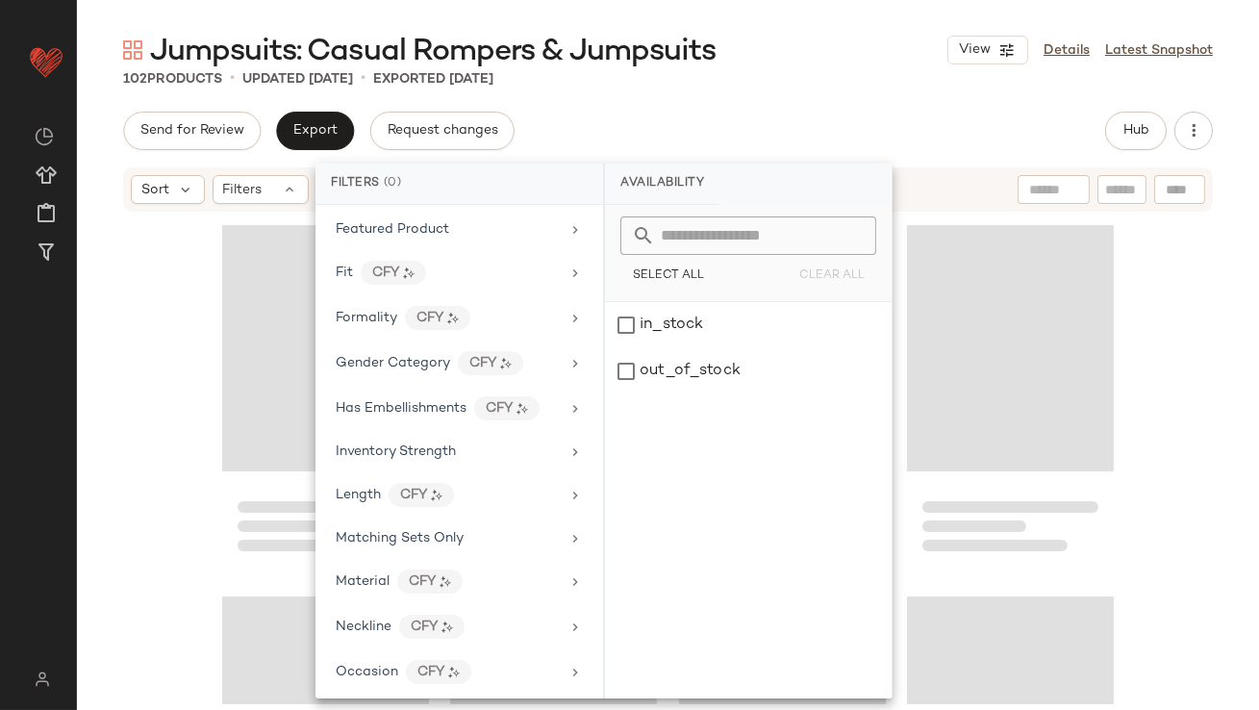
scroll to position [1154, 0]
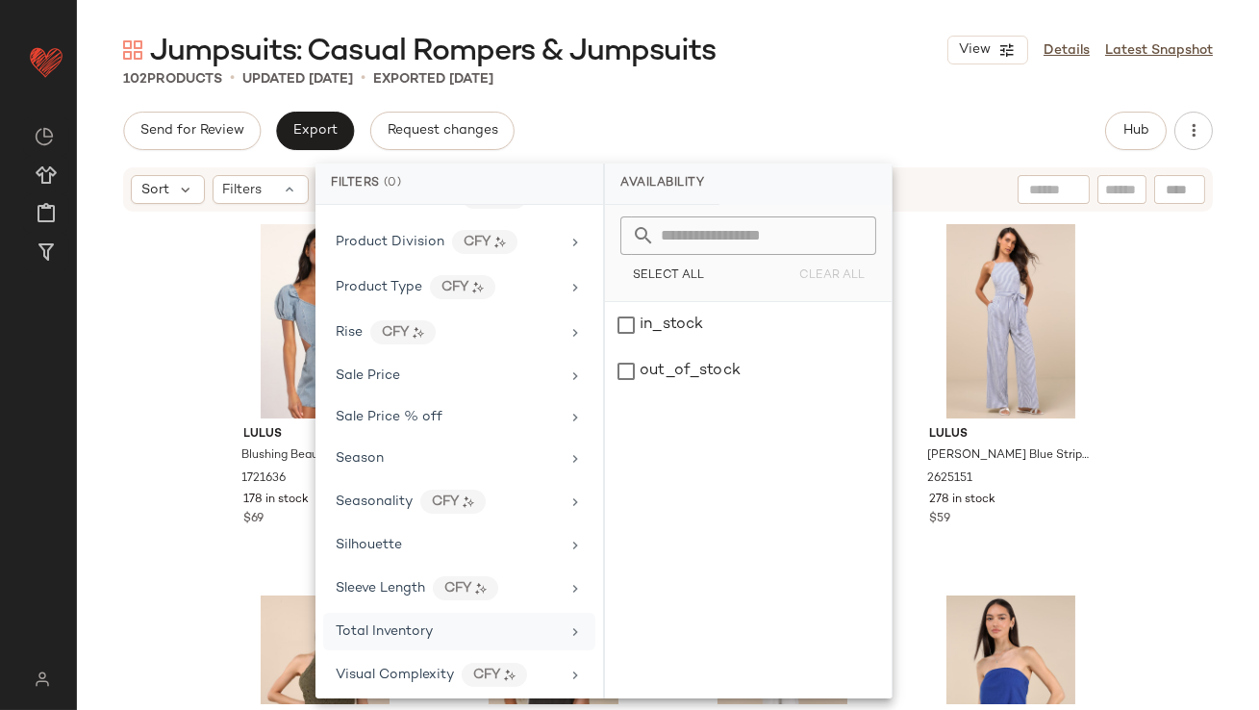
click at [388, 624] on span "Total Inventory" at bounding box center [384, 631] width 97 height 14
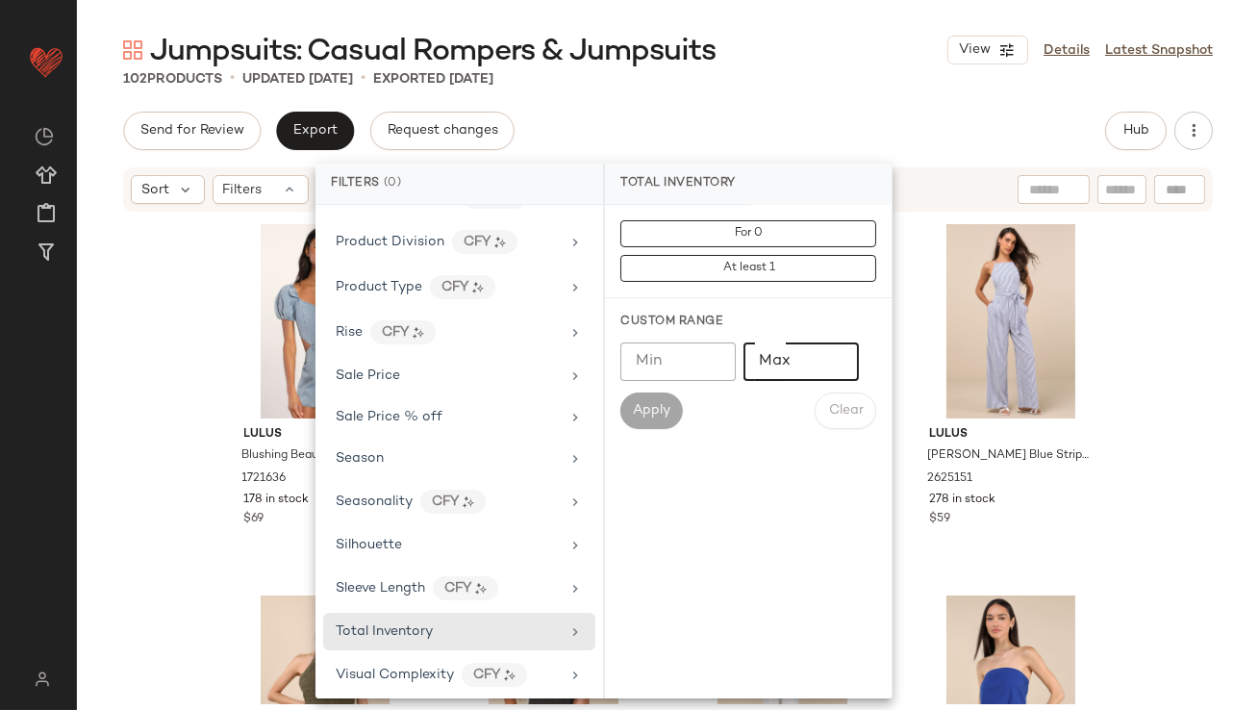
click at [797, 363] on input "Max" at bounding box center [800, 361] width 115 height 38
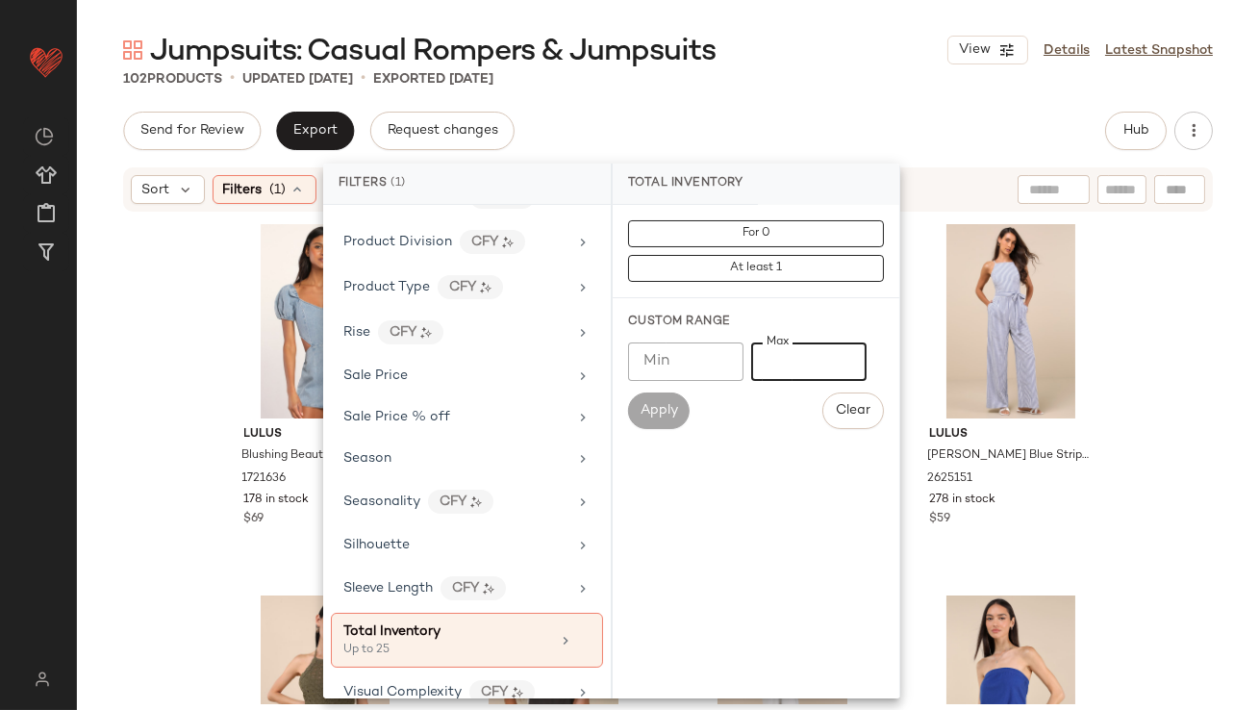
type input "**"
click at [854, 95] on div "Jumpsuits: Casual Rompers & Jumpsuits View Details Latest Snapshot 102 Products…" at bounding box center [668, 370] width 1182 height 679
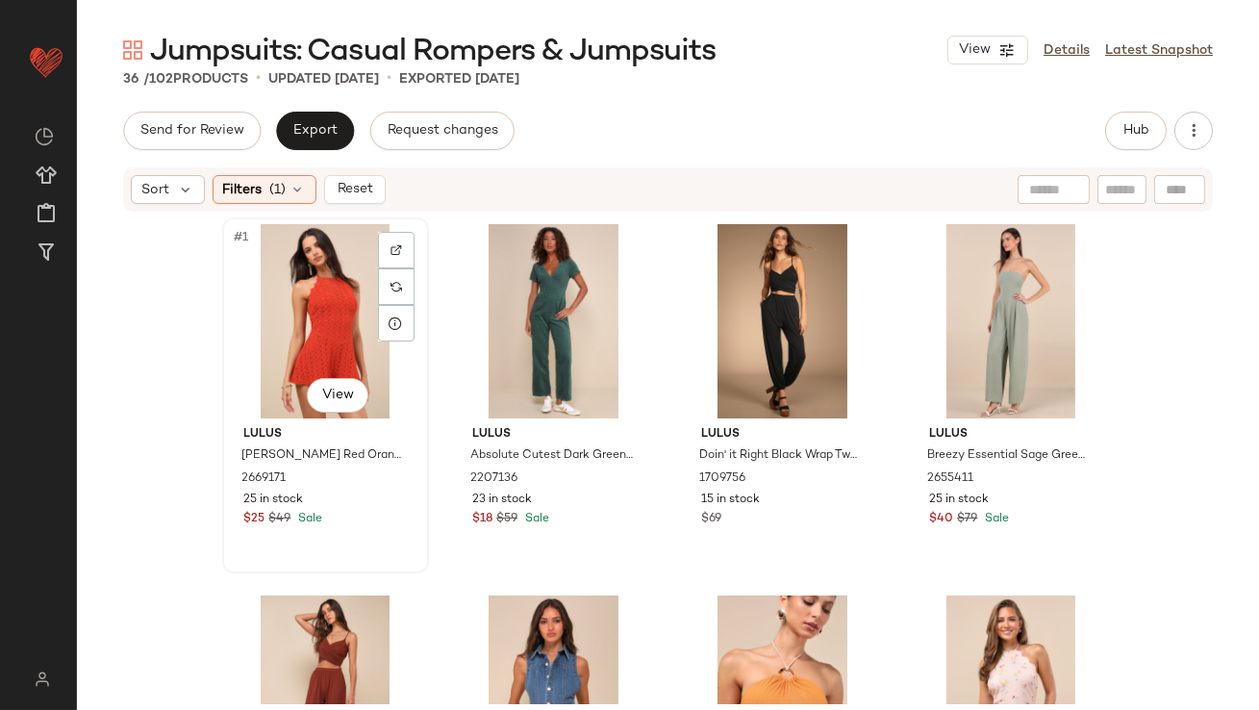
click at [327, 294] on div "#1 View" at bounding box center [325, 321] width 193 height 194
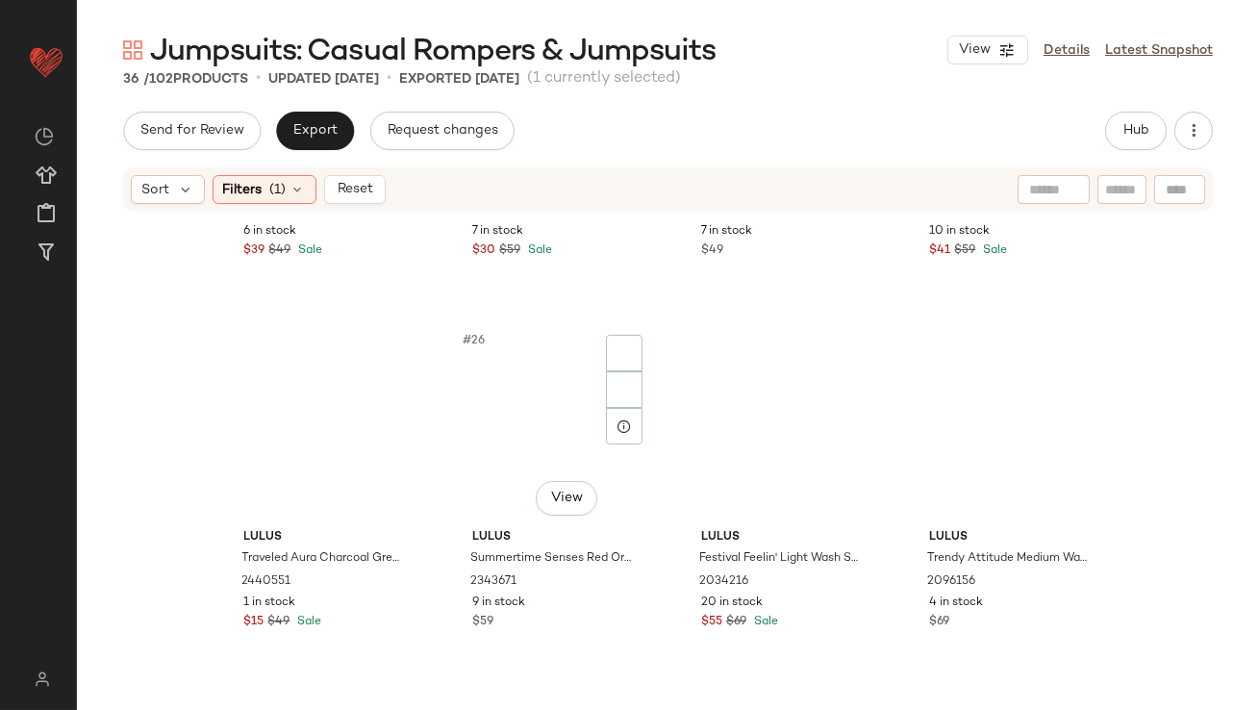
scroll to position [2854, 0]
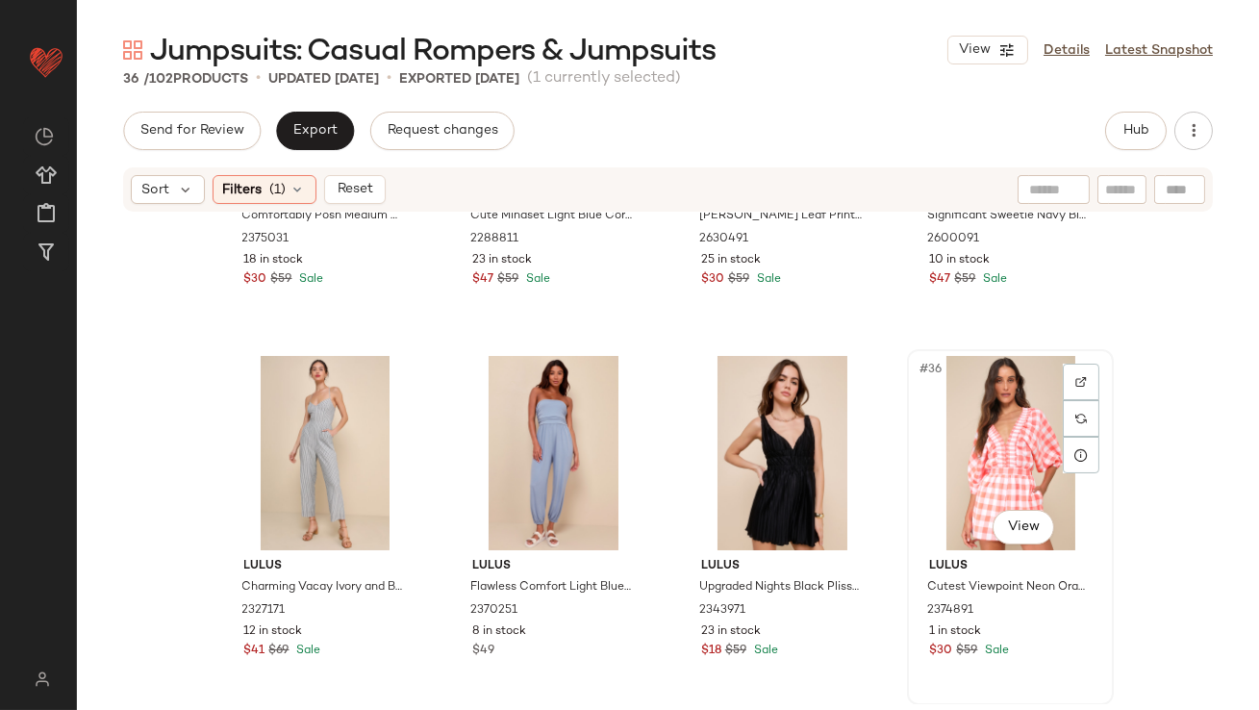
click at [1020, 392] on div "#36 View" at bounding box center [1010, 453] width 193 height 194
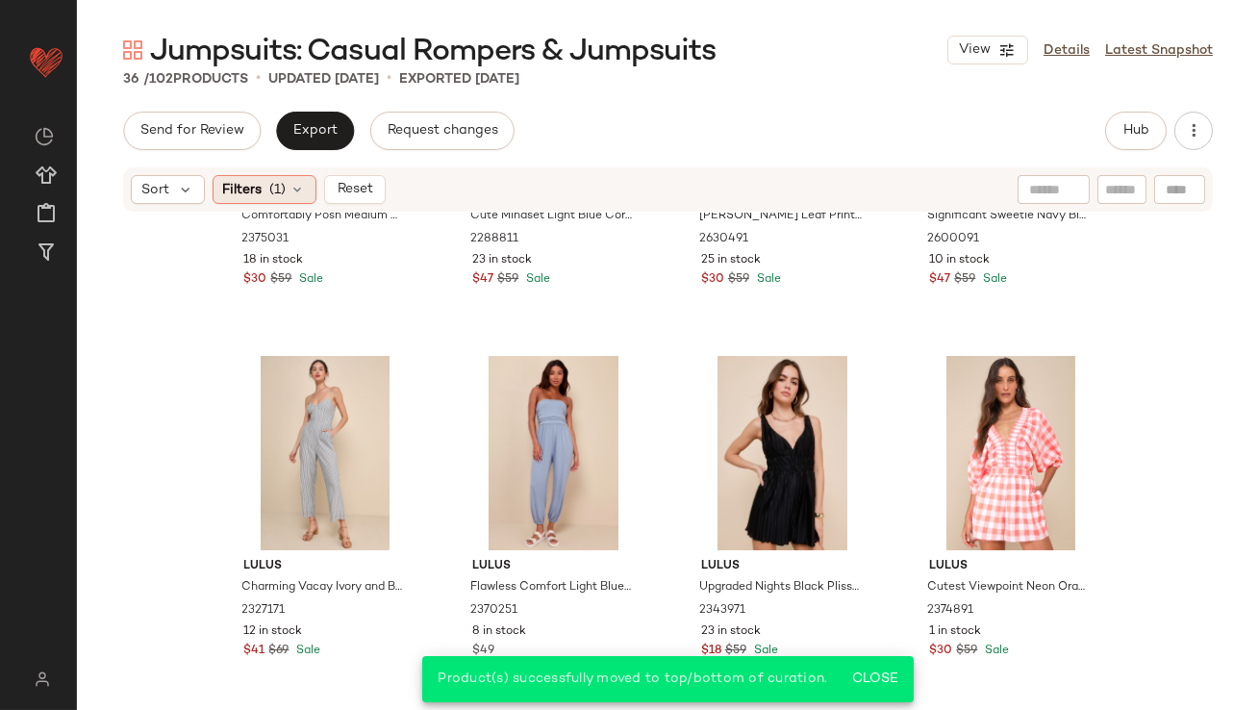
click at [270, 187] on span "(1)" at bounding box center [278, 190] width 16 height 20
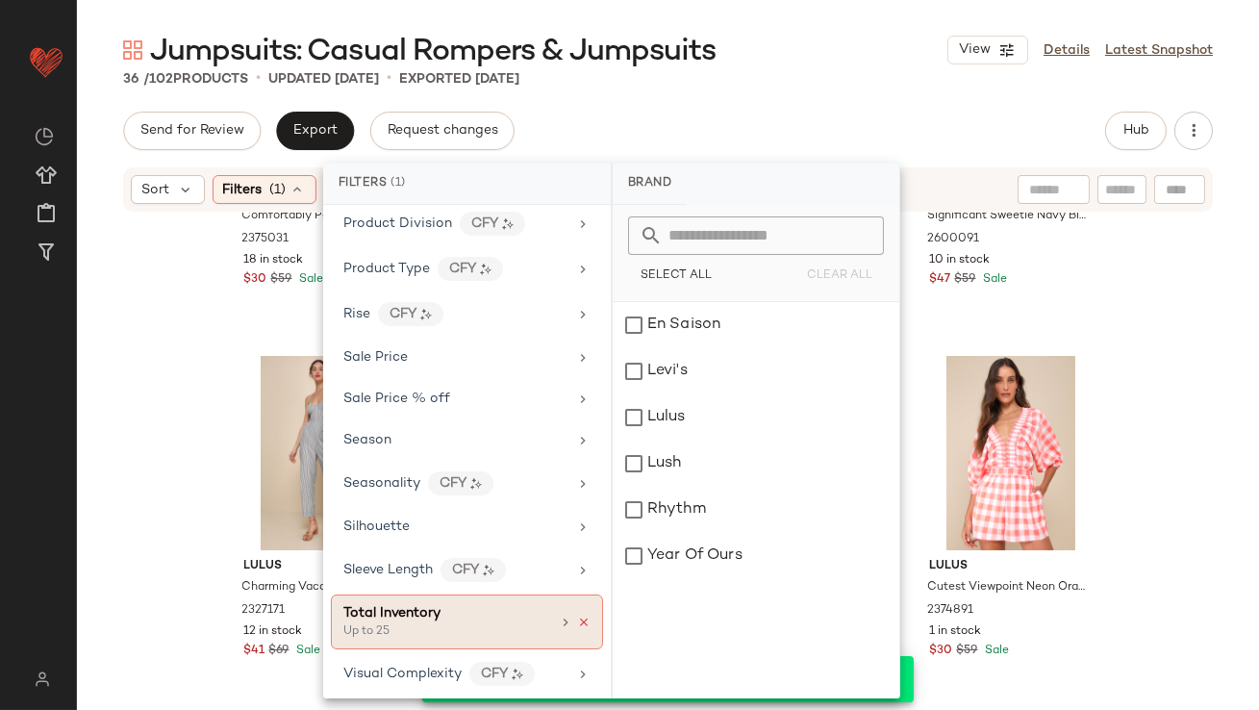
click at [578, 616] on icon at bounding box center [583, 622] width 13 height 13
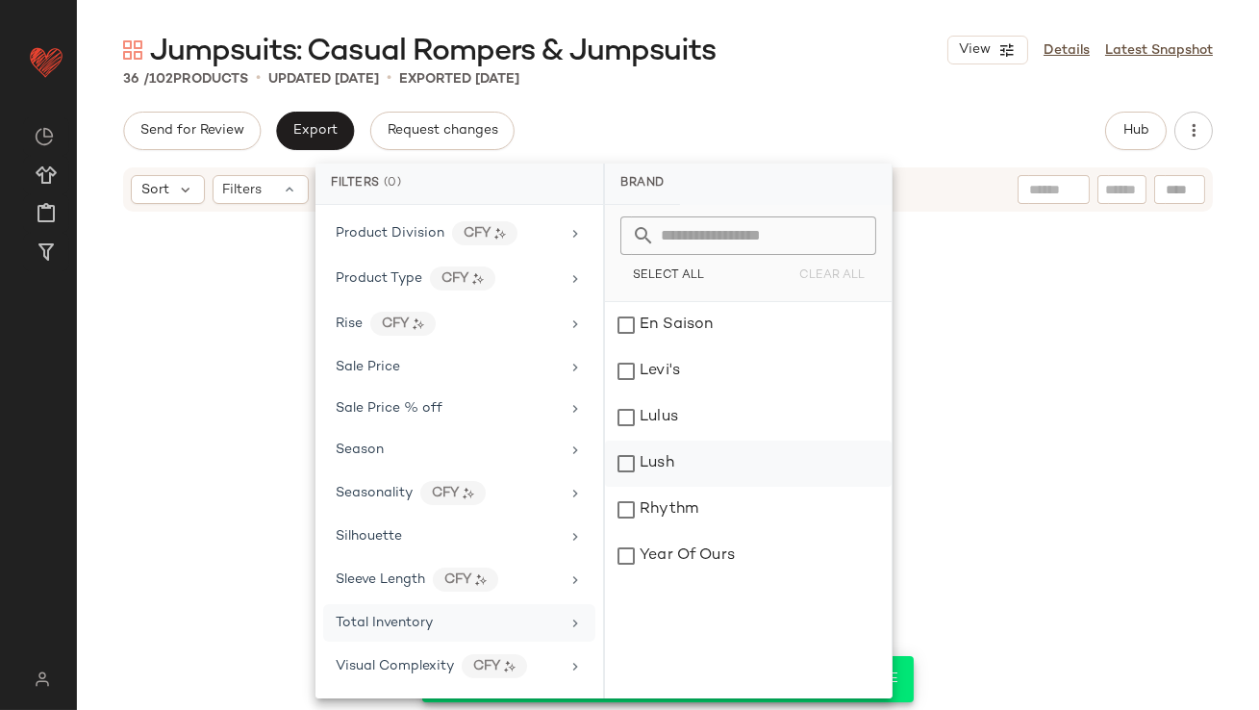
scroll to position [1155, 0]
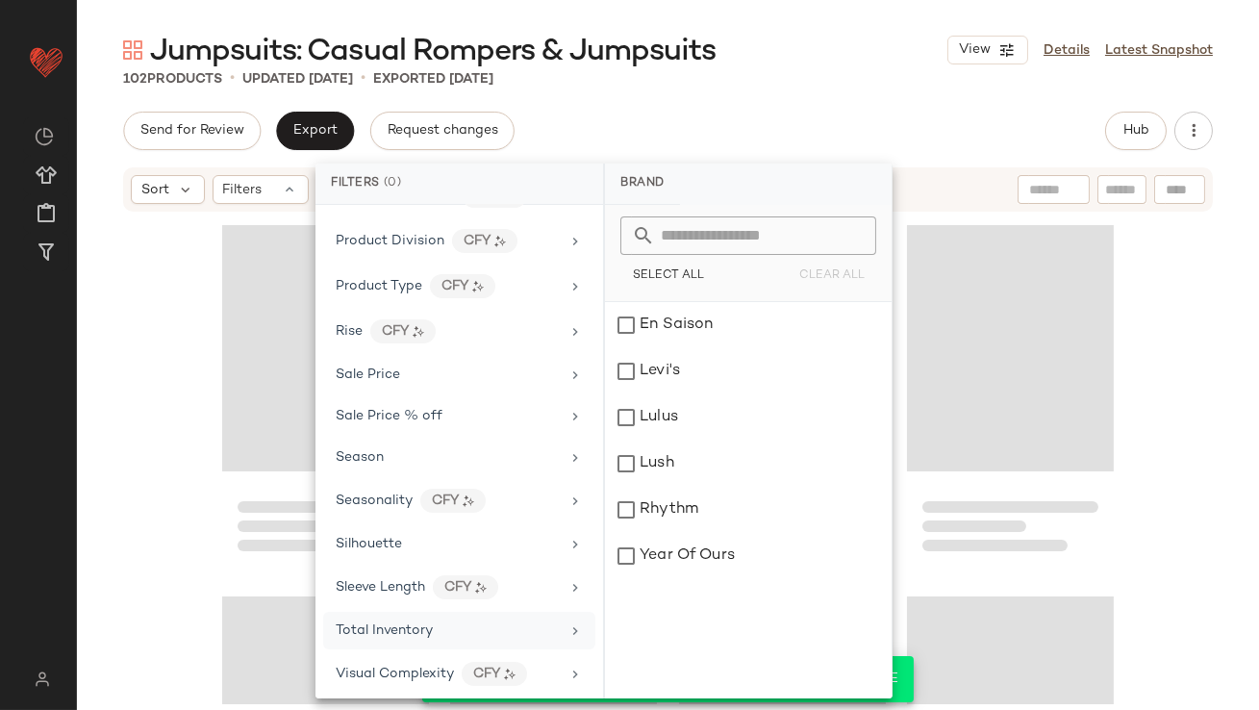
click at [824, 130] on div "Send for Review Export Request changes Hub" at bounding box center [668, 131] width 1090 height 38
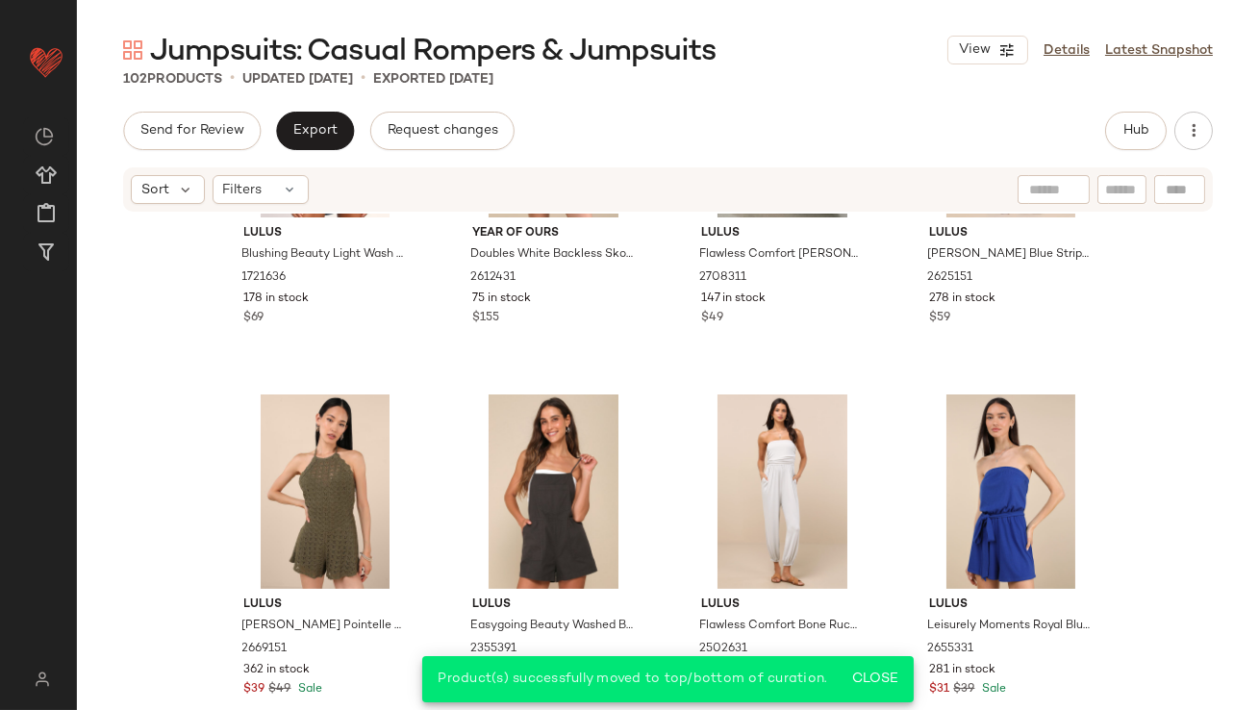
scroll to position [0, 0]
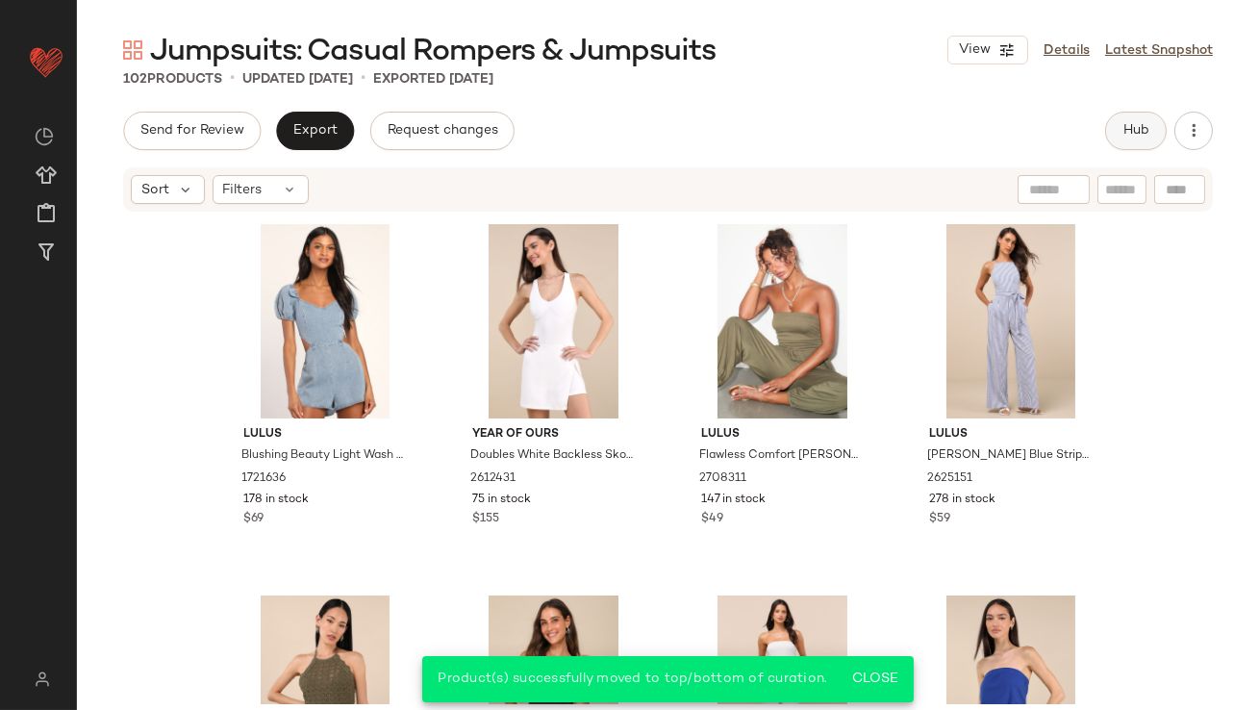
click at [1127, 133] on span "Hub" at bounding box center [1135, 130] width 27 height 15
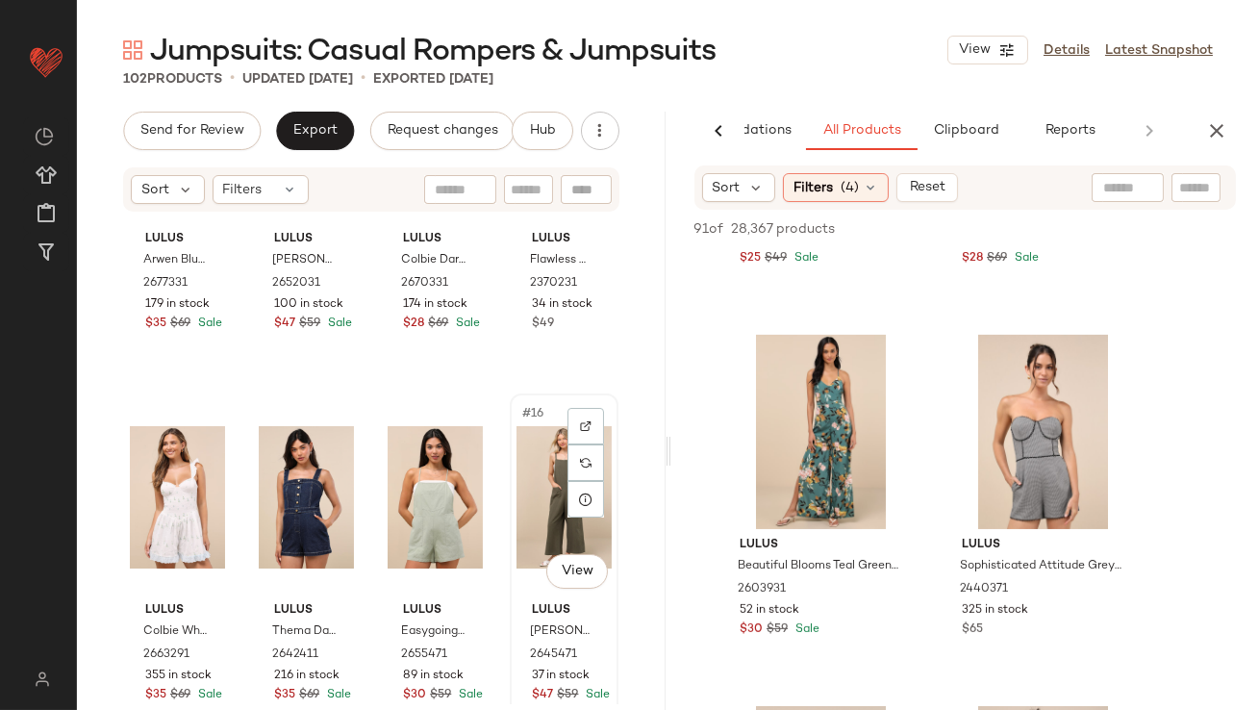
scroll to position [700, 0]
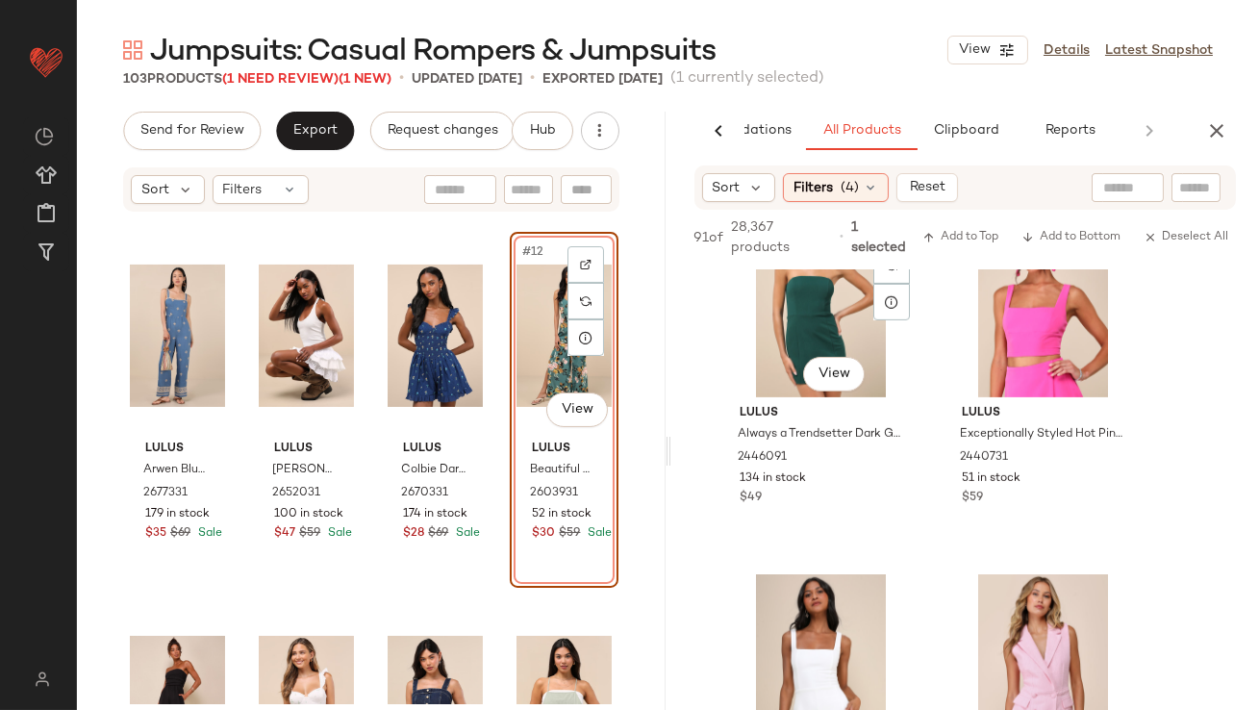
scroll to position [2082, 0]
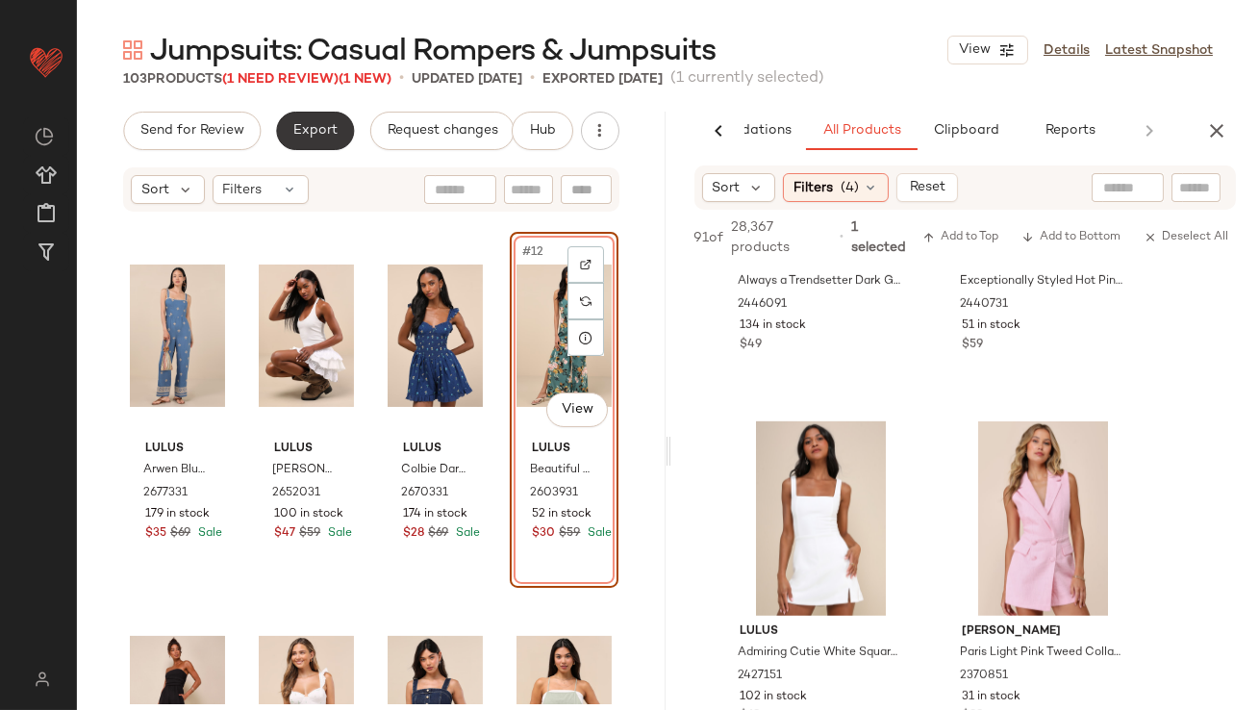
click at [310, 144] on button "Export" at bounding box center [315, 131] width 78 height 38
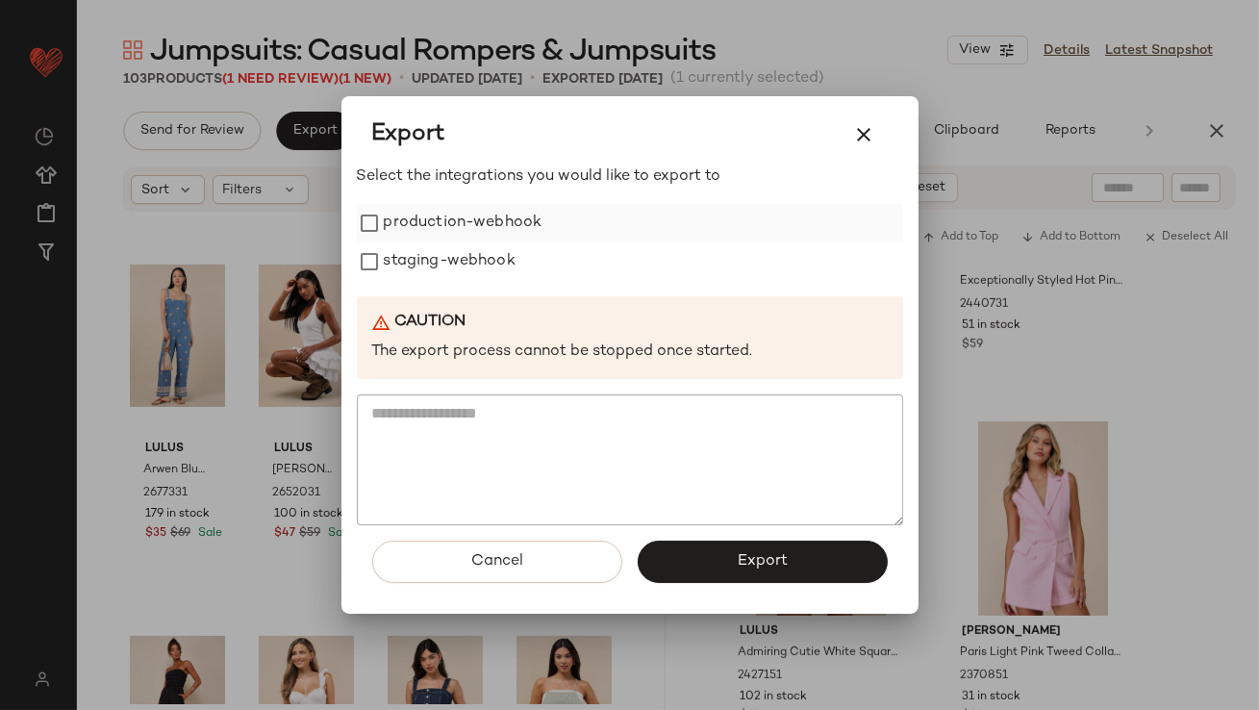
click at [406, 219] on label "production-webhook" at bounding box center [463, 223] width 159 height 38
click at [406, 246] on label "staging-webhook" at bounding box center [450, 261] width 132 height 38
click at [741, 565] on span "Export" at bounding box center [762, 561] width 51 height 18
